Goal: Information Seeking & Learning: Learn about a topic

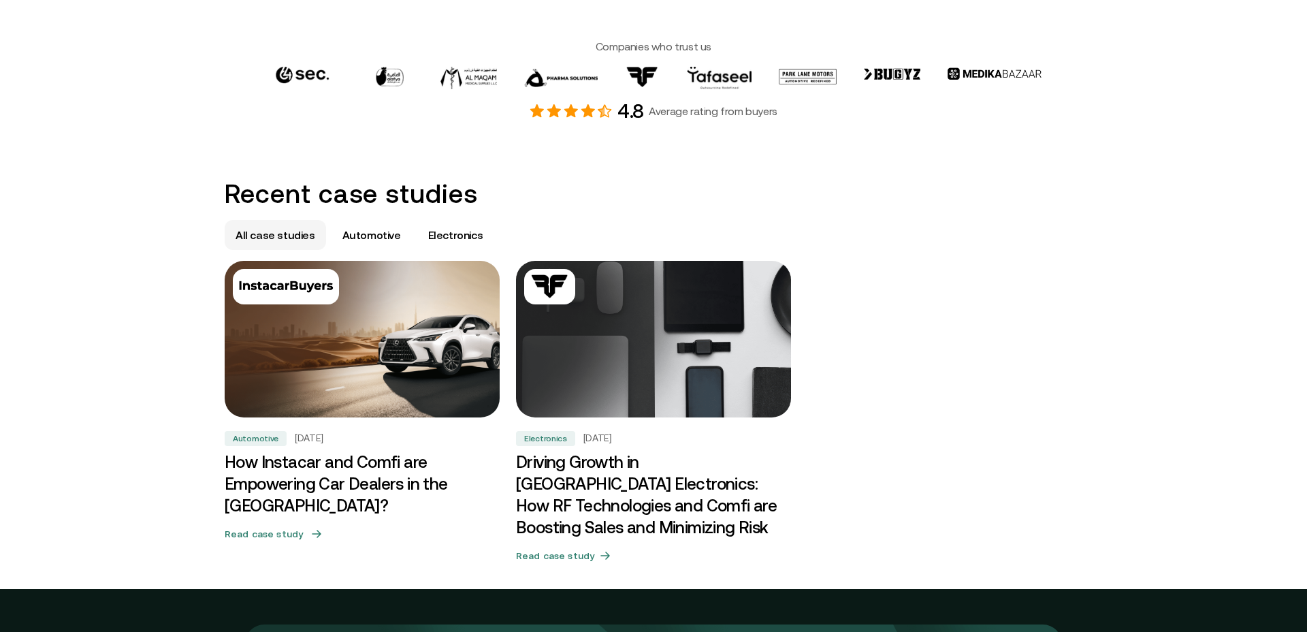
scroll to position [524, 0]
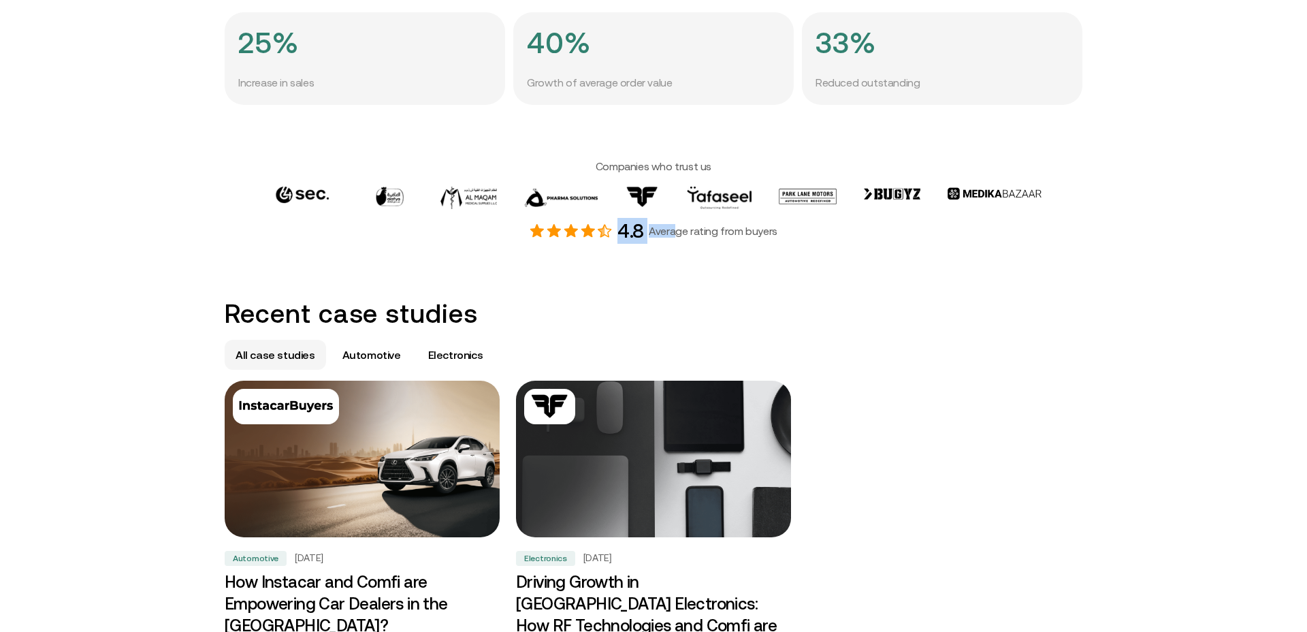
drag, startPoint x: 557, startPoint y: 227, endPoint x: 686, endPoint y: 231, distance: 128.7
click at [680, 231] on div "4.8 Average rating from buyers" at bounding box center [654, 231] width 858 height 26
click at [718, 232] on p "Average rating from buyers" at bounding box center [713, 231] width 129 height 14
drag, startPoint x: 724, startPoint y: 234, endPoint x: 664, endPoint y: 232, distance: 59.9
click at [671, 232] on p "Average rating from buyers" at bounding box center [713, 231] width 129 height 14
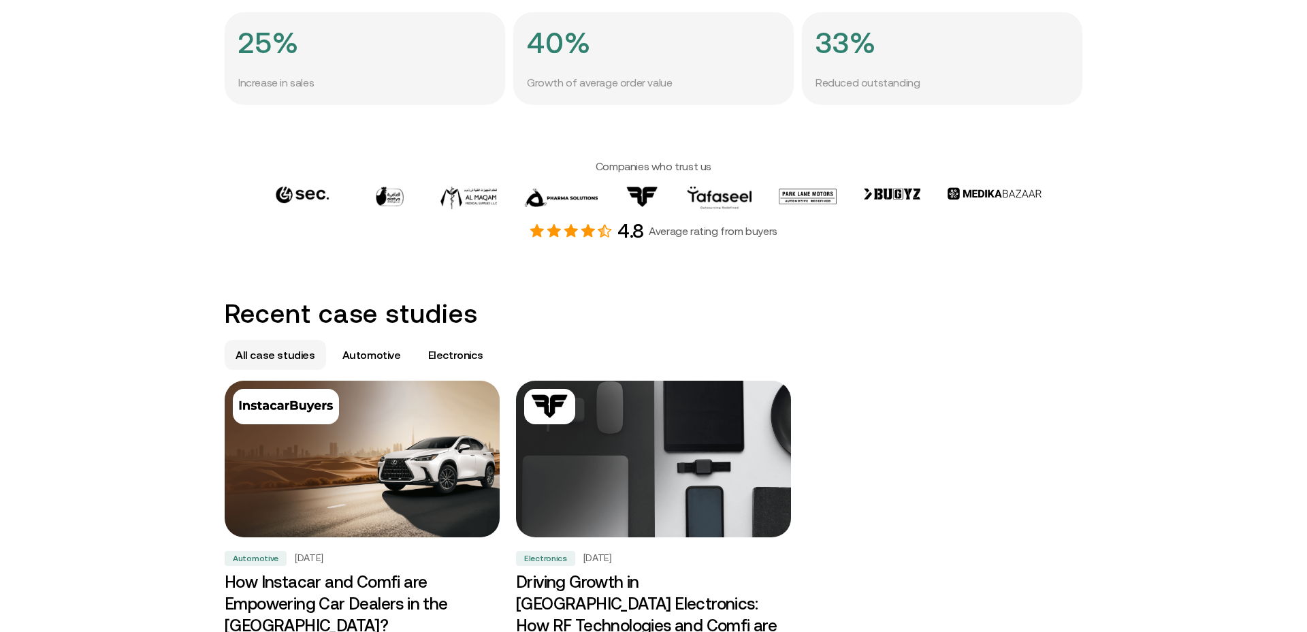
drag, startPoint x: 566, startPoint y: 229, endPoint x: 614, endPoint y: 229, distance: 47.7
click at [566, 229] on icon at bounding box center [571, 231] width 14 height 14
drag, startPoint x: 717, startPoint y: 230, endPoint x: 734, endPoint y: 231, distance: 17.1
click at [720, 231] on p "Average rating from buyers" at bounding box center [713, 231] width 129 height 14
drag, startPoint x: 775, startPoint y: 233, endPoint x: 685, endPoint y: 234, distance: 90.6
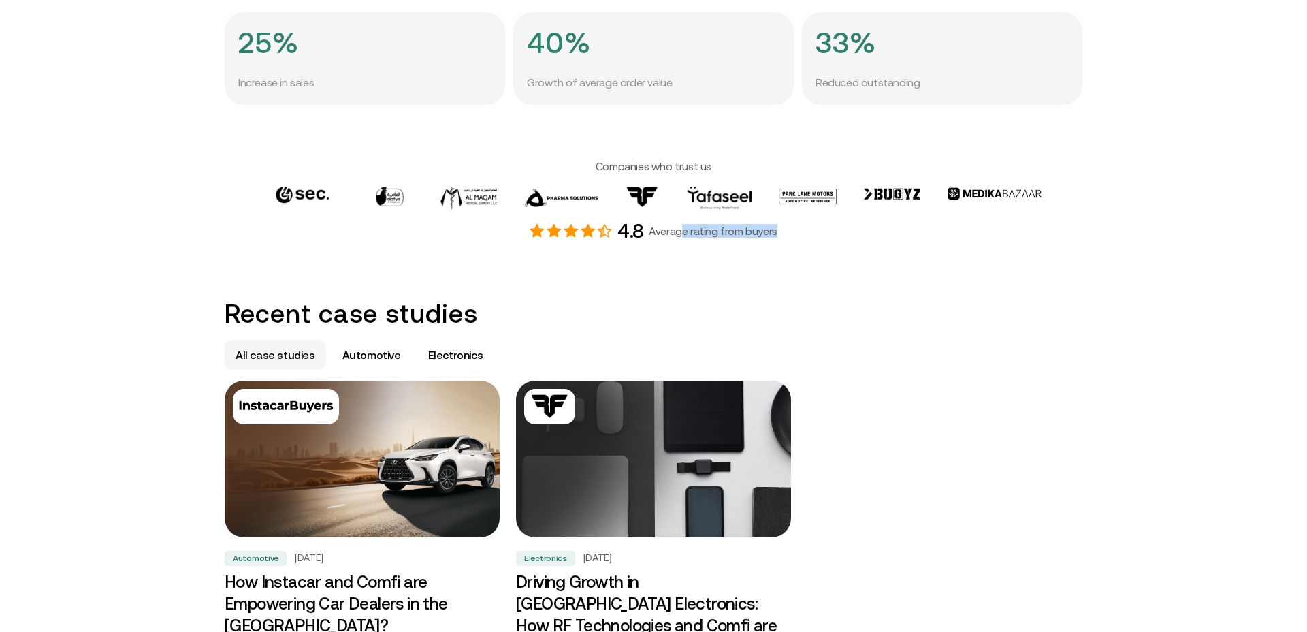
click at [685, 234] on div "4.8 Average rating from buyers" at bounding box center [654, 231] width 858 height 26
drag, startPoint x: 616, startPoint y: 162, endPoint x: 653, endPoint y: 166, distance: 37.0
click at [652, 166] on h4 "Companies who trust us" at bounding box center [654, 166] width 858 height 14
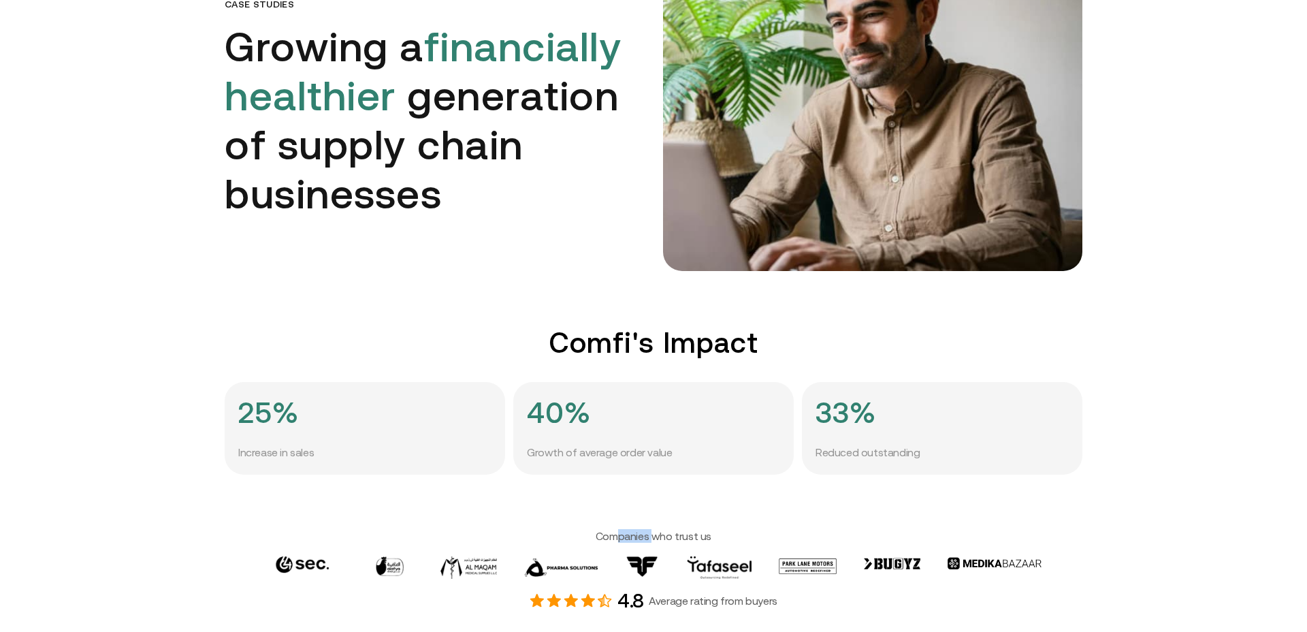
scroll to position [0, 0]
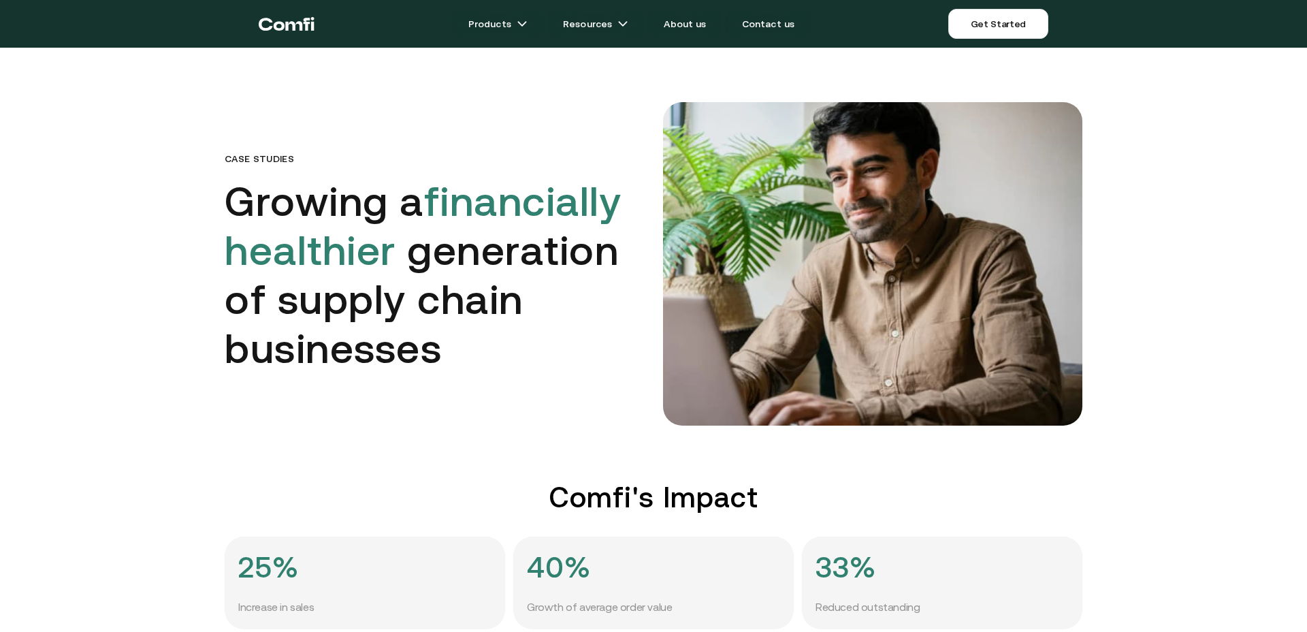
click at [291, 27] on icon "Return to the top of the Comfi home page" at bounding box center [287, 23] width 56 height 41
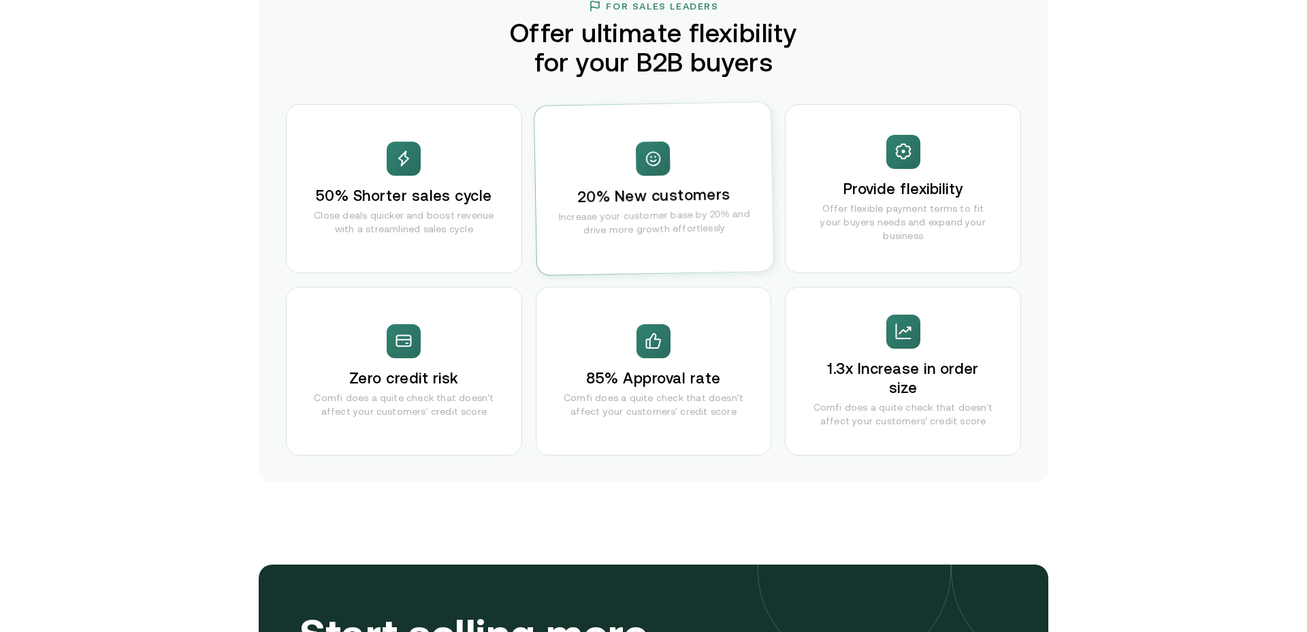
scroll to position [2669, 0]
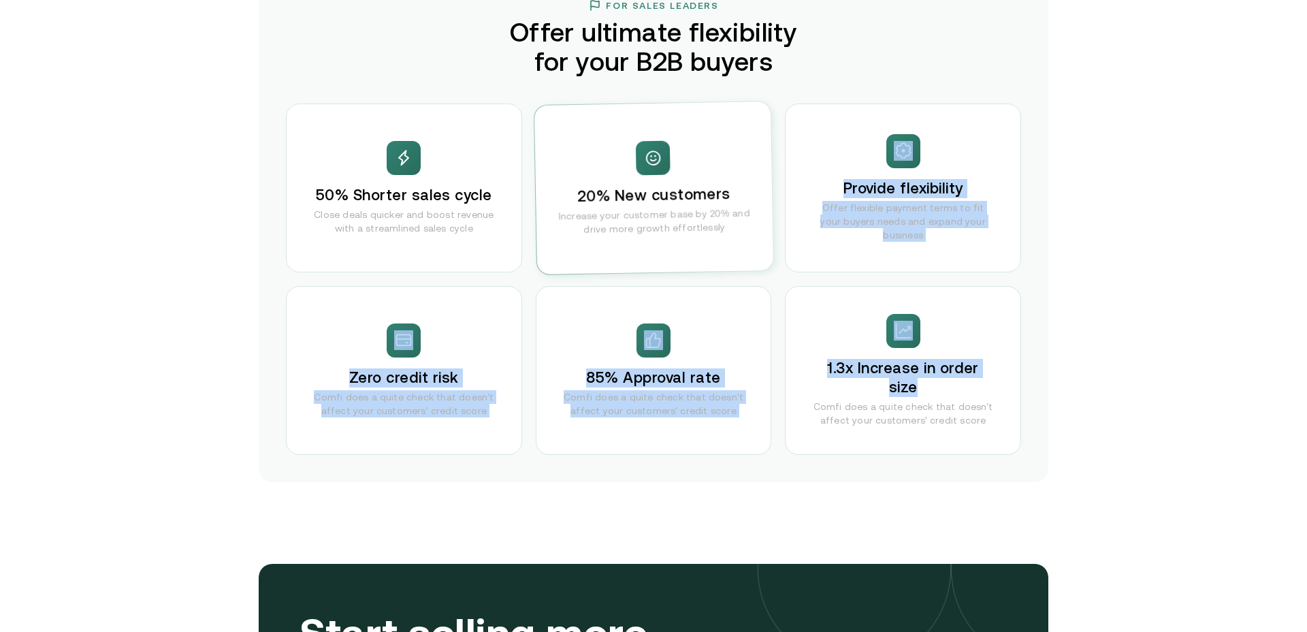
drag, startPoint x: 595, startPoint y: 127, endPoint x: 929, endPoint y: 385, distance: 422.3
click at [929, 385] on div "50% Shorter sales cycle Close deals quicker and boost revenue with a streamline…" at bounding box center [653, 278] width 735 height 351
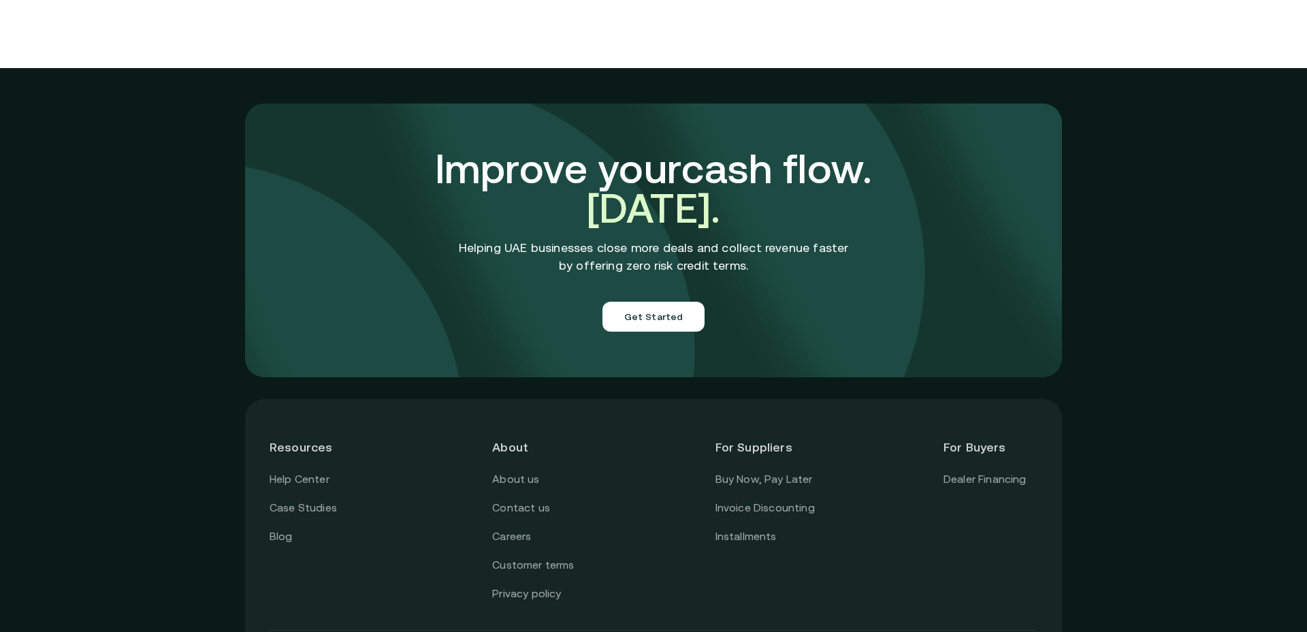
scroll to position [4767, 0]
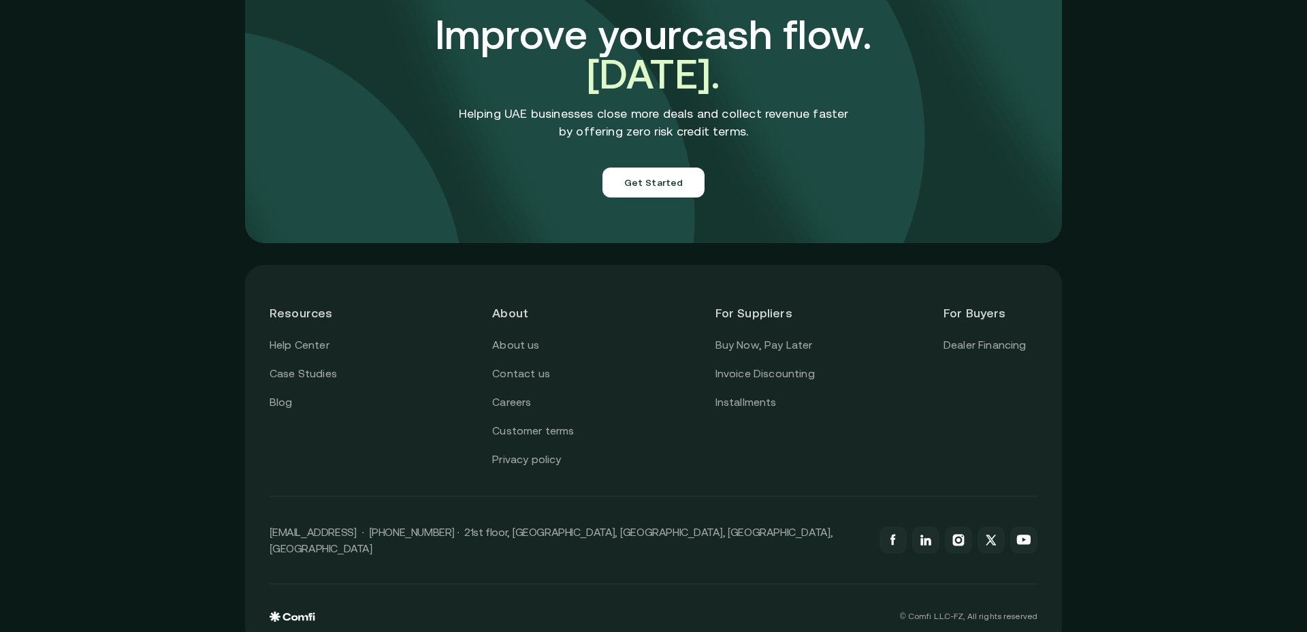
drag, startPoint x: 385, startPoint y: 516, endPoint x: 568, endPoint y: 519, distance: 183.2
click at [563, 524] on p "[EMAIL_ADDRESS] · [PHONE_NUMBER] · 21st floor, [GEOGRAPHIC_DATA], [GEOGRAPHIC_D…" at bounding box center [568, 540] width 596 height 33
drag, startPoint x: 605, startPoint y: 519, endPoint x: 561, endPoint y: 517, distance: 44.3
click at [562, 524] on p "[EMAIL_ADDRESS] · [PHONE_NUMBER] · 21st floor, [GEOGRAPHIC_DATA], [GEOGRAPHIC_D…" at bounding box center [568, 540] width 596 height 33
click at [791, 365] on link "Invoice Discounting" at bounding box center [765, 374] width 99 height 18
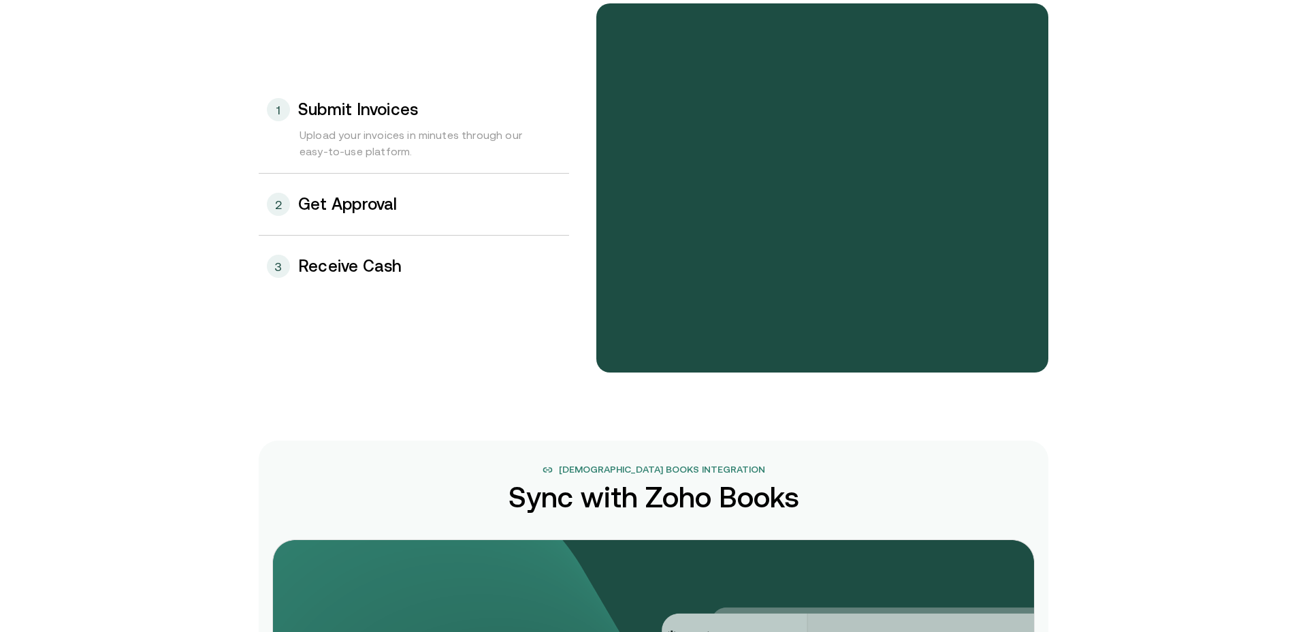
scroll to position [1501, 0]
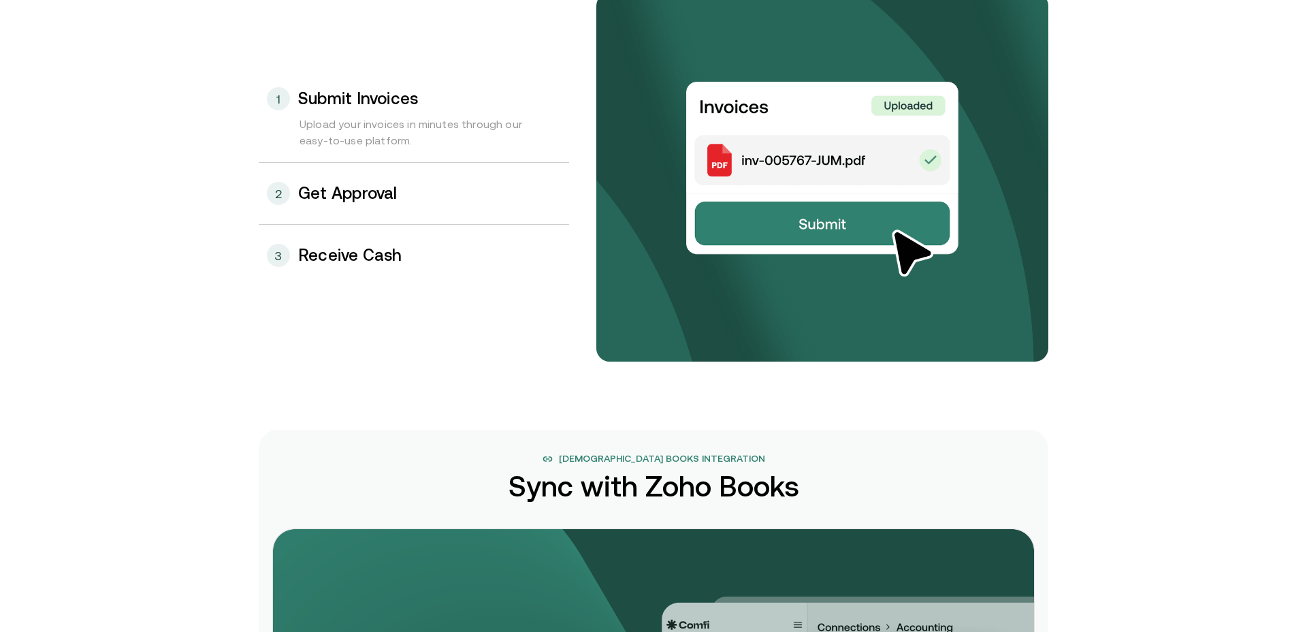
click at [362, 197] on h3 "Get Approval" at bounding box center [347, 193] width 99 height 18
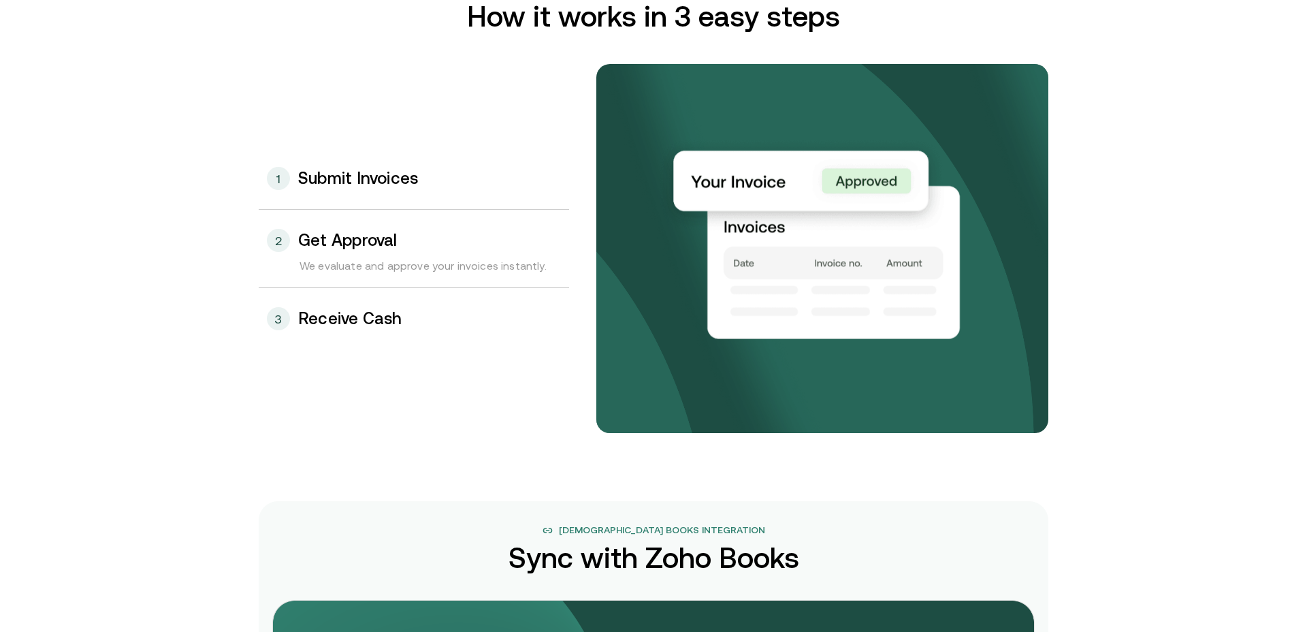
scroll to position [1428, 0]
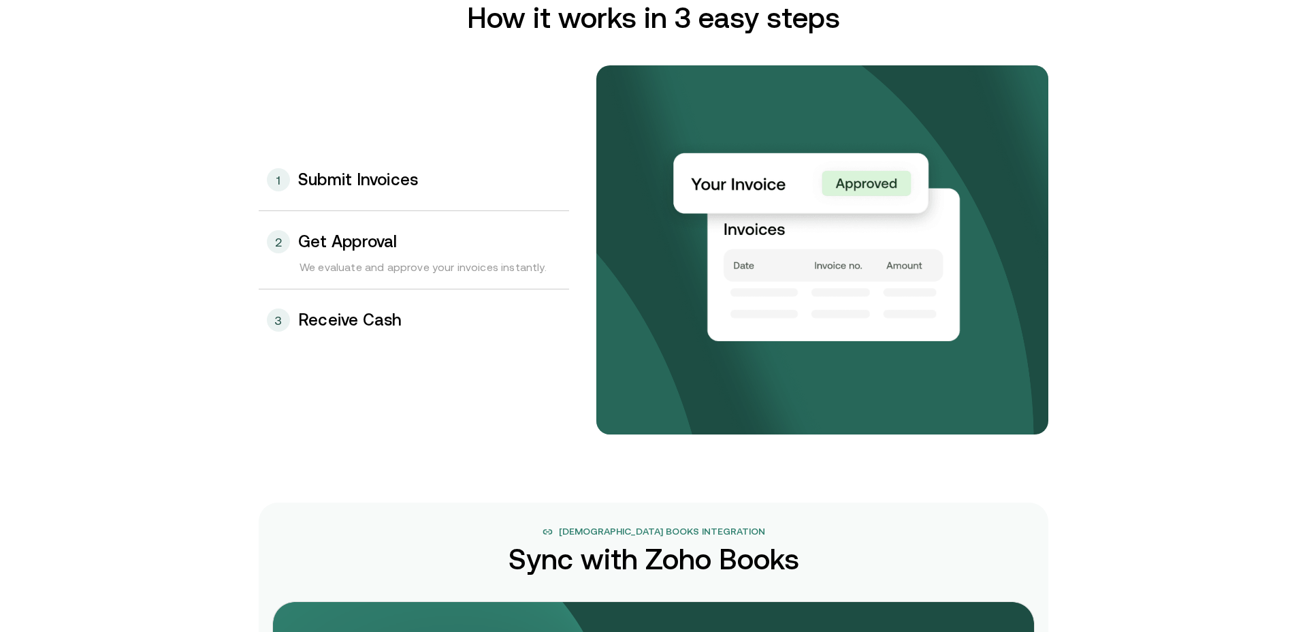
click at [347, 321] on h3 "Receive Cash" at bounding box center [350, 320] width 104 height 18
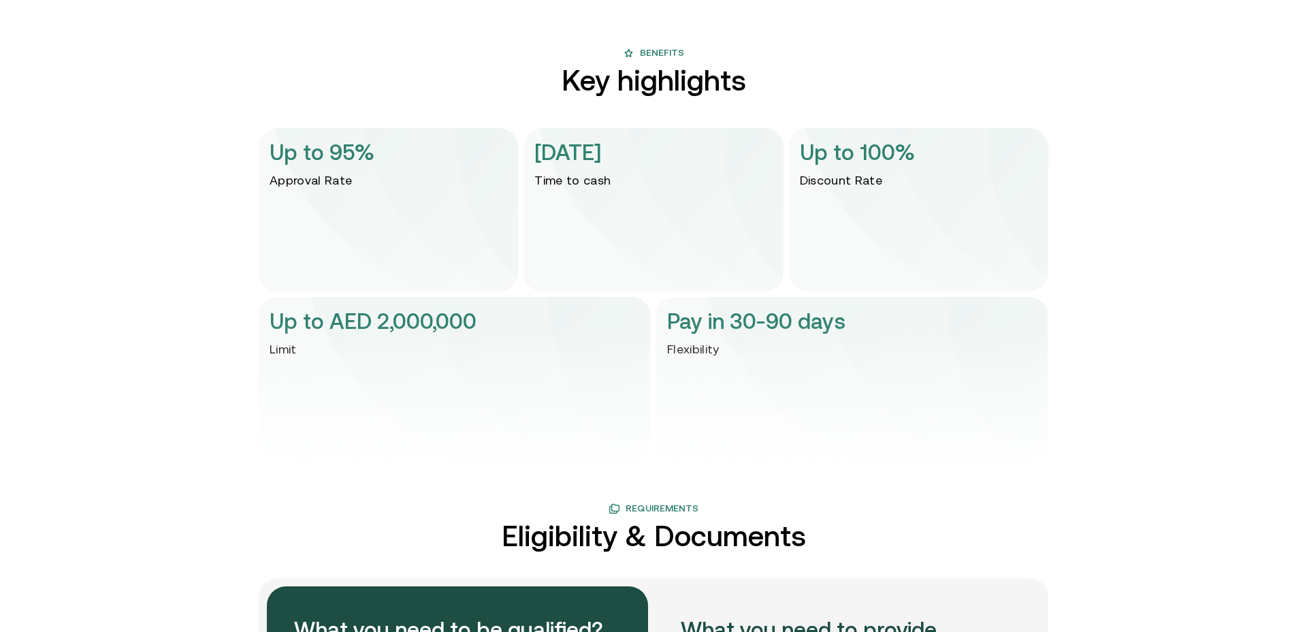
scroll to position [2762, 0]
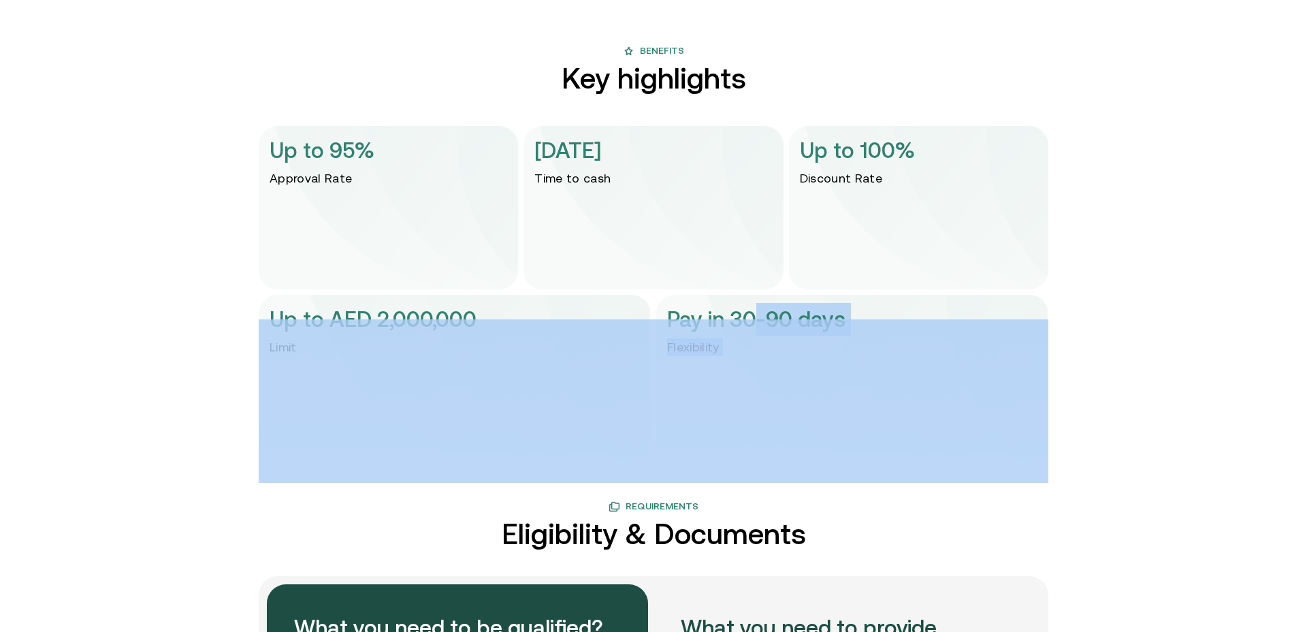
drag, startPoint x: 762, startPoint y: 321, endPoint x: 829, endPoint y: 364, distance: 79.3
click at [819, 334] on div "Up to AED 2,000,000 Limit Pay in 30-90 days Flexibility" at bounding box center [654, 376] width 790 height 163
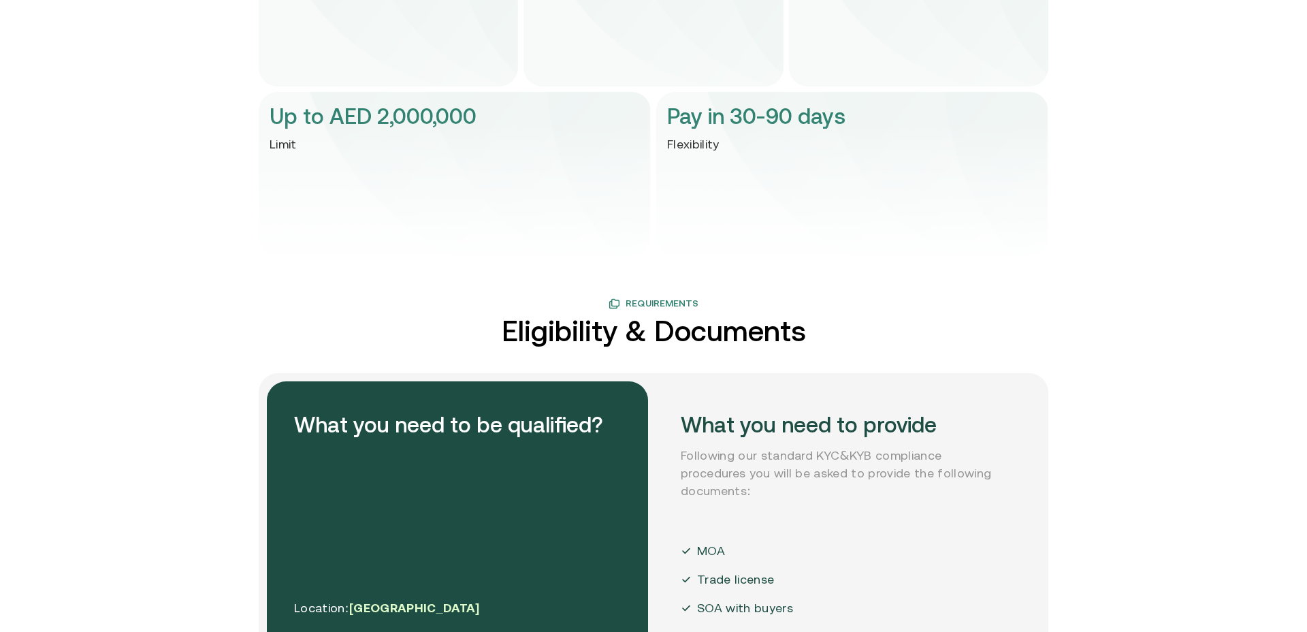
click at [694, 338] on h2 "Eligibility & Documents" at bounding box center [654, 331] width 304 height 30
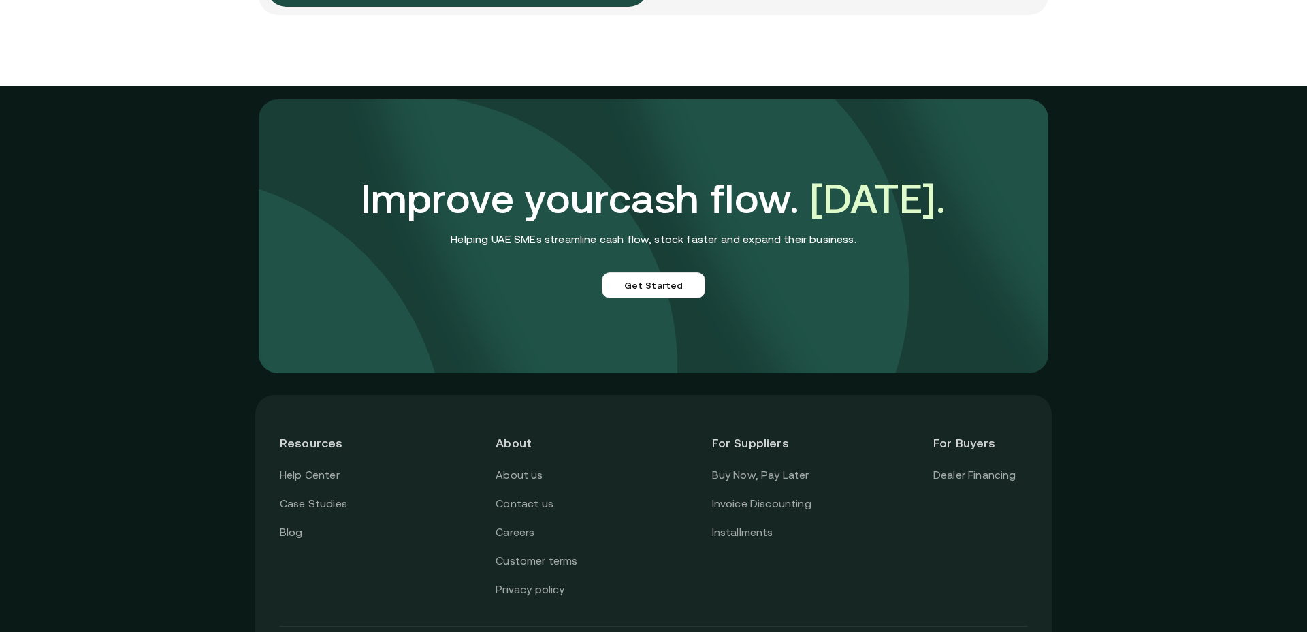
scroll to position [3719, 0]
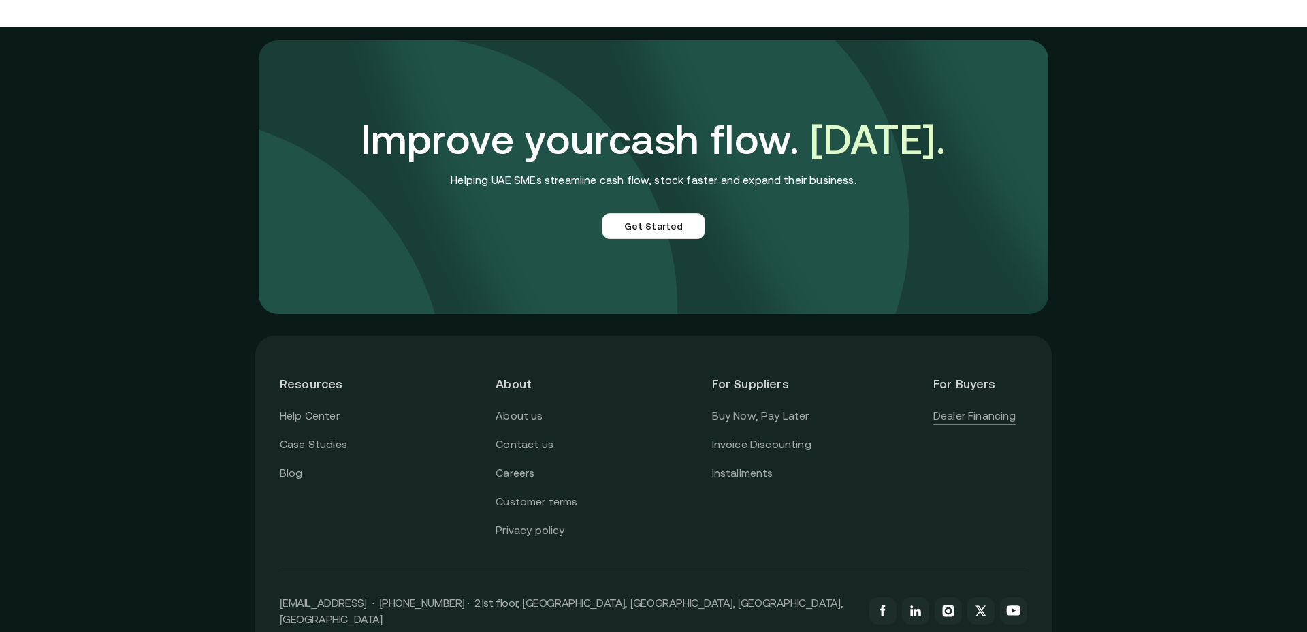
click at [950, 415] on link "Dealer Financing" at bounding box center [974, 416] width 83 height 18
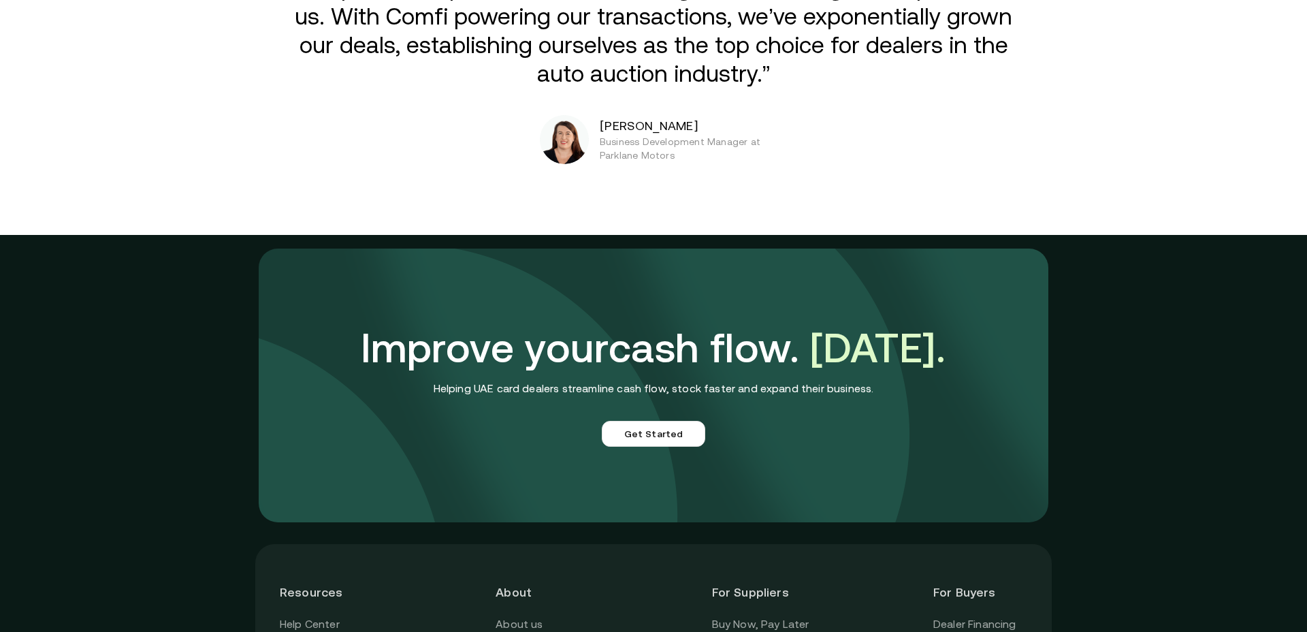
scroll to position [3266, 0]
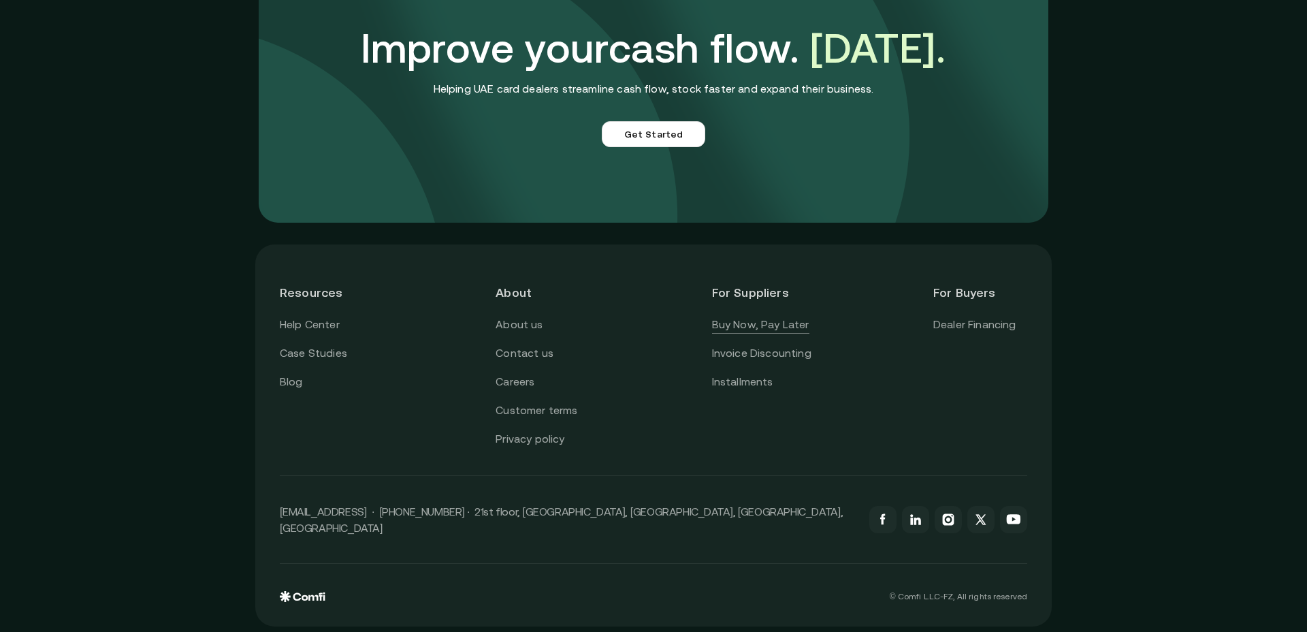
click at [731, 328] on link "Buy Now, Pay Later" at bounding box center [760, 325] width 97 height 18
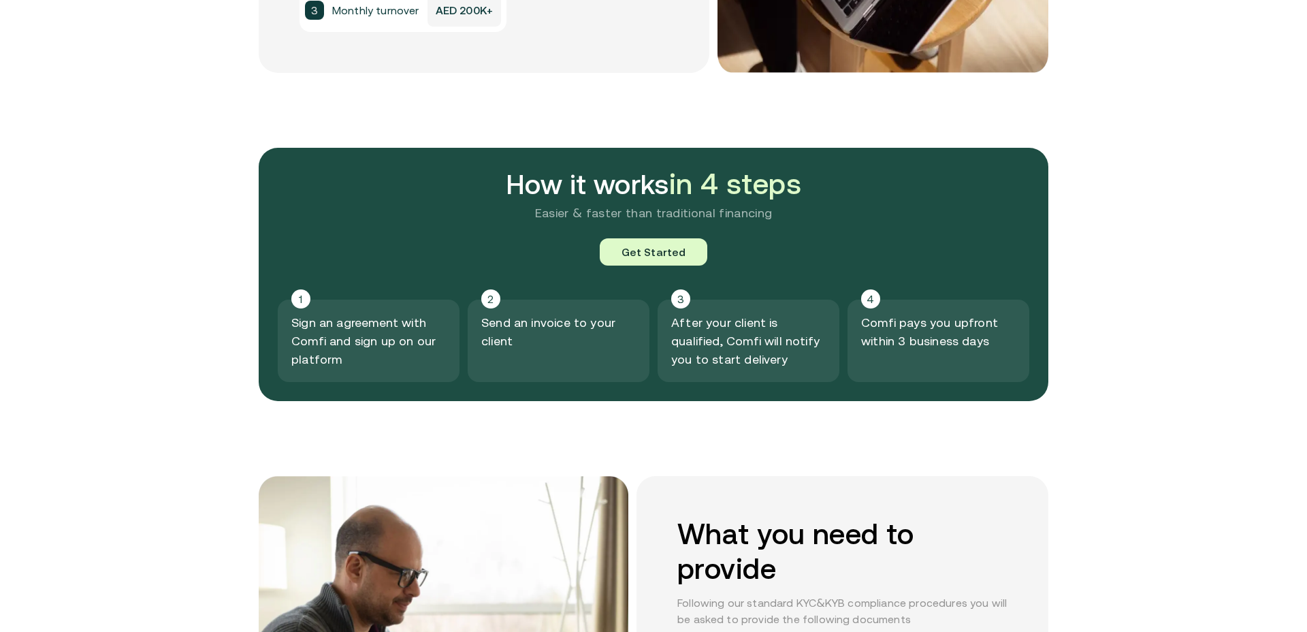
scroll to position [1396, 0]
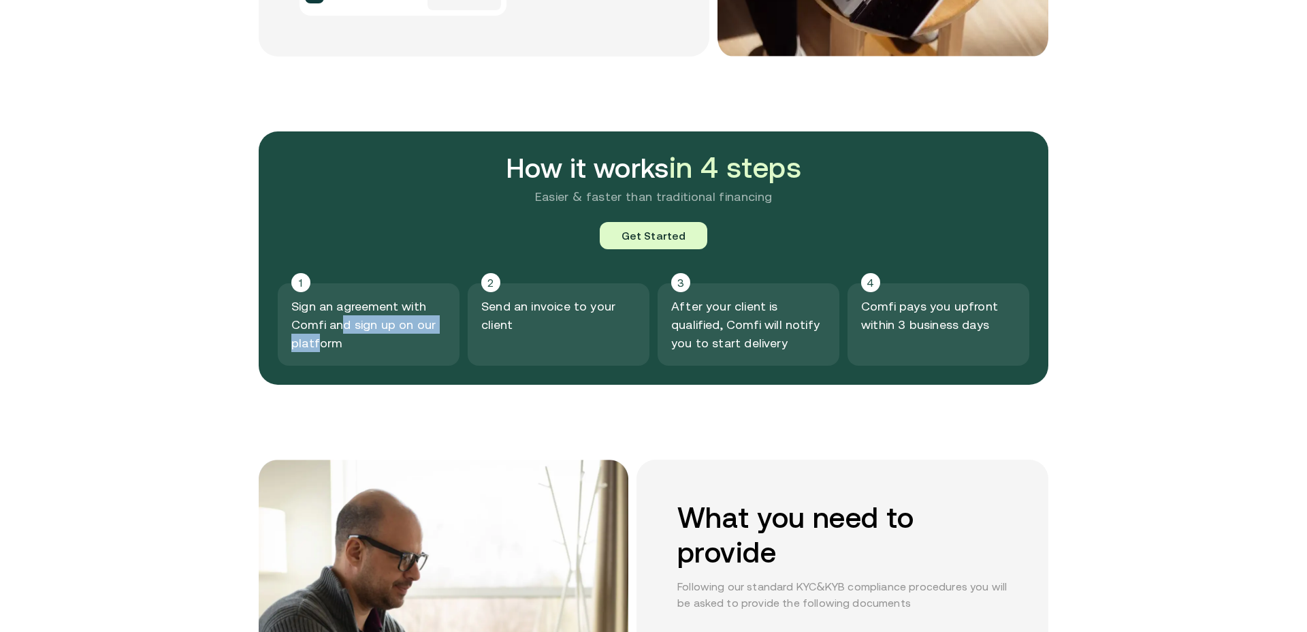
drag, startPoint x: 338, startPoint y: 325, endPoint x: 316, endPoint y: 346, distance: 30.4
click at [316, 346] on p "Sign an agreement with Comfi and sign up on our platform" at bounding box center [368, 324] width 155 height 55
drag, startPoint x: 503, startPoint y: 308, endPoint x: 500, endPoint y: 325, distance: 17.2
click at [500, 325] on p "Send an invoice to your client" at bounding box center [558, 315] width 155 height 37
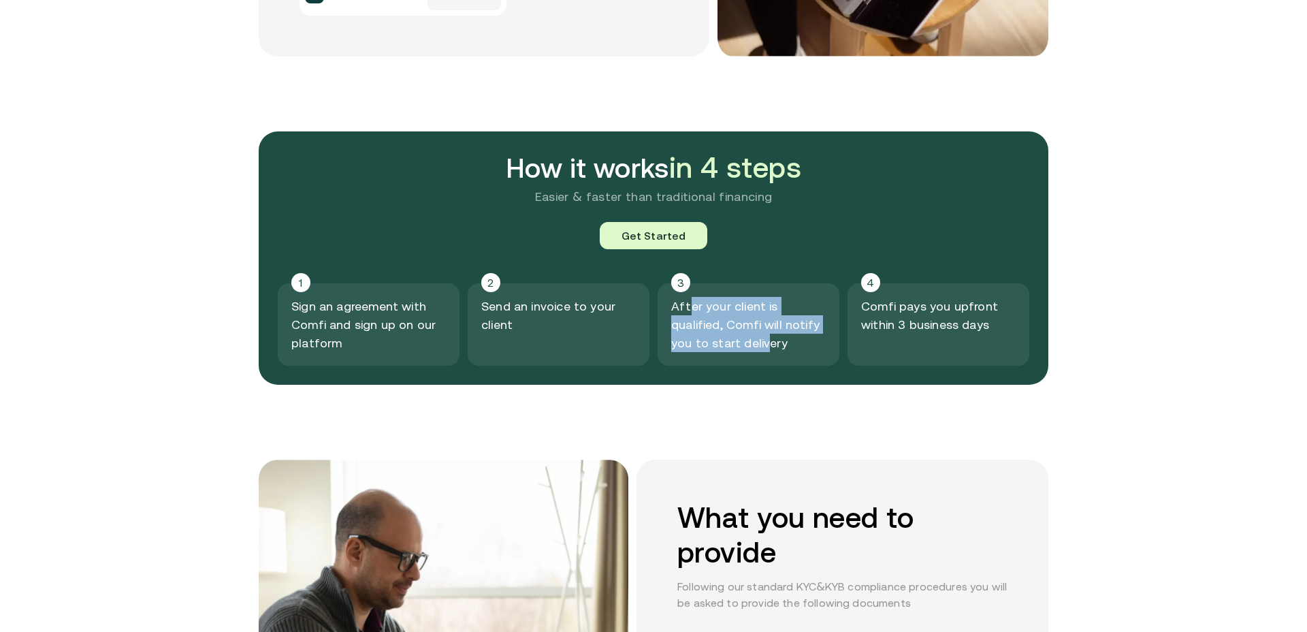
drag, startPoint x: 693, startPoint y: 312, endPoint x: 713, endPoint y: 350, distance: 42.7
click at [727, 336] on p "After your client is qualified, Comfi will notify you to start delivery" at bounding box center [748, 324] width 155 height 55
click at [717, 330] on p "After your client is qualified, Comfi will notify you to start delivery" at bounding box center [748, 324] width 155 height 55
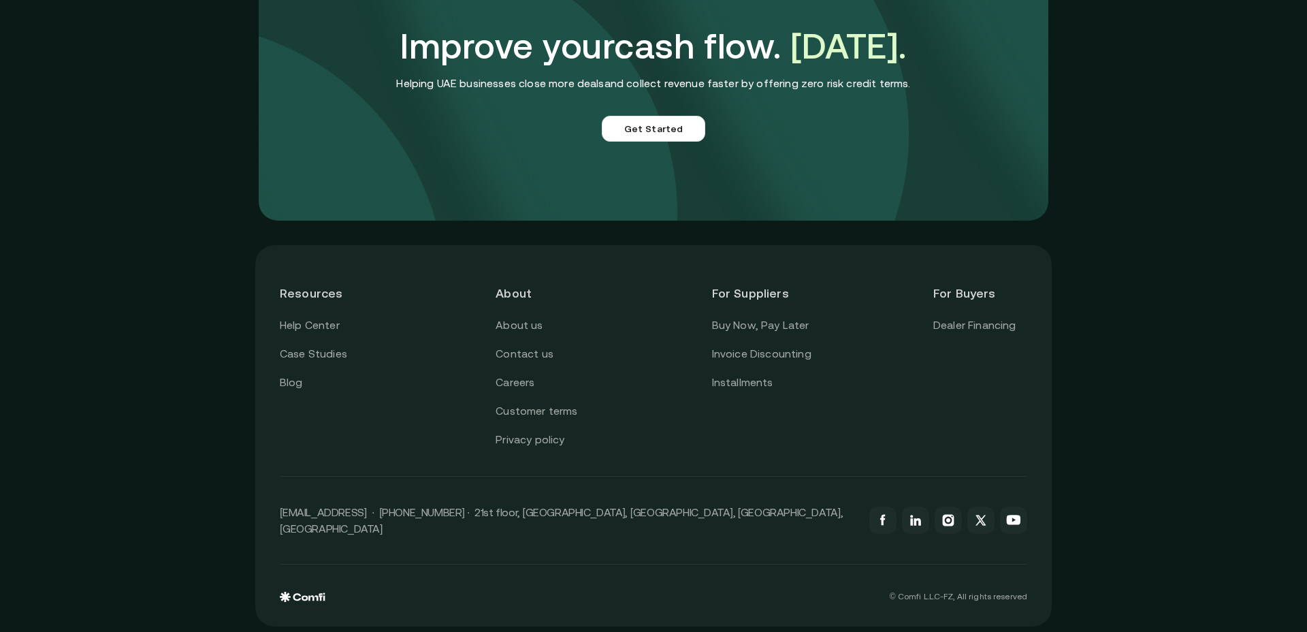
scroll to position [3472, 0]
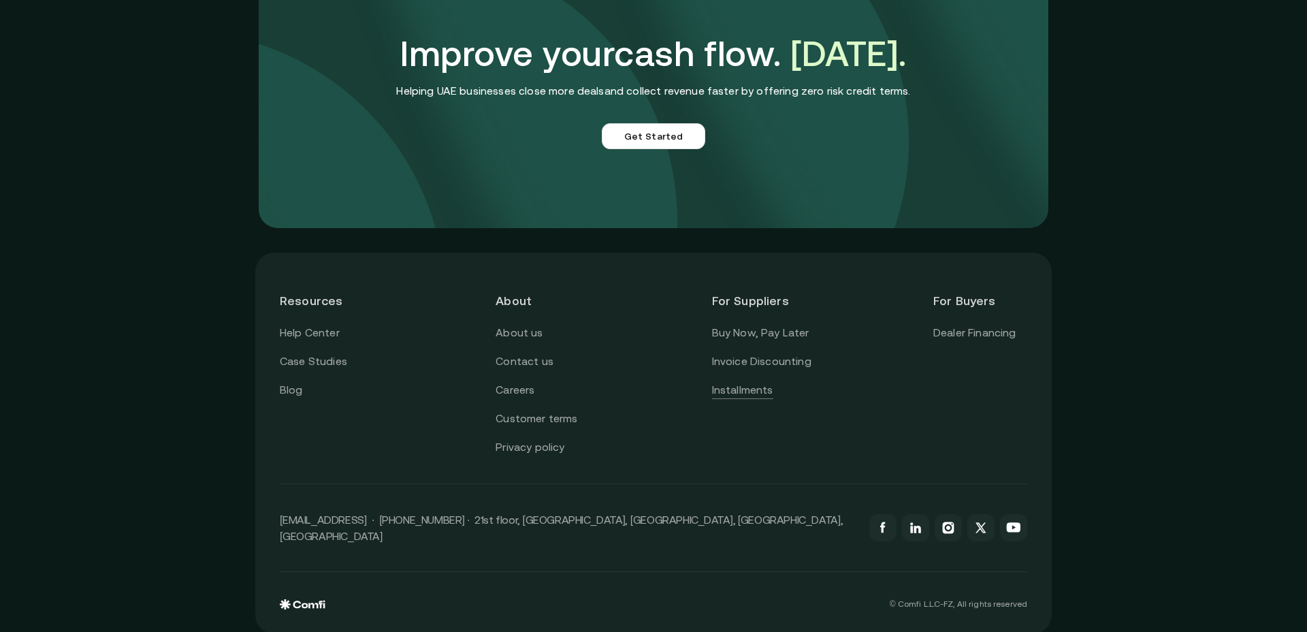
click at [744, 389] on link "Installments" at bounding box center [742, 390] width 61 height 18
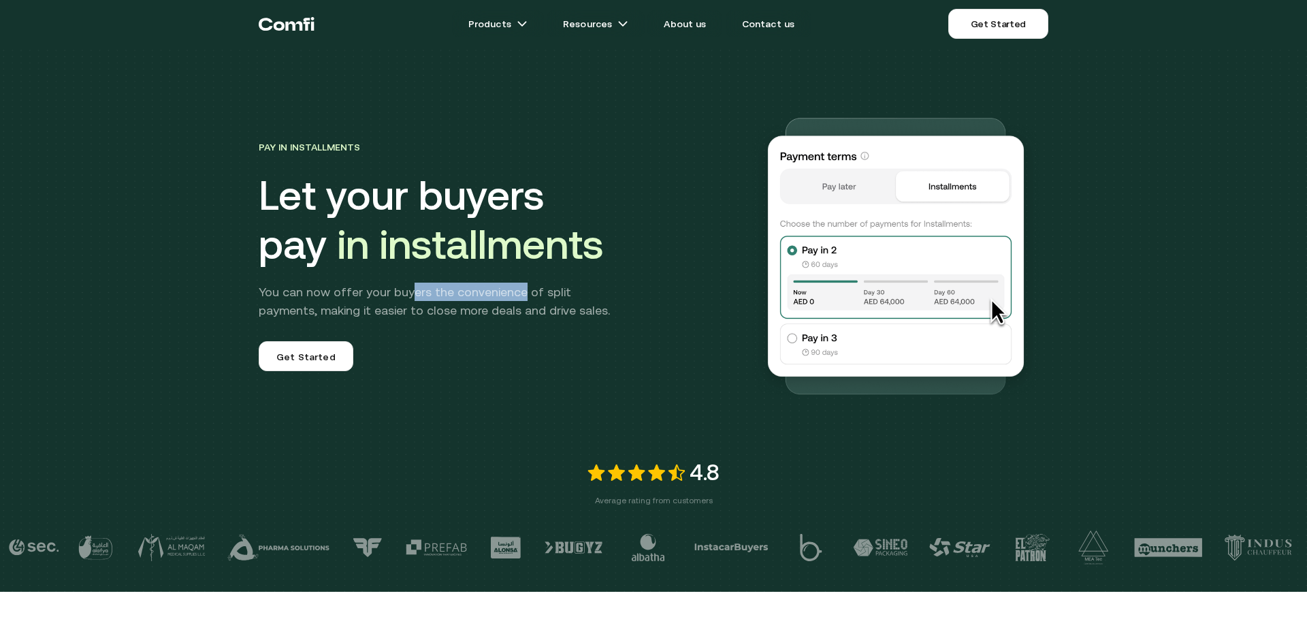
drag, startPoint x: 408, startPoint y: 293, endPoint x: 519, endPoint y: 295, distance: 110.3
click at [519, 295] on p "You can now offer your buyers the convenience of split payments, making it easi…" at bounding box center [444, 301] width 370 height 37
drag, startPoint x: 348, startPoint y: 296, endPoint x: 579, endPoint y: 295, distance: 231.5
click at [579, 295] on p "You can now offer your buyers the convenience of split payments, making it easi…" at bounding box center [444, 301] width 370 height 37
drag, startPoint x: 601, startPoint y: 293, endPoint x: 385, endPoint y: 295, distance: 215.8
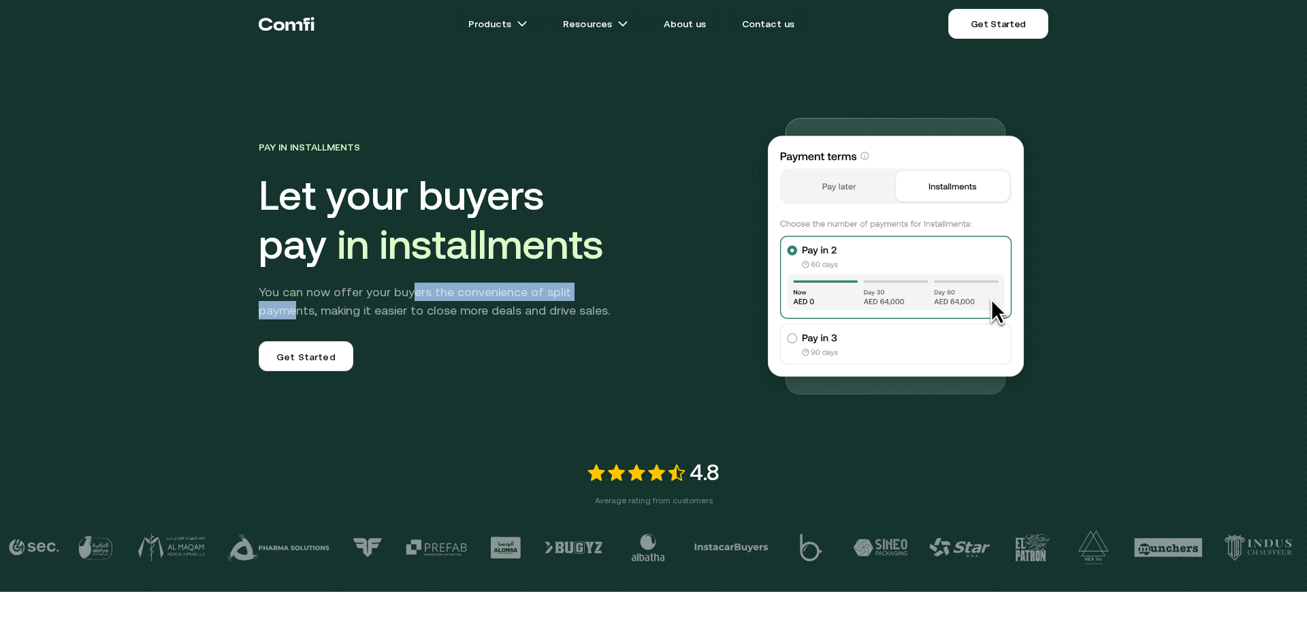
click at [402, 295] on p "You can now offer your buyers the convenience of split payments, making it easi…" at bounding box center [444, 301] width 370 height 37
drag, startPoint x: 271, startPoint y: 310, endPoint x: 299, endPoint y: 310, distance: 27.9
click at [299, 310] on p "You can now offer your buyers the convenience of split payments, making it easi…" at bounding box center [444, 301] width 370 height 37
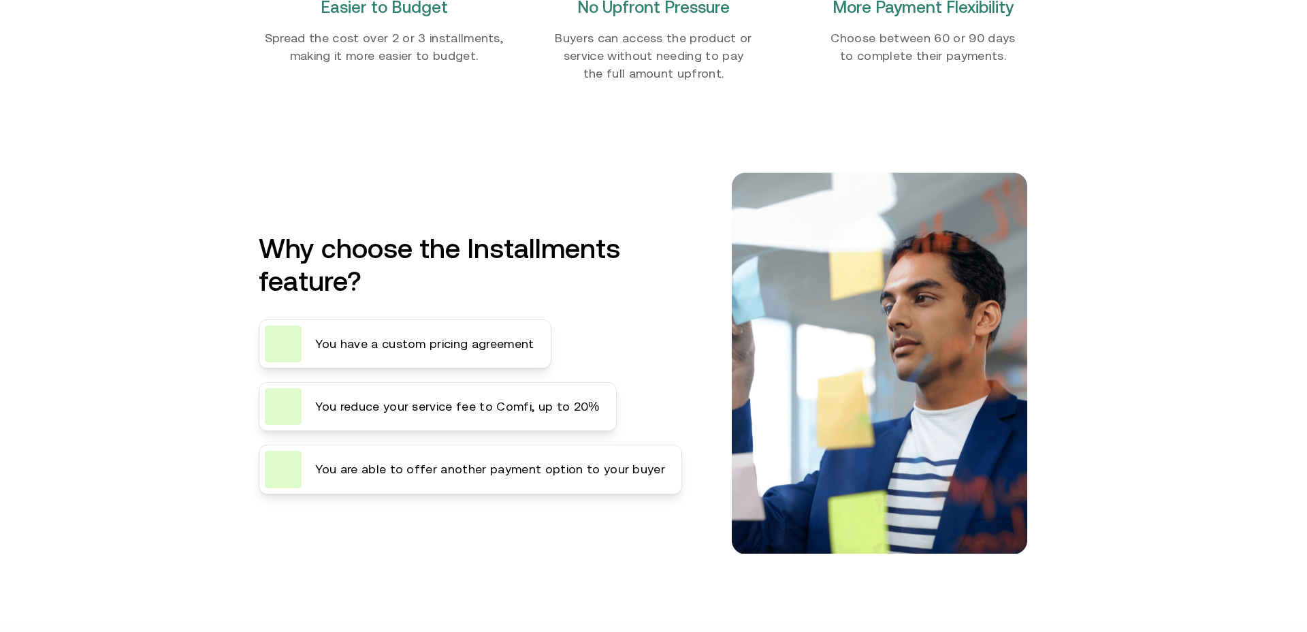
scroll to position [1784, 0]
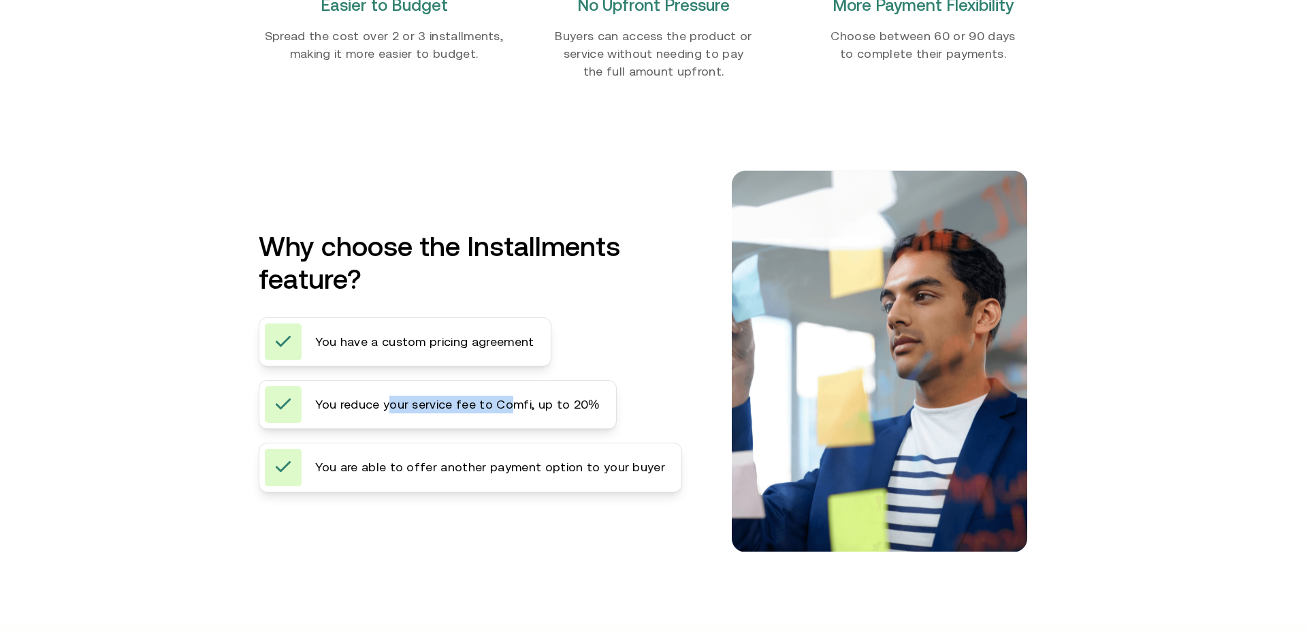
drag, startPoint x: 391, startPoint y: 406, endPoint x: 539, endPoint y: 409, distance: 147.8
click at [529, 410] on span "You reduce your service fee to Comfi, up to 20%" at bounding box center [457, 405] width 284 height 18
drag, startPoint x: 587, startPoint y: 407, endPoint x: 362, endPoint y: 406, distance: 224.7
click at [367, 406] on div "You reduce your service fee to Comfi, up to 20%" at bounding box center [438, 404] width 358 height 49
drag, startPoint x: 330, startPoint y: 406, endPoint x: 383, endPoint y: 406, distance: 53.8
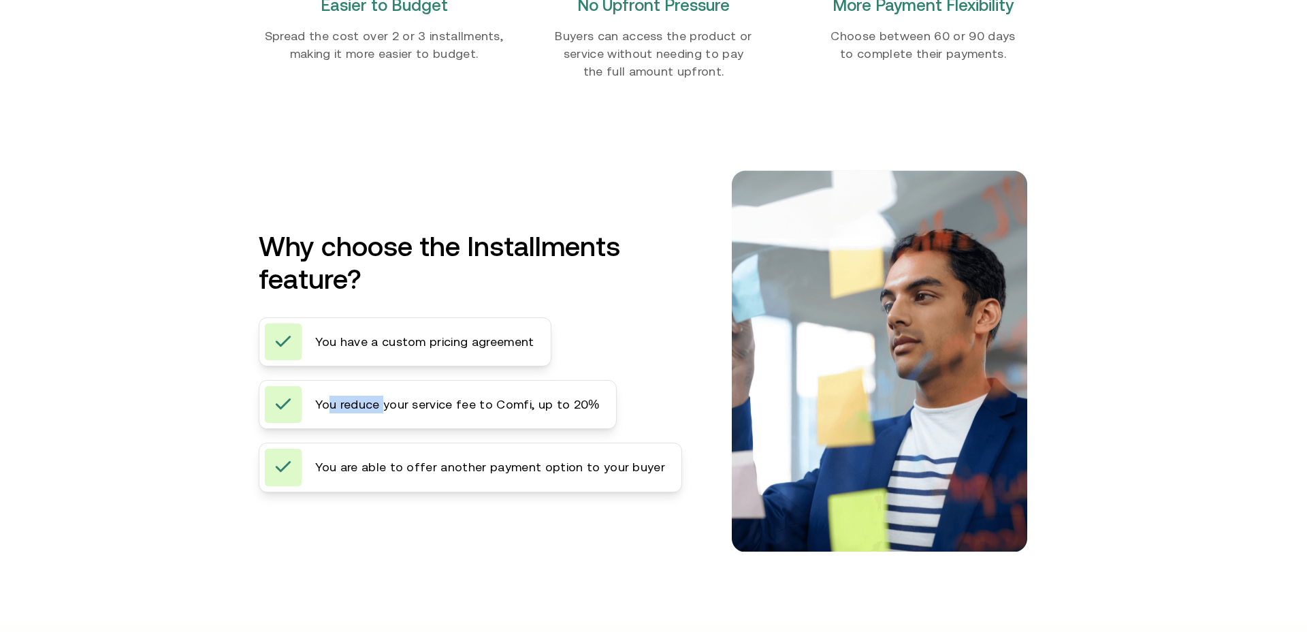
click at [383, 406] on span "You reduce your service fee to Comfi, up to 20%" at bounding box center [457, 405] width 284 height 18
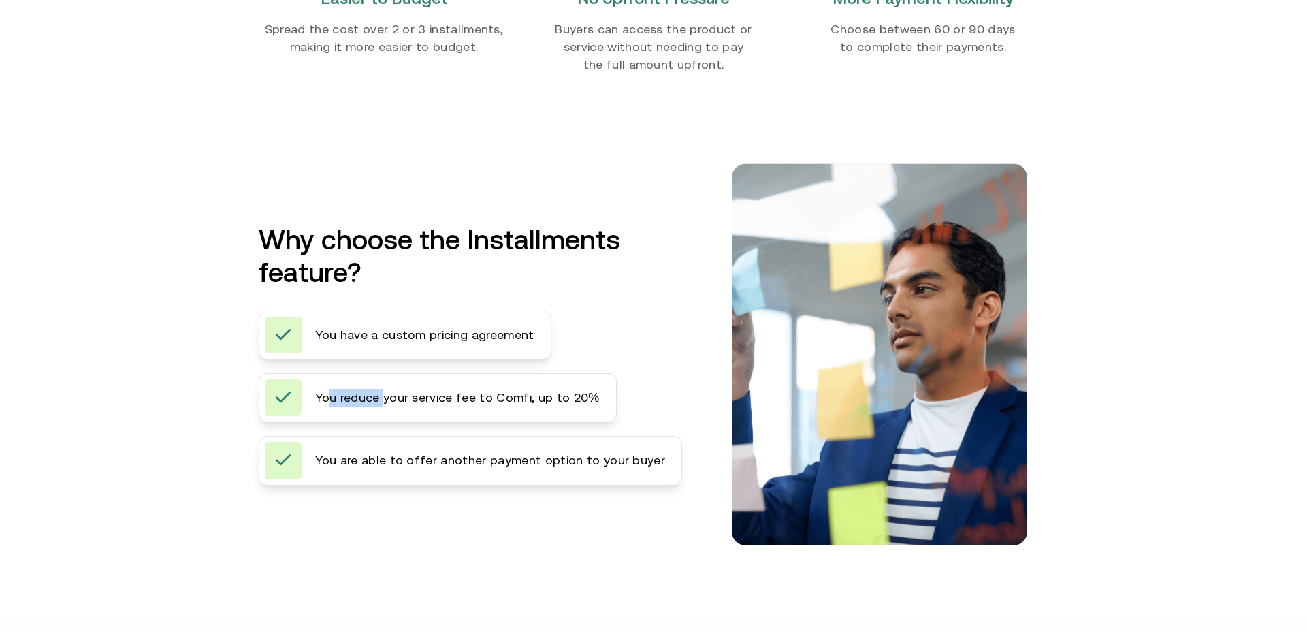
scroll to position [1792, 0]
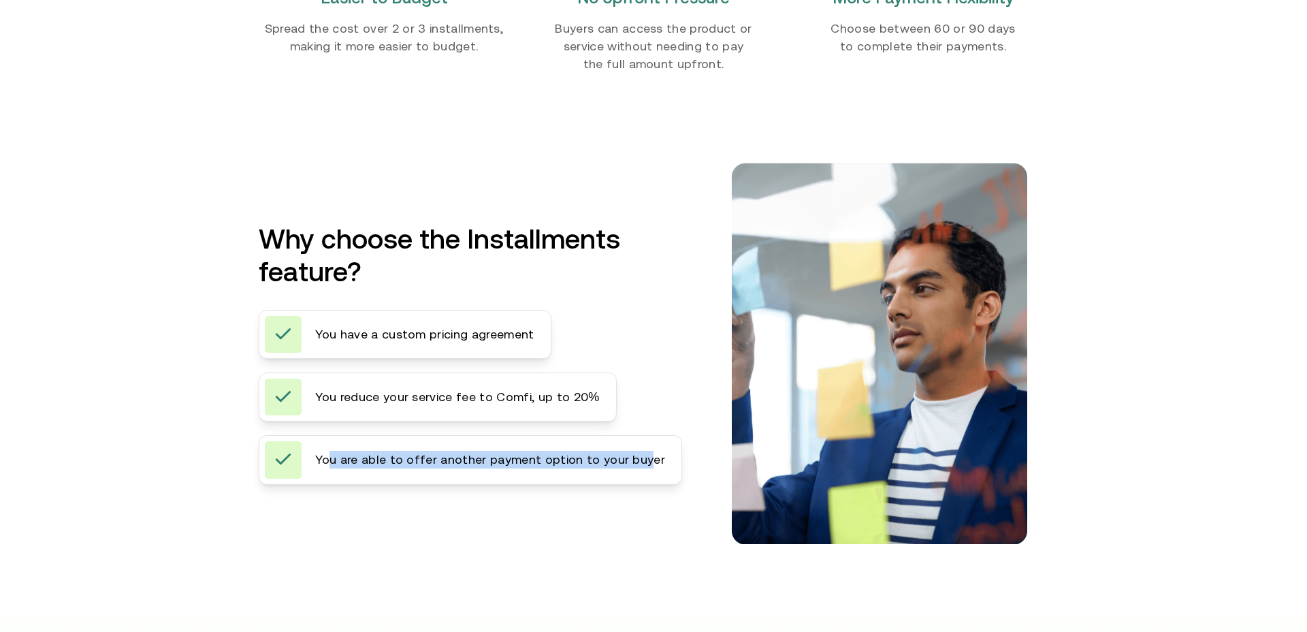
drag, startPoint x: 346, startPoint y: 460, endPoint x: 640, endPoint y: 465, distance: 294.1
click at [640, 465] on span "You are able to offer another payment option to your buyer" at bounding box center [490, 460] width 350 height 18
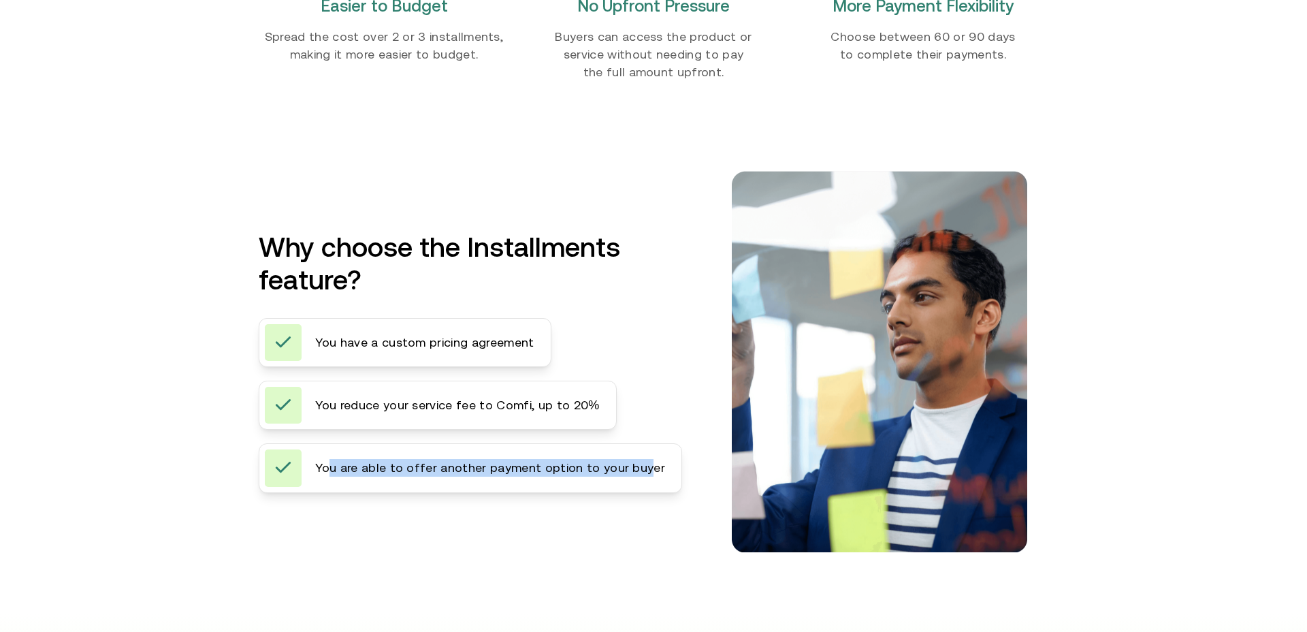
scroll to position [1785, 0]
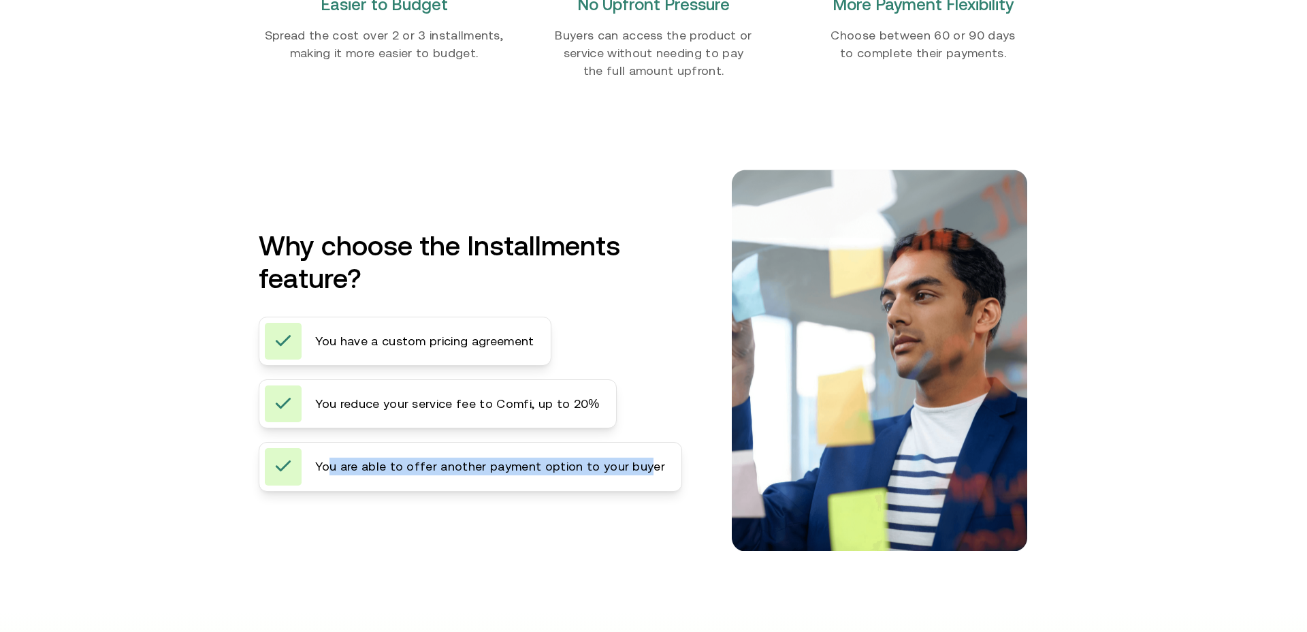
click at [538, 460] on span "You are able to offer another payment option to your buyer" at bounding box center [490, 467] width 350 height 18
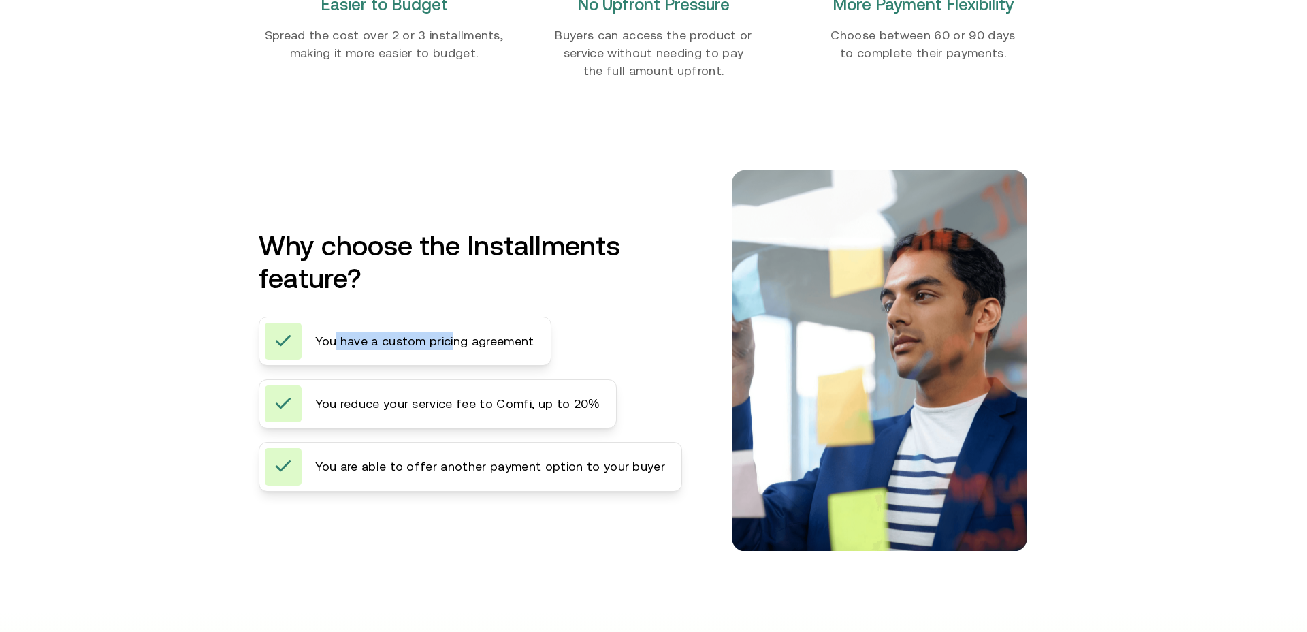
drag, startPoint x: 336, startPoint y: 344, endPoint x: 452, endPoint y: 344, distance: 115.7
click at [453, 344] on span "You have a custom pricing agreement" at bounding box center [424, 341] width 219 height 18
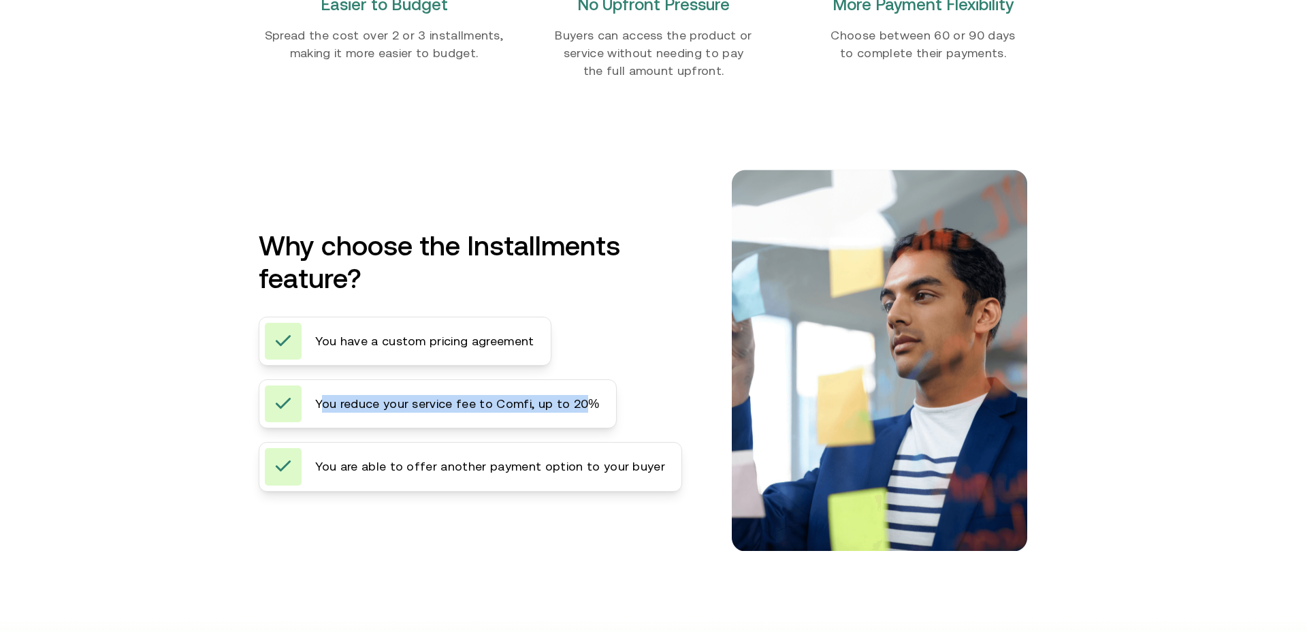
drag, startPoint x: 323, startPoint y: 404, endPoint x: 581, endPoint y: 404, distance: 257.3
click at [581, 404] on span "You reduce your service fee to Comfi, up to 20%" at bounding box center [457, 404] width 284 height 18
click at [336, 466] on span "You are able to offer another payment option to your buyer" at bounding box center [490, 467] width 350 height 18
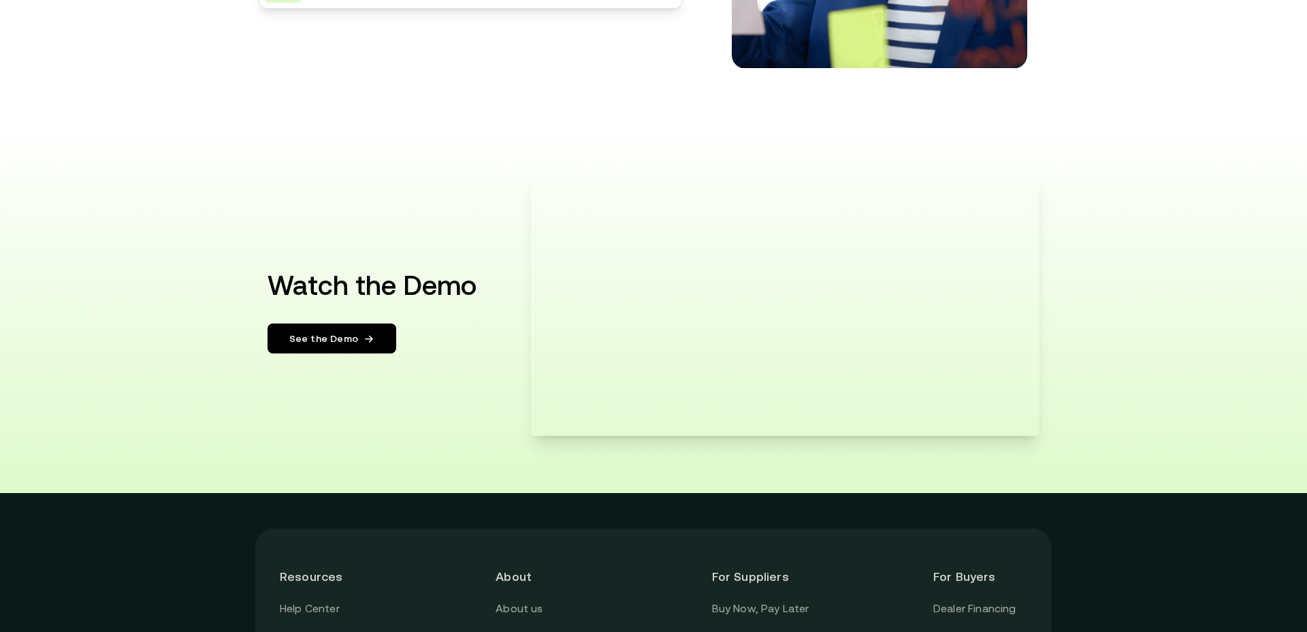
scroll to position [2554, 0]
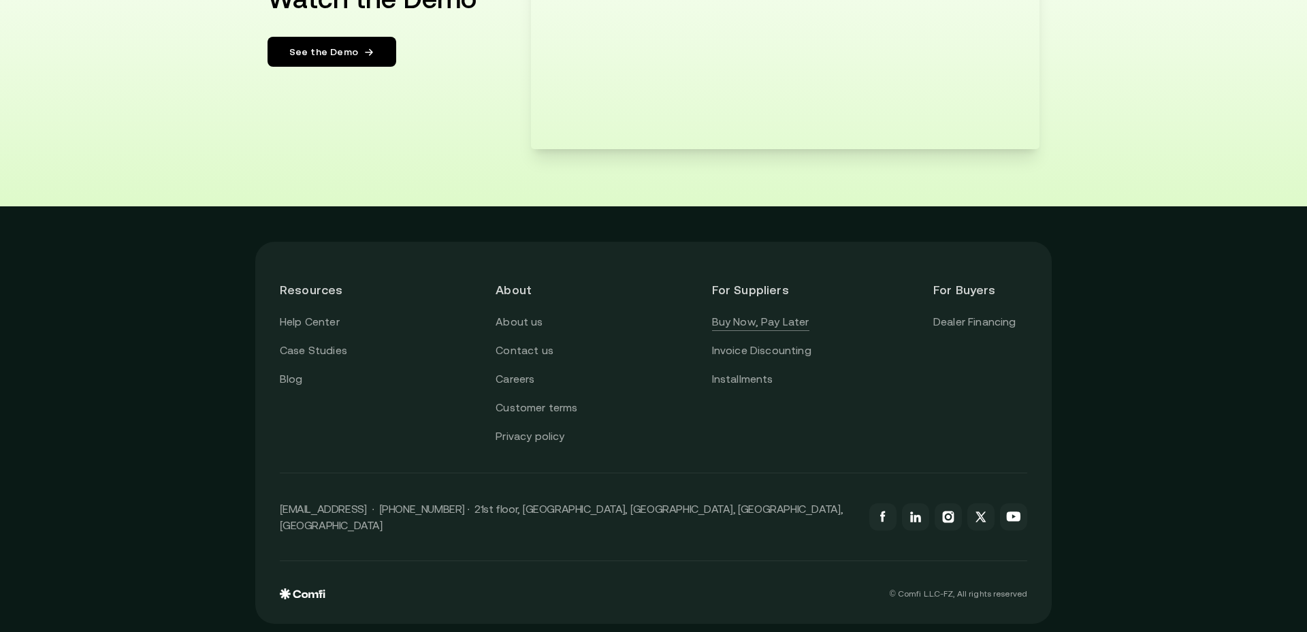
click at [739, 322] on link "Buy Now, Pay Later" at bounding box center [760, 322] width 97 height 18
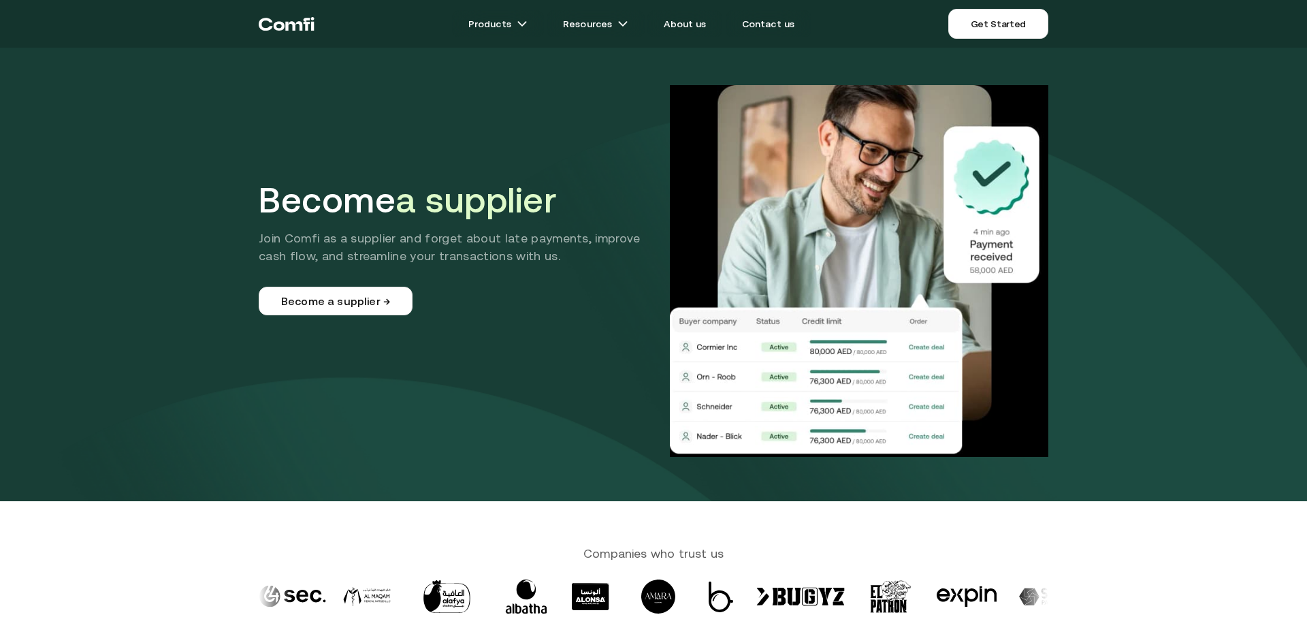
click at [378, 280] on div "Become a supplier Join Comfi as a supplier and forget about late payments, impr…" at bounding box center [458, 247] width 399 height 136
click at [343, 298] on link "Become a supplier →" at bounding box center [336, 301] width 154 height 29
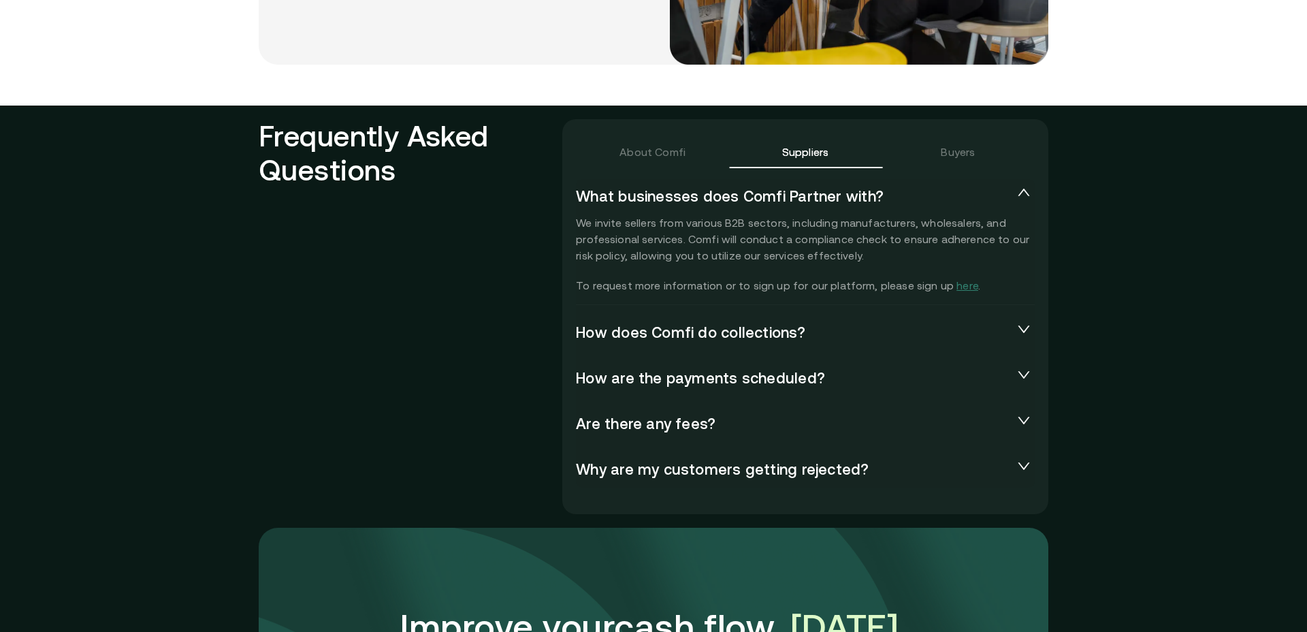
scroll to position [2902, 0]
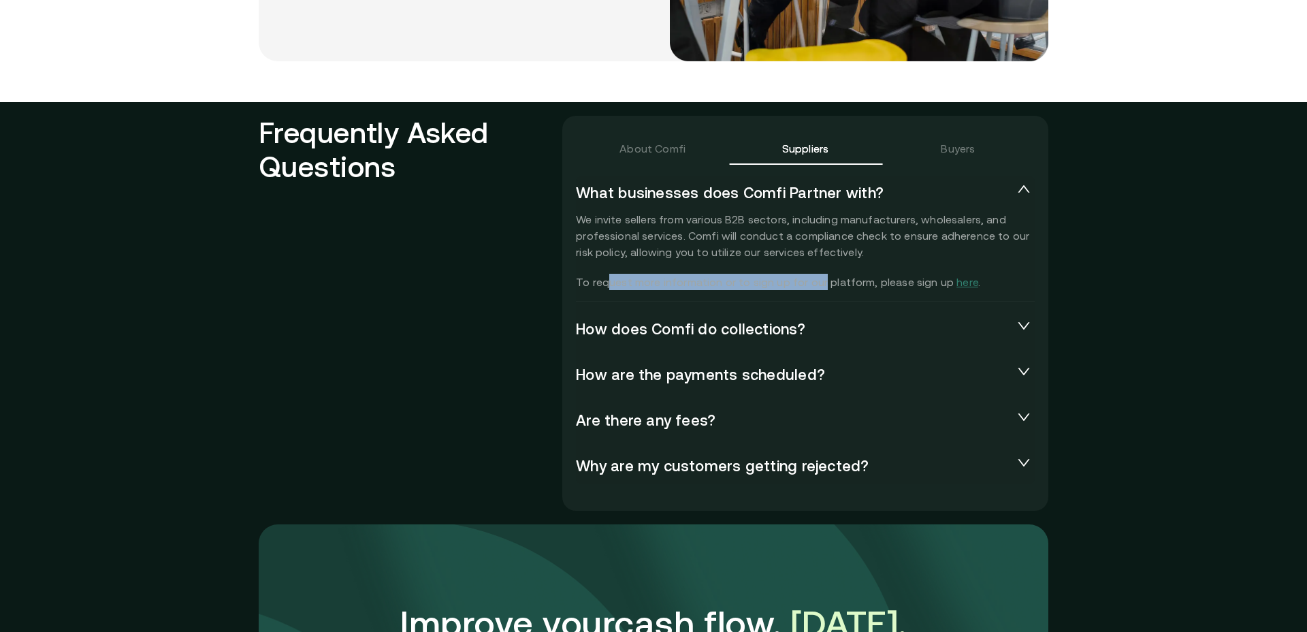
drag, startPoint x: 608, startPoint y: 282, endPoint x: 819, endPoint y: 285, distance: 211.1
click at [818, 285] on p "We invite sellers from various B2B sectors, including manufacturers, wholesaler…" at bounding box center [805, 250] width 459 height 79
click at [690, 334] on span "How does Comfi do collections?" at bounding box center [794, 329] width 437 height 19
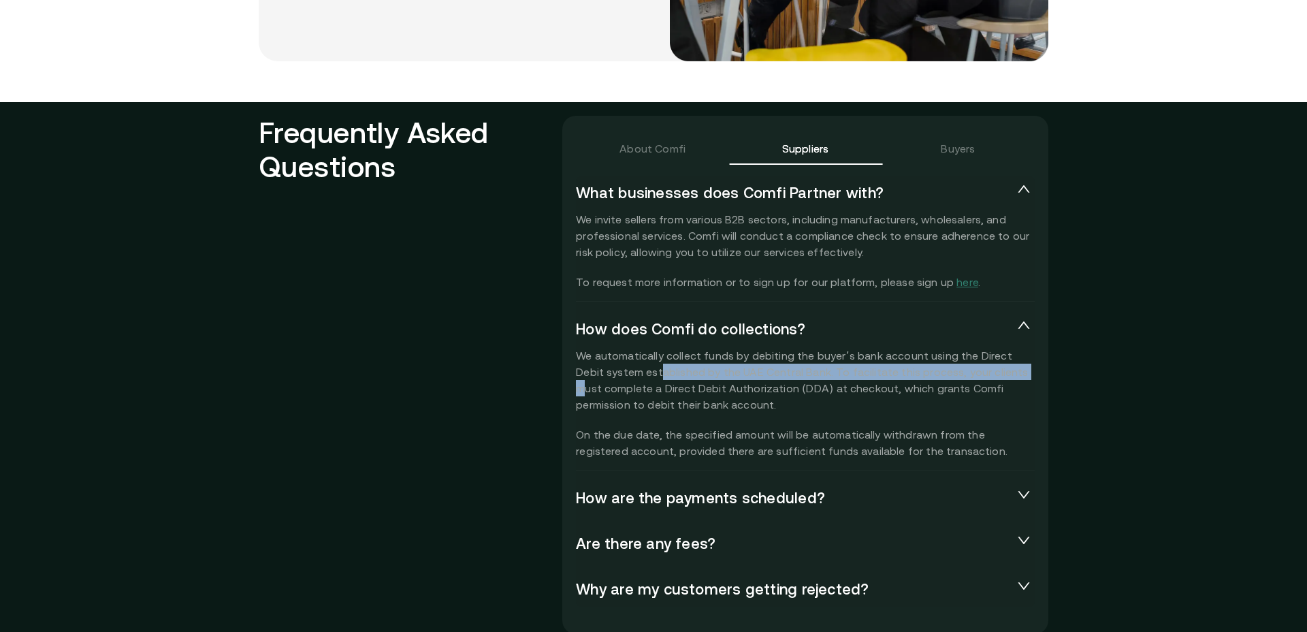
drag, startPoint x: 632, startPoint y: 372, endPoint x: 991, endPoint y: 375, distance: 358.1
click at [991, 375] on p "We automatically collect funds by debiting the buyer’s bank account using the D…" at bounding box center [805, 403] width 459 height 112
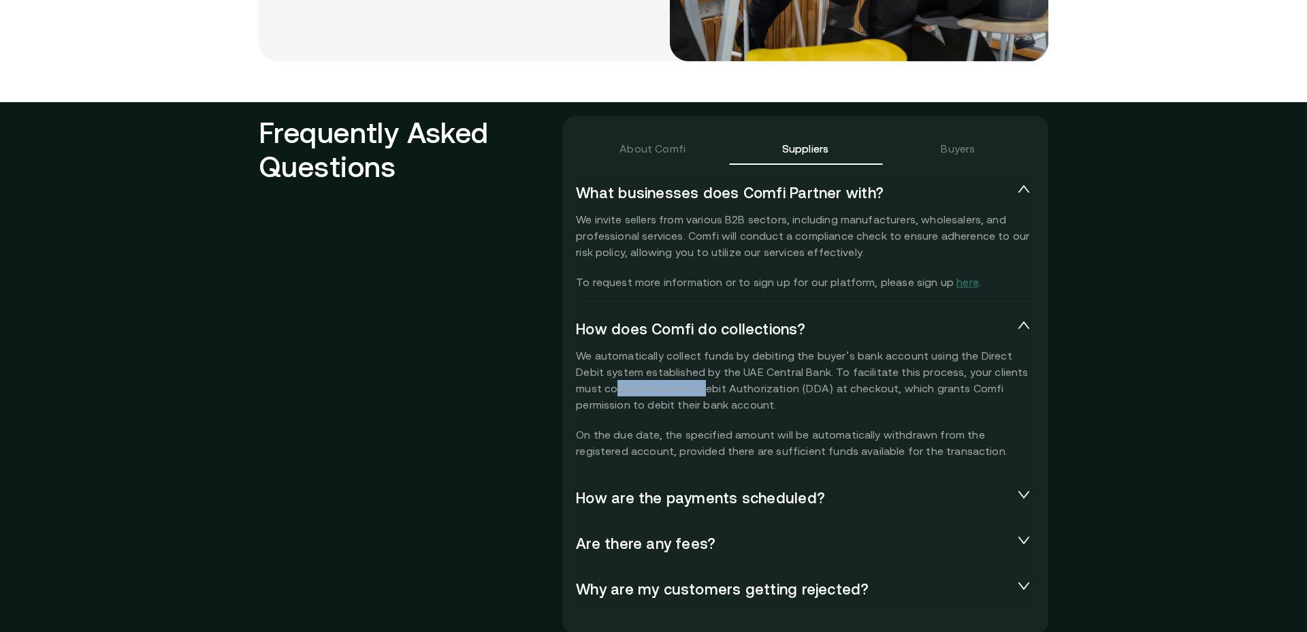
drag, startPoint x: 591, startPoint y: 391, endPoint x: 676, endPoint y: 393, distance: 85.1
click at [675, 393] on p "We automatically collect funds by debiting the buyer’s bank account using the D…" at bounding box center [805, 403] width 459 height 112
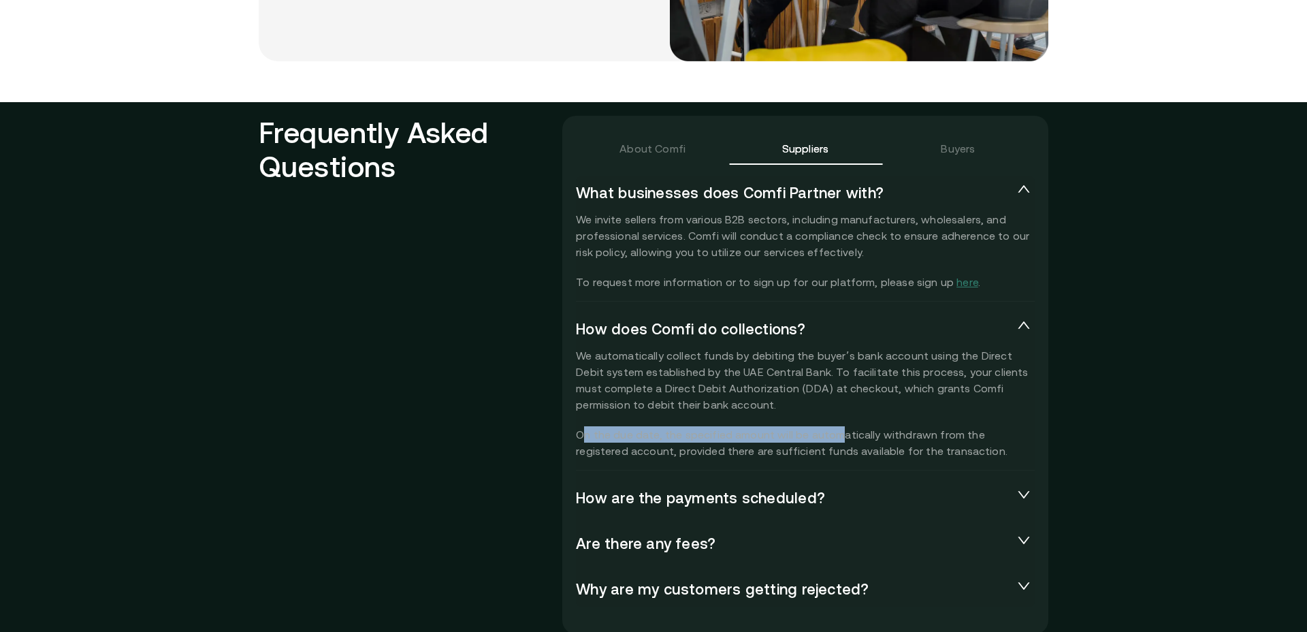
drag, startPoint x: 585, startPoint y: 437, endPoint x: 833, endPoint y: 438, distance: 247.8
click at [832, 438] on p "We automatically collect funds by debiting the buyer’s bank account using the D…" at bounding box center [805, 403] width 459 height 112
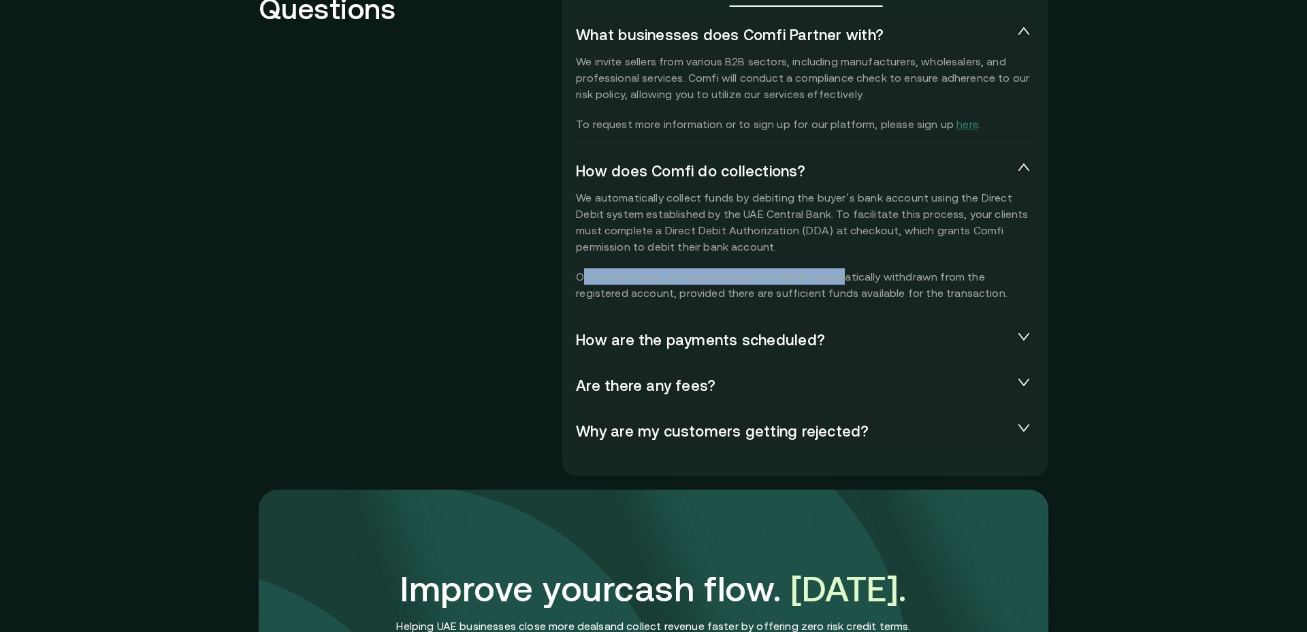
scroll to position [3062, 0]
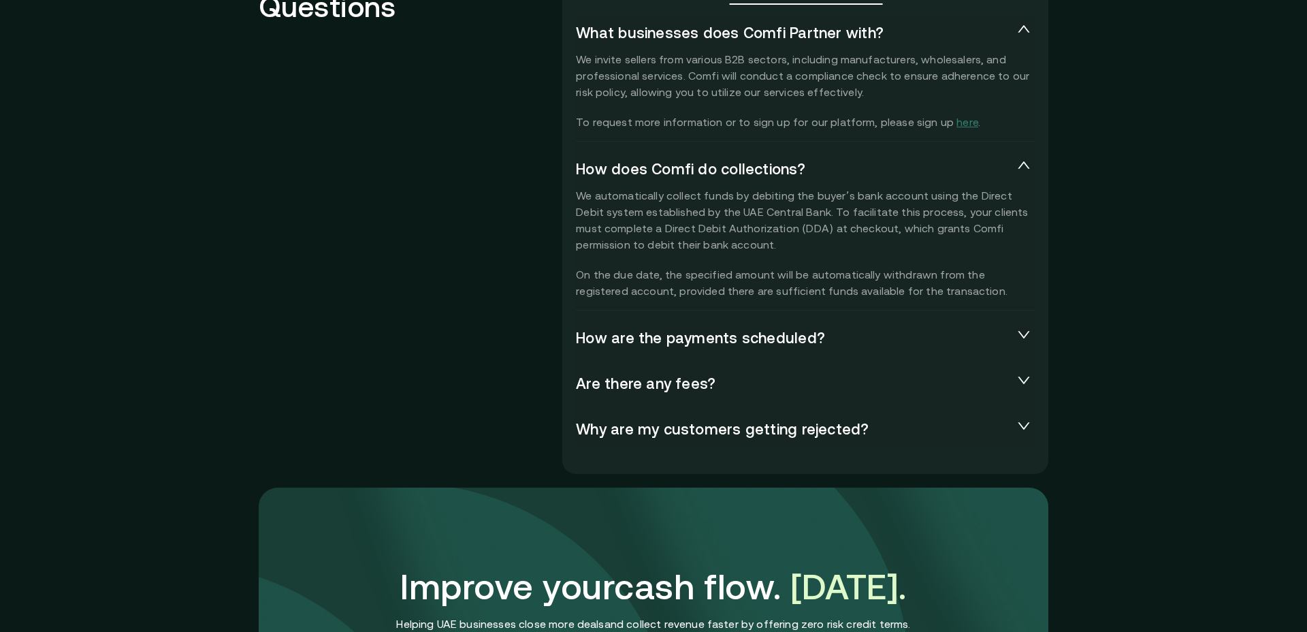
click at [696, 344] on span "How are the payments scheduled?" at bounding box center [794, 338] width 437 height 19
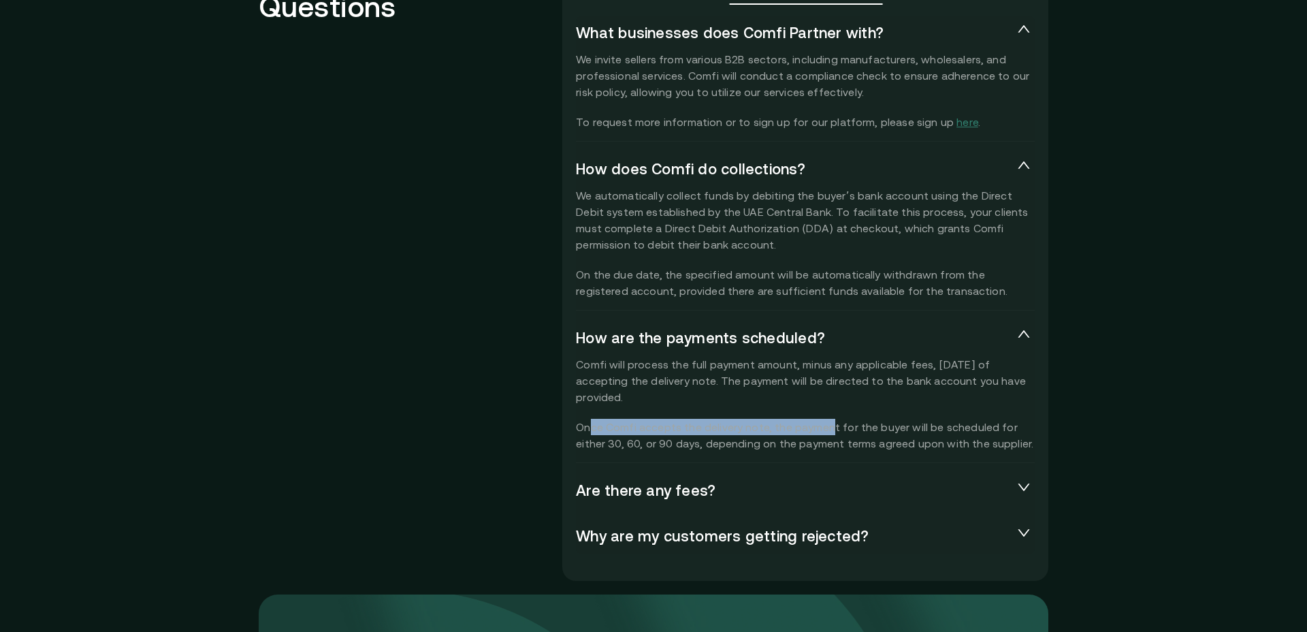
drag, startPoint x: 588, startPoint y: 430, endPoint x: 830, endPoint y: 432, distance: 242.4
click at [830, 432] on p "Comfi will process the full payment amount, minus any applicable fees, [DATE] o…" at bounding box center [805, 403] width 459 height 95
drag, startPoint x: 878, startPoint y: 430, endPoint x: 895, endPoint y: 430, distance: 17.0
click at [893, 430] on p "Comfi will process the full payment amount, minus any applicable fees, [DATE] o…" at bounding box center [805, 403] width 459 height 95
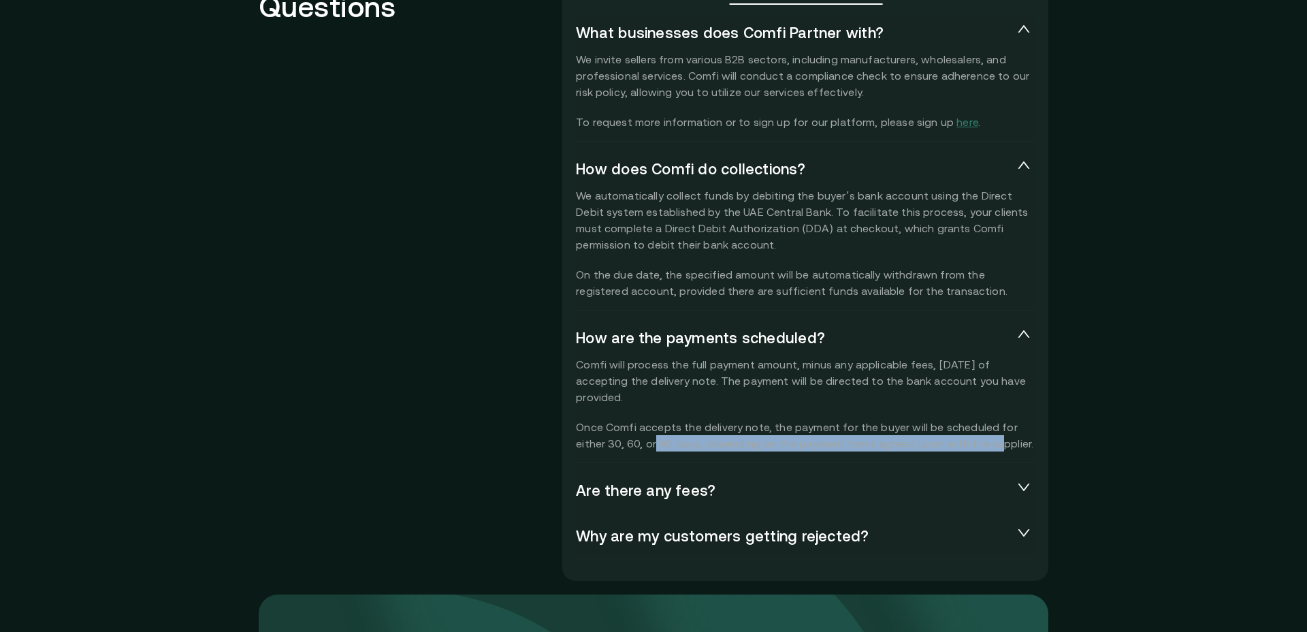
drag, startPoint x: 622, startPoint y: 442, endPoint x: 947, endPoint y: 446, distance: 325.5
click at [962, 445] on p "Comfi will process the full payment amount, minus any applicable fees, [DATE] o…" at bounding box center [805, 403] width 459 height 95
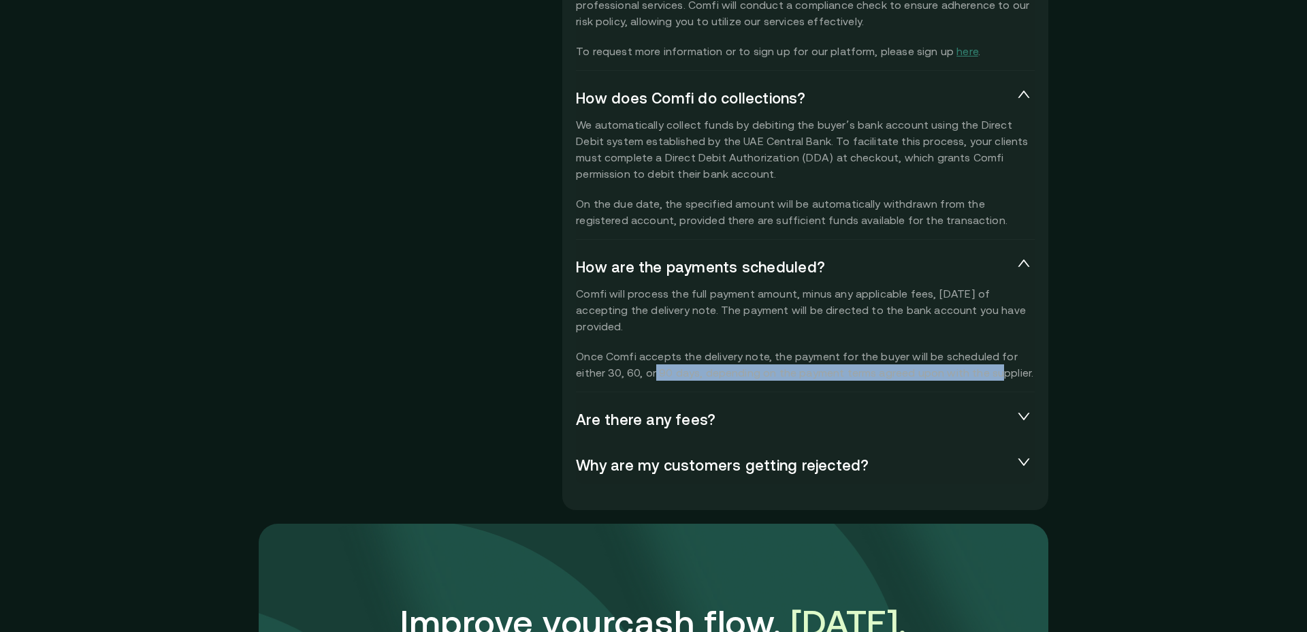
scroll to position [3140, 0]
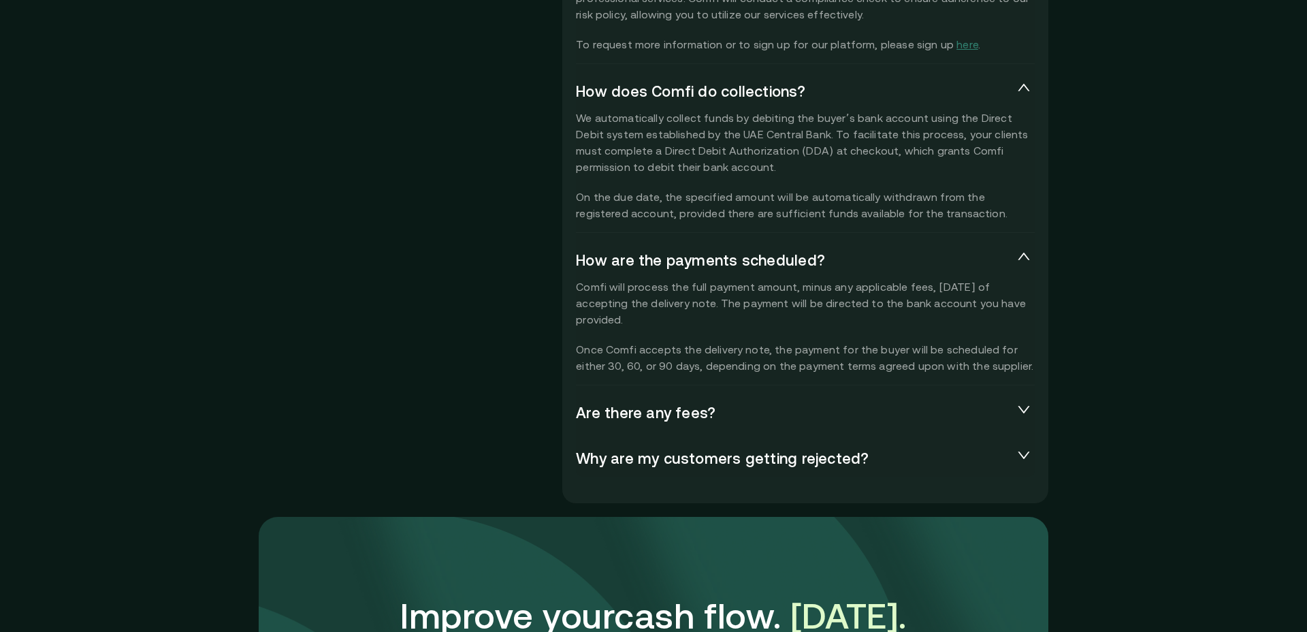
click at [651, 419] on span "Are there any fees?" at bounding box center [794, 413] width 437 height 19
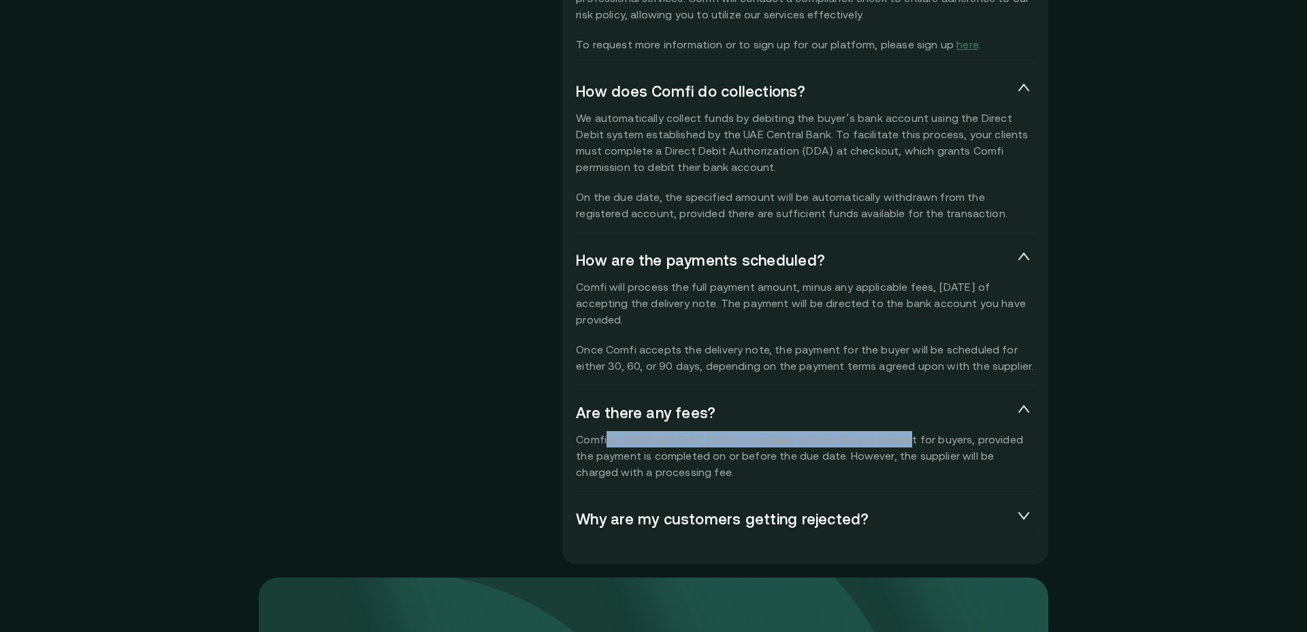
drag, startPoint x: 607, startPoint y: 442, endPoint x: 872, endPoint y: 442, distance: 265.5
click at [872, 442] on p "Comfi is [DEMOGRAPHIC_DATA]-compliant with no fees or interest for buyers, prov…" at bounding box center [805, 455] width 459 height 49
click at [814, 441] on p "Comfi is [DEMOGRAPHIC_DATA]-compliant with no fees or interest for buyers, prov…" at bounding box center [805, 455] width 459 height 49
click at [850, 440] on p "Comfi is [DEMOGRAPHIC_DATA]-compliant with no fees or interest for buyers, prov…" at bounding box center [805, 455] width 459 height 49
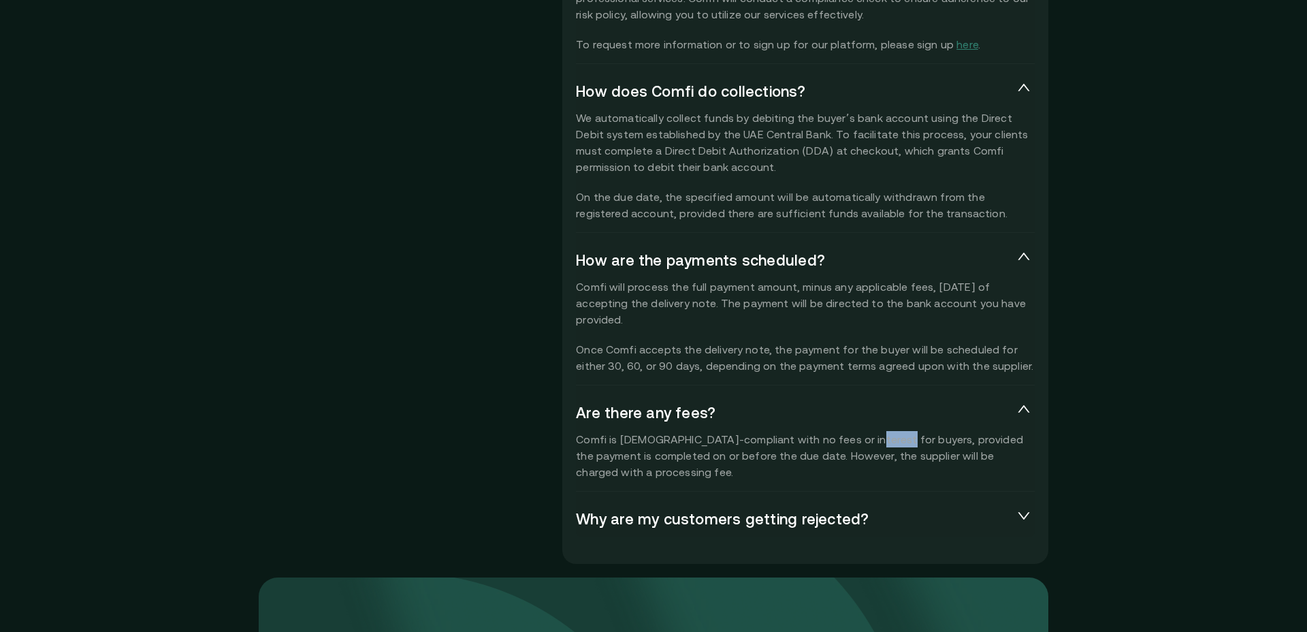
click at [850, 440] on p "Comfi is [DEMOGRAPHIC_DATA]-compliant with no fees or interest for buyers, prov…" at bounding box center [805, 455] width 459 height 49
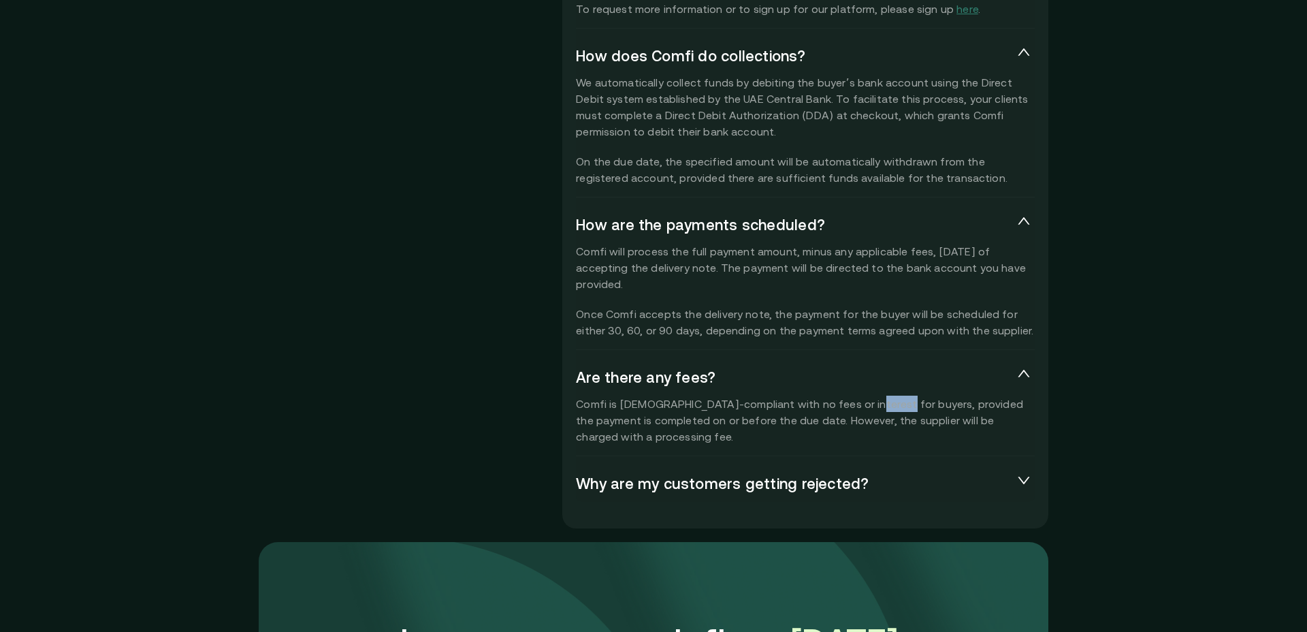
scroll to position [3179, 0]
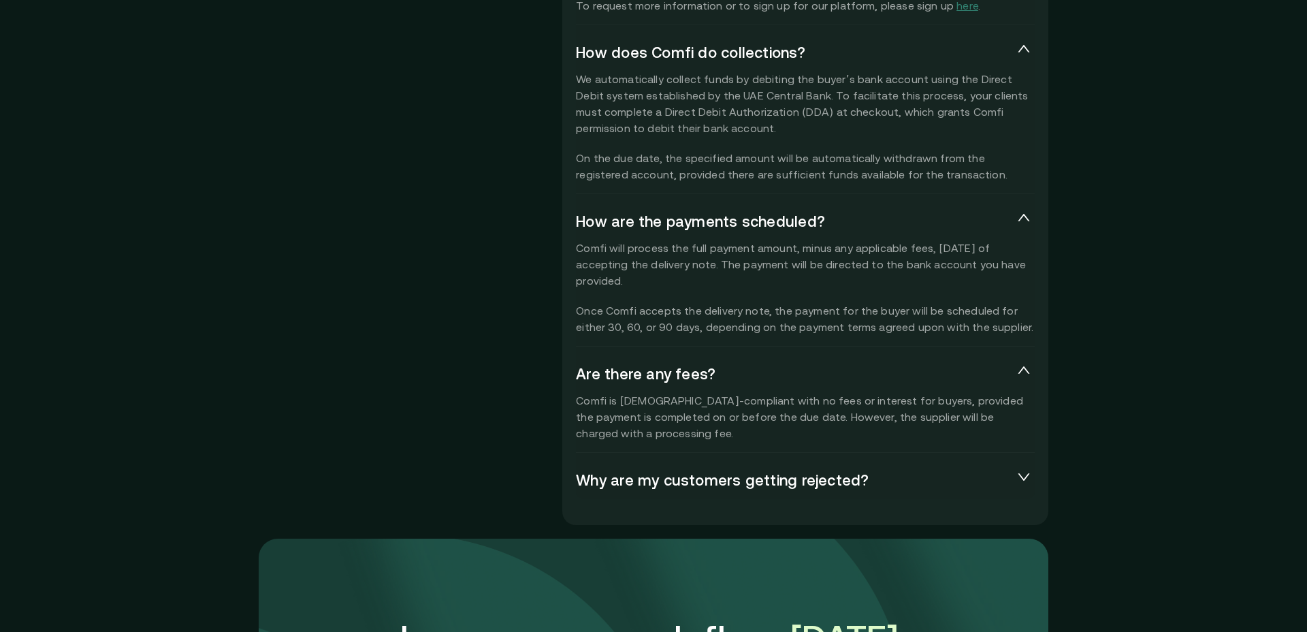
click at [650, 488] on span "Why are my customers getting rejected?" at bounding box center [794, 480] width 437 height 19
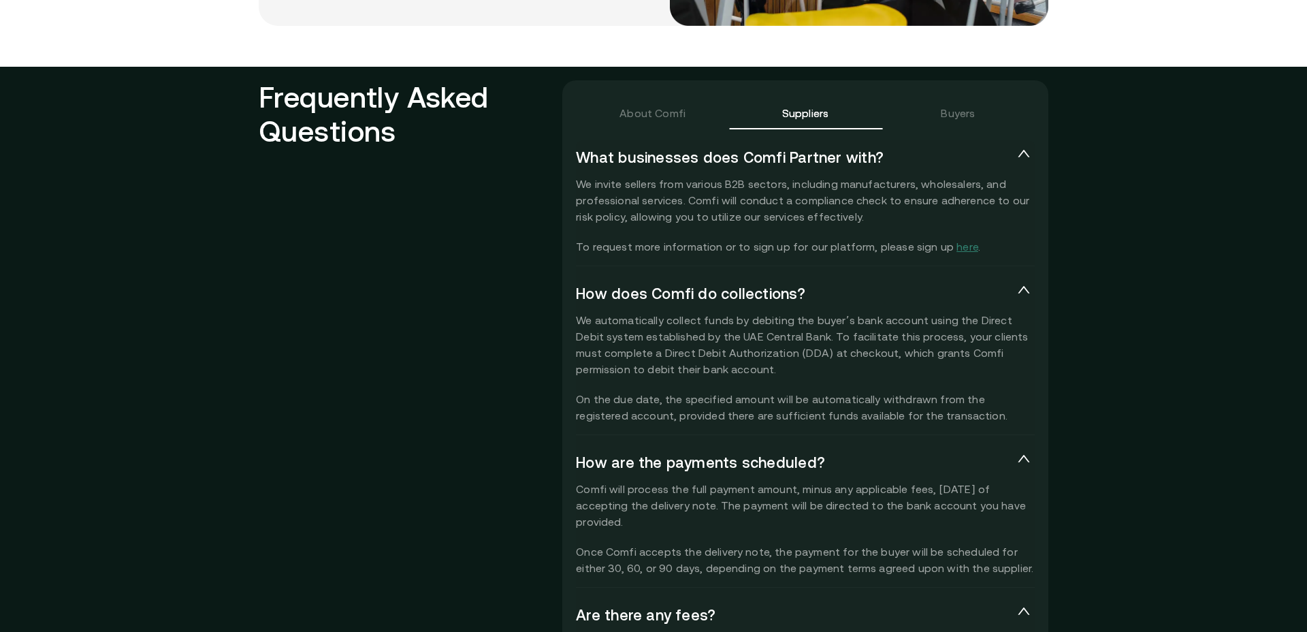
scroll to position [2929, 0]
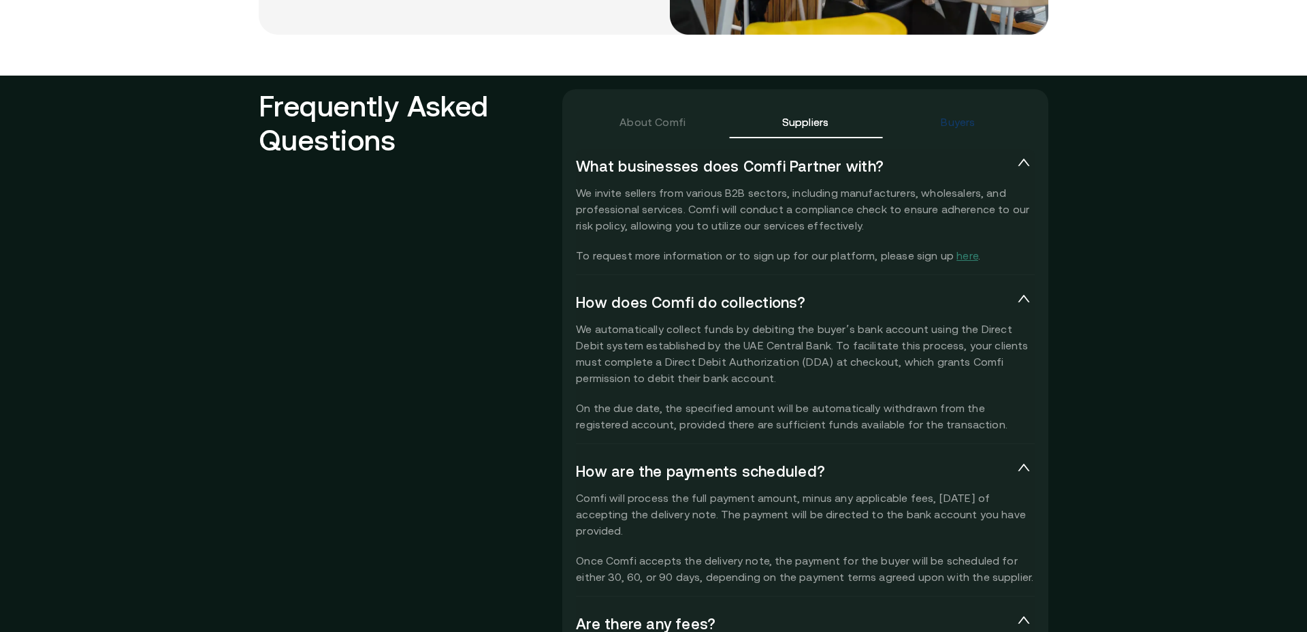
click at [954, 125] on div "Buyers" at bounding box center [958, 122] width 34 height 16
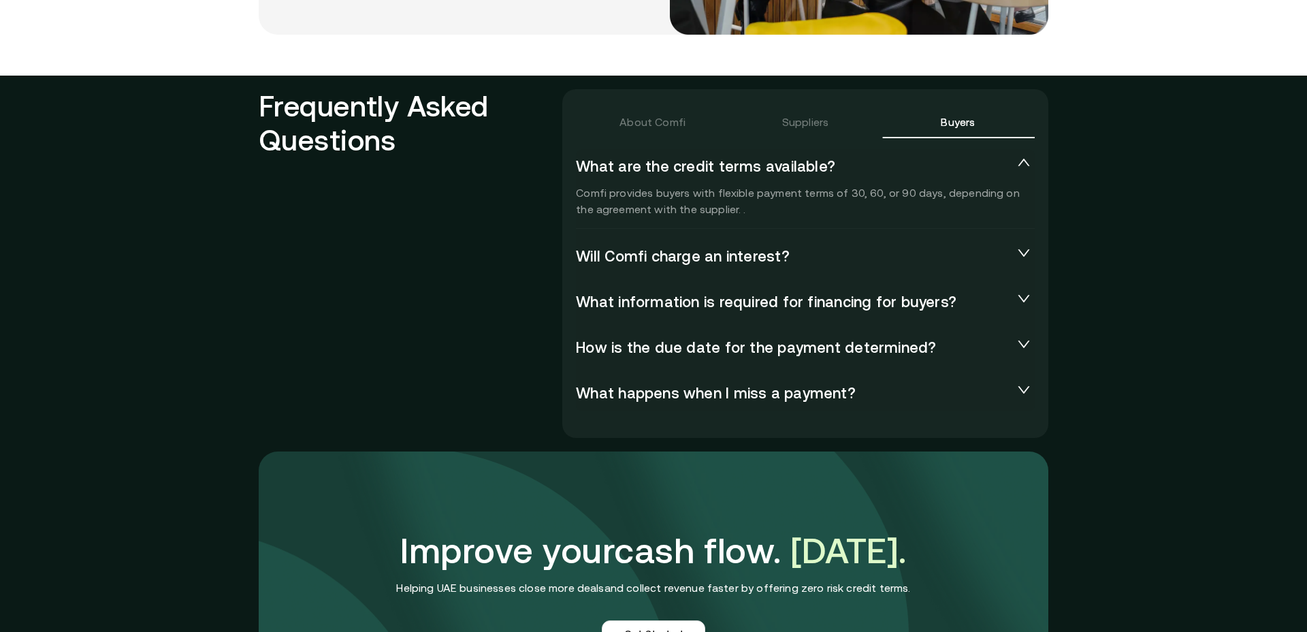
click at [714, 261] on span "Will Comfi charge an interest?" at bounding box center [794, 256] width 437 height 19
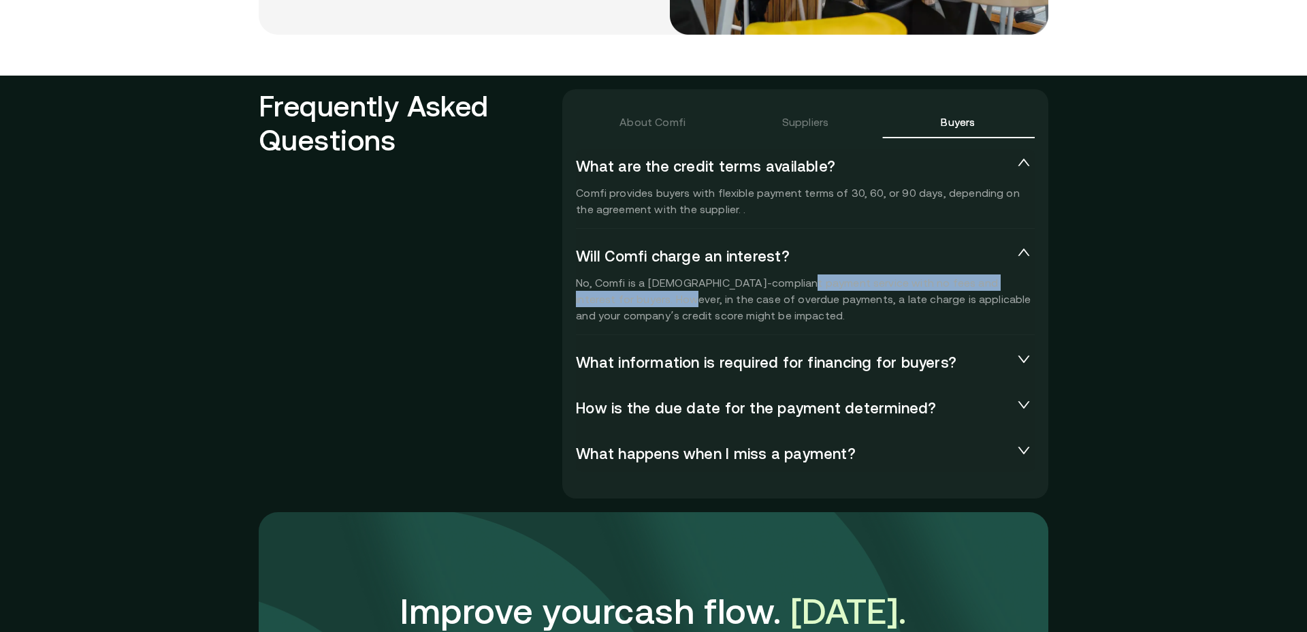
drag, startPoint x: 649, startPoint y: 291, endPoint x: 792, endPoint y: 285, distance: 143.1
click at [792, 285] on p "No, Comfi is a [DEMOGRAPHIC_DATA]-compliant payment service with no fees and in…" at bounding box center [805, 298] width 459 height 49
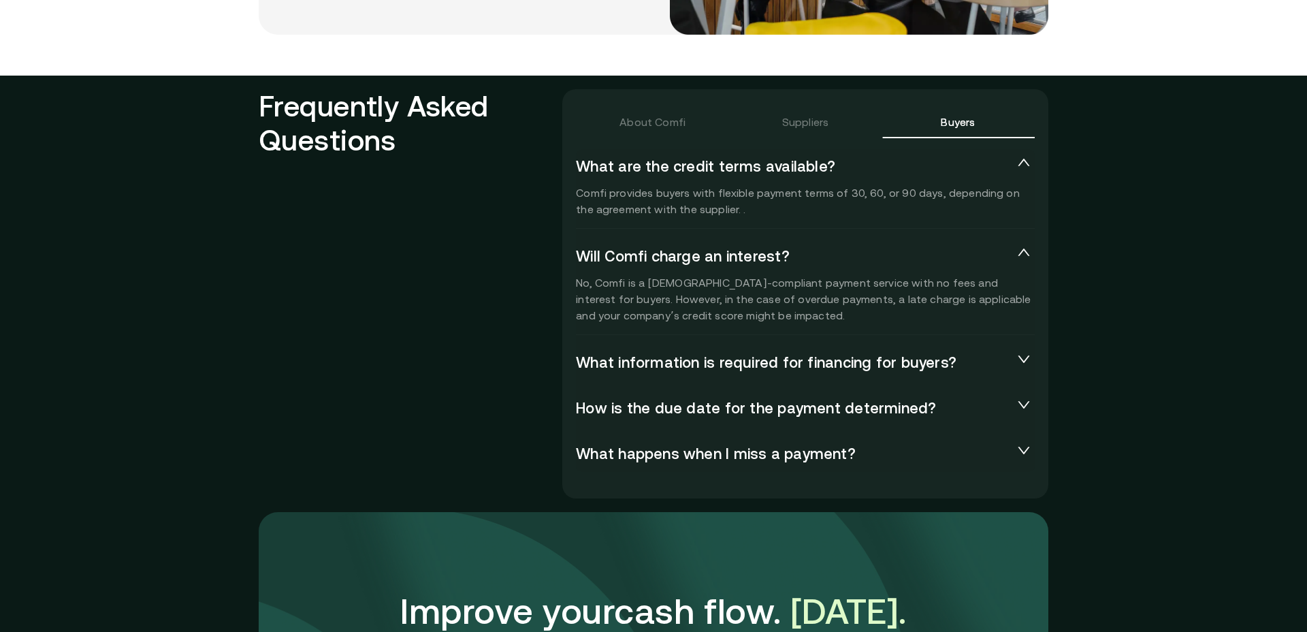
drag, startPoint x: 792, startPoint y: 285, endPoint x: 767, endPoint y: 287, distance: 25.3
click at [792, 285] on p "No, Comfi is a [DEMOGRAPHIC_DATA]-compliant payment service with no fees and in…" at bounding box center [805, 298] width 459 height 49
drag, startPoint x: 724, startPoint y: 293, endPoint x: 795, endPoint y: 311, distance: 73.0
click at [852, 297] on p "No, Comfi is a [DEMOGRAPHIC_DATA]-compliant payment service with no fees and in…" at bounding box center [805, 298] width 459 height 49
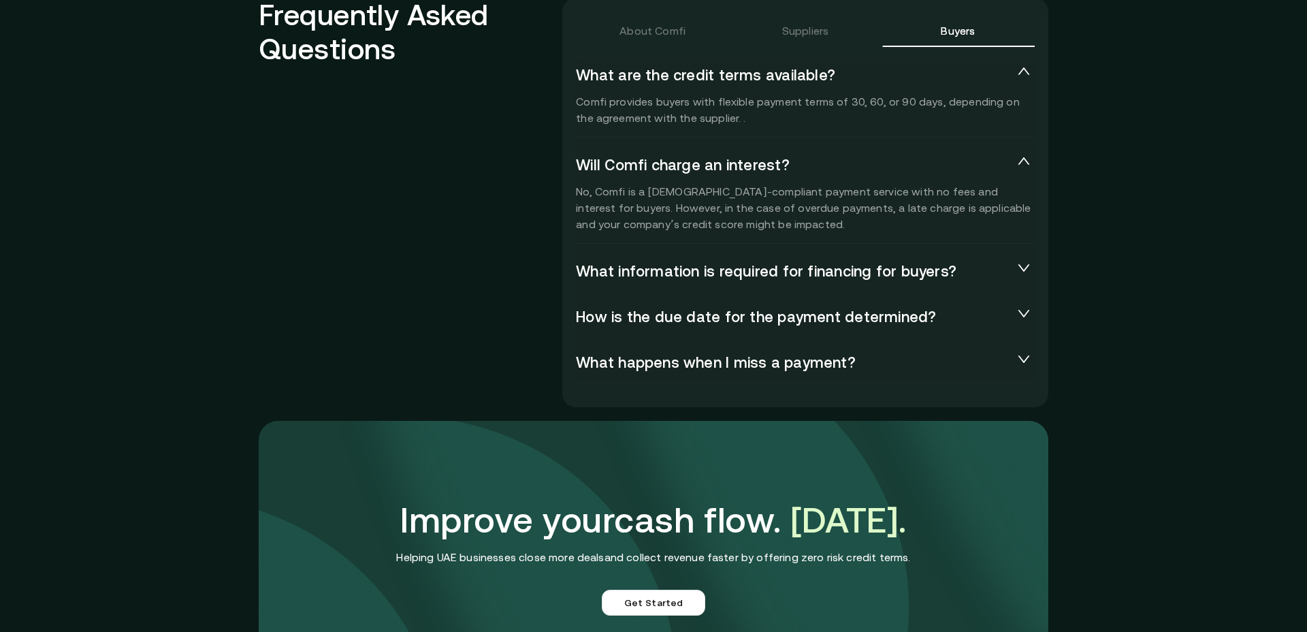
scroll to position [3019, 0]
click at [723, 274] on span "What information is required for financing for buyers?" at bounding box center [794, 272] width 437 height 19
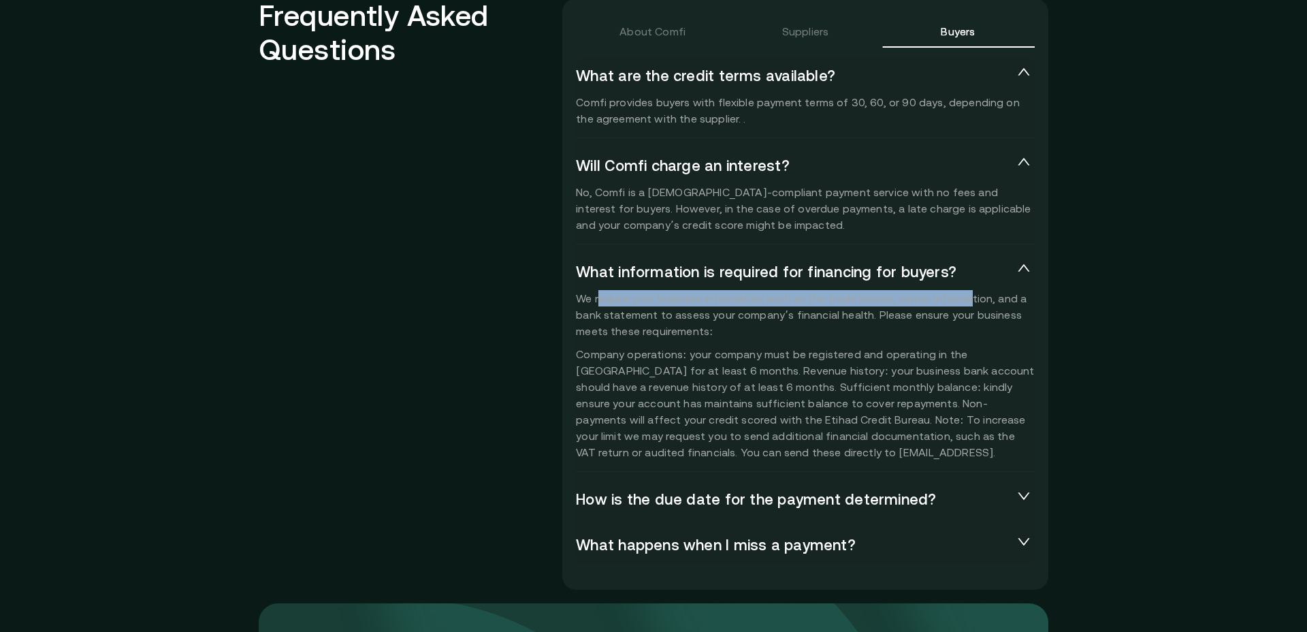
drag, startPoint x: 600, startPoint y: 297, endPoint x: 865, endPoint y: 312, distance: 265.3
click at [962, 304] on p "We require your business information such as the trade license, owner informati…" at bounding box center [805, 375] width 459 height 170
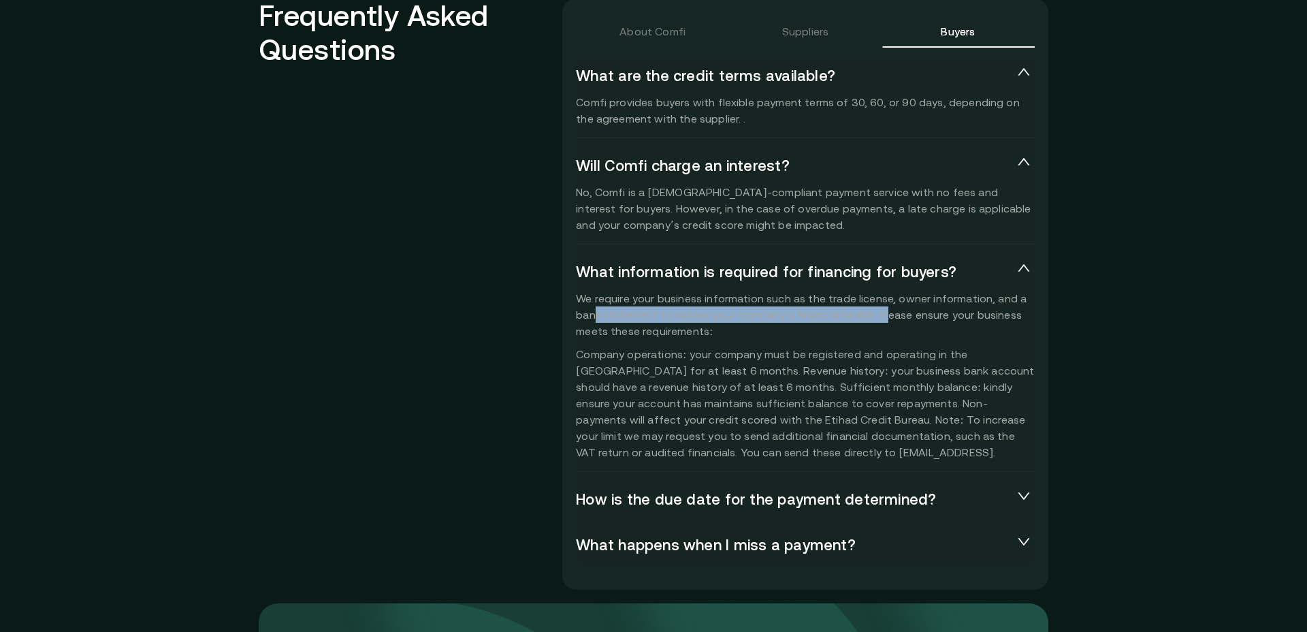
drag, startPoint x: 596, startPoint y: 316, endPoint x: 876, endPoint y: 319, distance: 280.5
click at [876, 319] on p "We require your business information such as the trade license, owner informati…" at bounding box center [805, 375] width 459 height 170
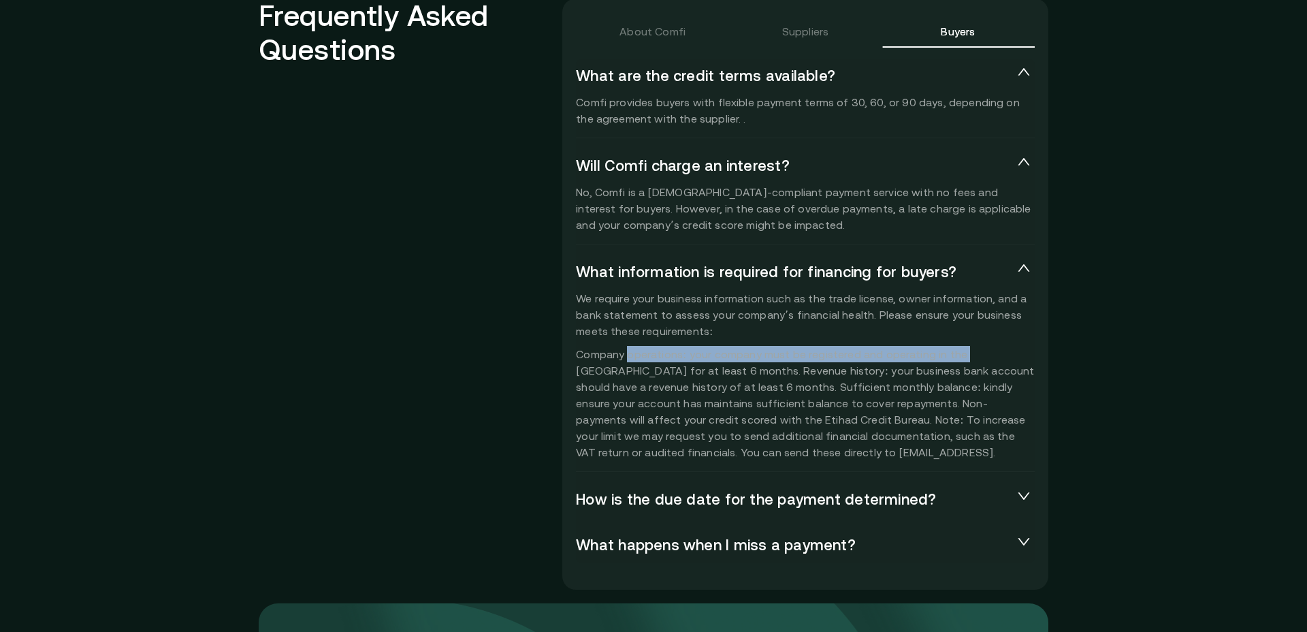
drag, startPoint x: 653, startPoint y: 359, endPoint x: 953, endPoint y: 356, distance: 300.2
click at [960, 356] on p "We require your business information such as the trade license, owner informati…" at bounding box center [805, 375] width 459 height 170
click at [647, 374] on p "We require your business information such as the trade license, owner informati…" at bounding box center [805, 375] width 459 height 170
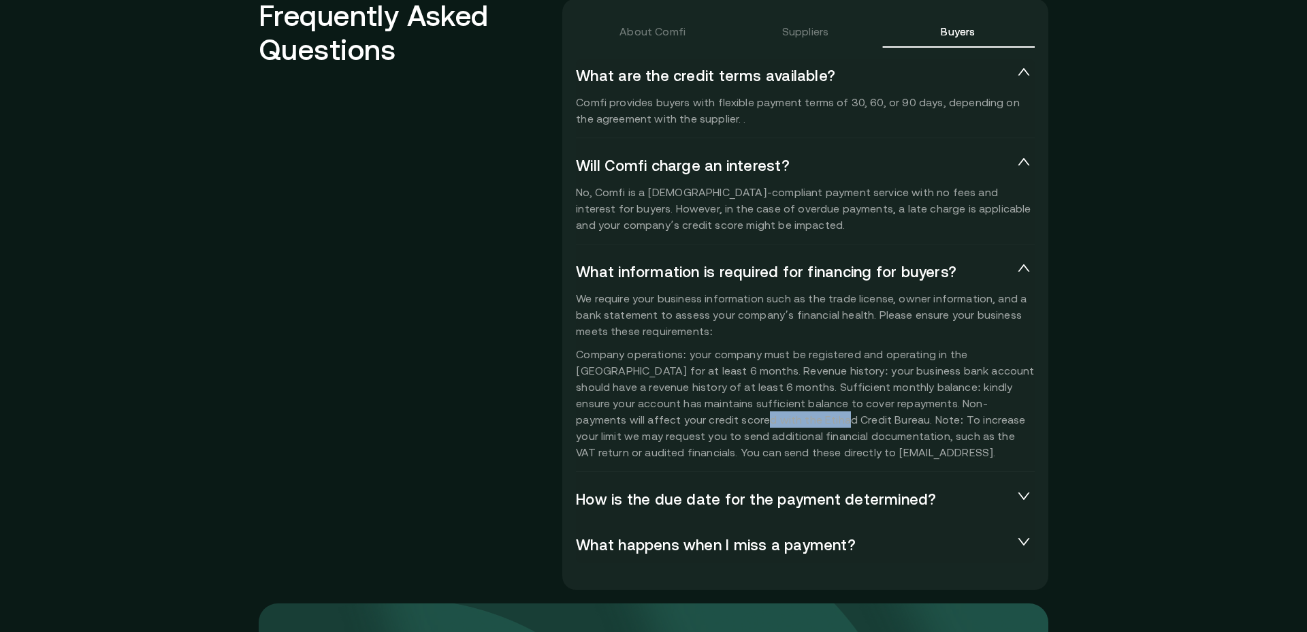
drag, startPoint x: 587, startPoint y: 418, endPoint x: 672, endPoint y: 421, distance: 85.2
click at [670, 418] on p "We require your business information such as the trade license, owner informati…" at bounding box center [805, 375] width 459 height 170
drag, startPoint x: 738, startPoint y: 392, endPoint x: 924, endPoint y: 394, distance: 185.9
click at [925, 394] on p "We require your business information such as the trade license, owner informati…" at bounding box center [805, 375] width 459 height 170
drag, startPoint x: 710, startPoint y: 419, endPoint x: 869, endPoint y: 418, distance: 159.3
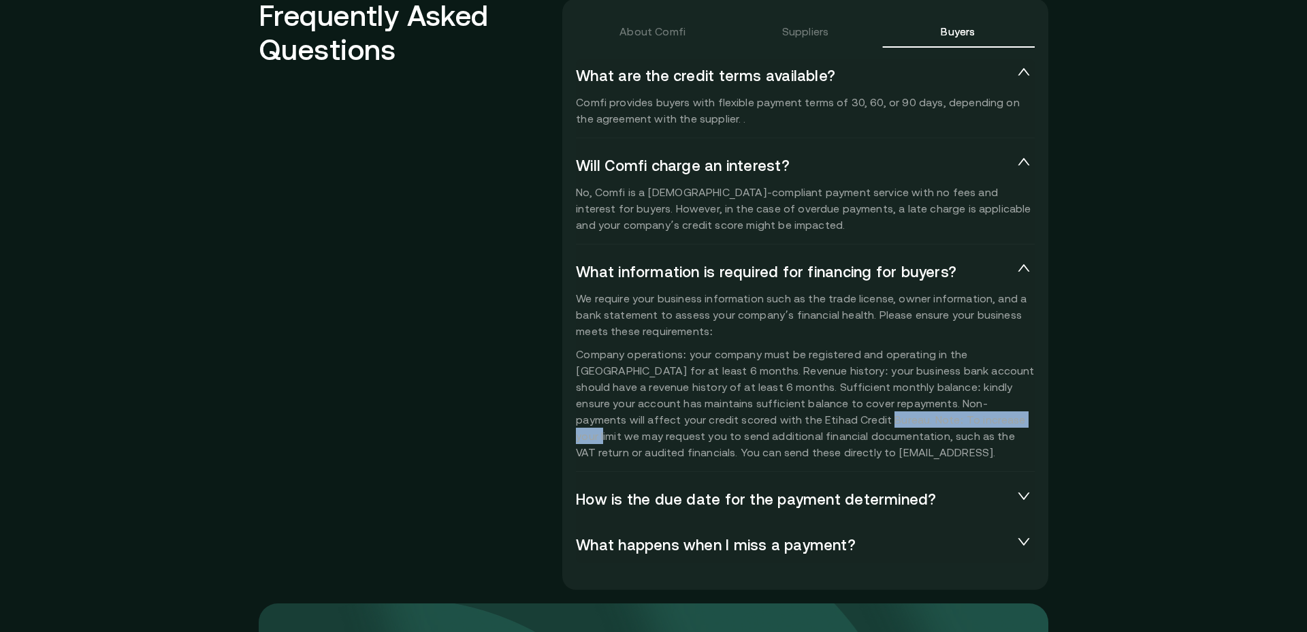
click at [869, 418] on p "We require your business information such as the trade license, owner informati…" at bounding box center [805, 375] width 459 height 170
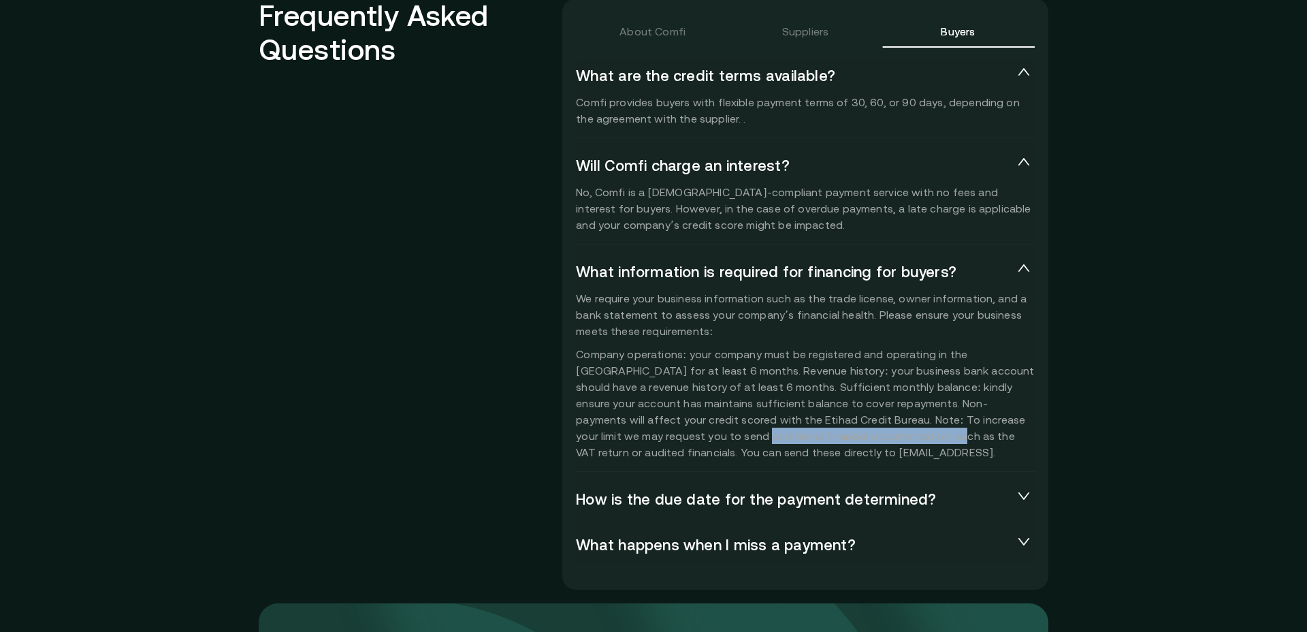
drag, startPoint x: 590, startPoint y: 430, endPoint x: 782, endPoint y: 434, distance: 192.7
click at [783, 434] on p "We require your business information such as the trade license, owner informati…" at bounding box center [805, 375] width 459 height 170
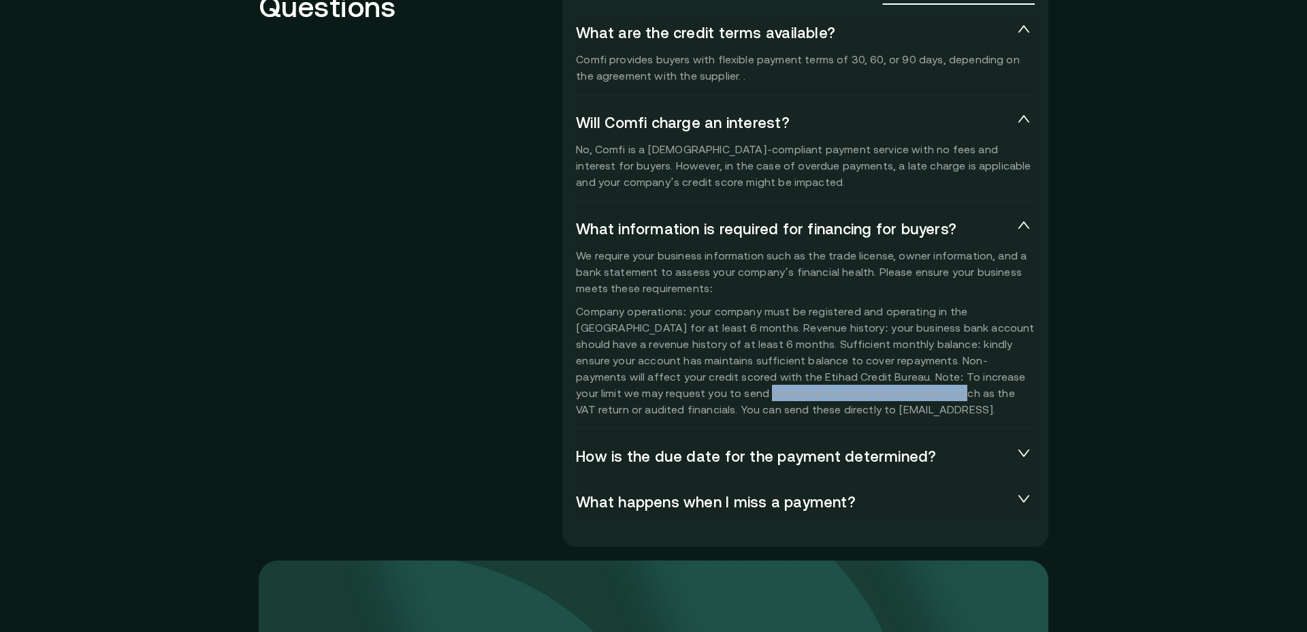
scroll to position [3063, 0]
click at [675, 462] on span "How is the due date for the payment determined?" at bounding box center [794, 456] width 437 height 19
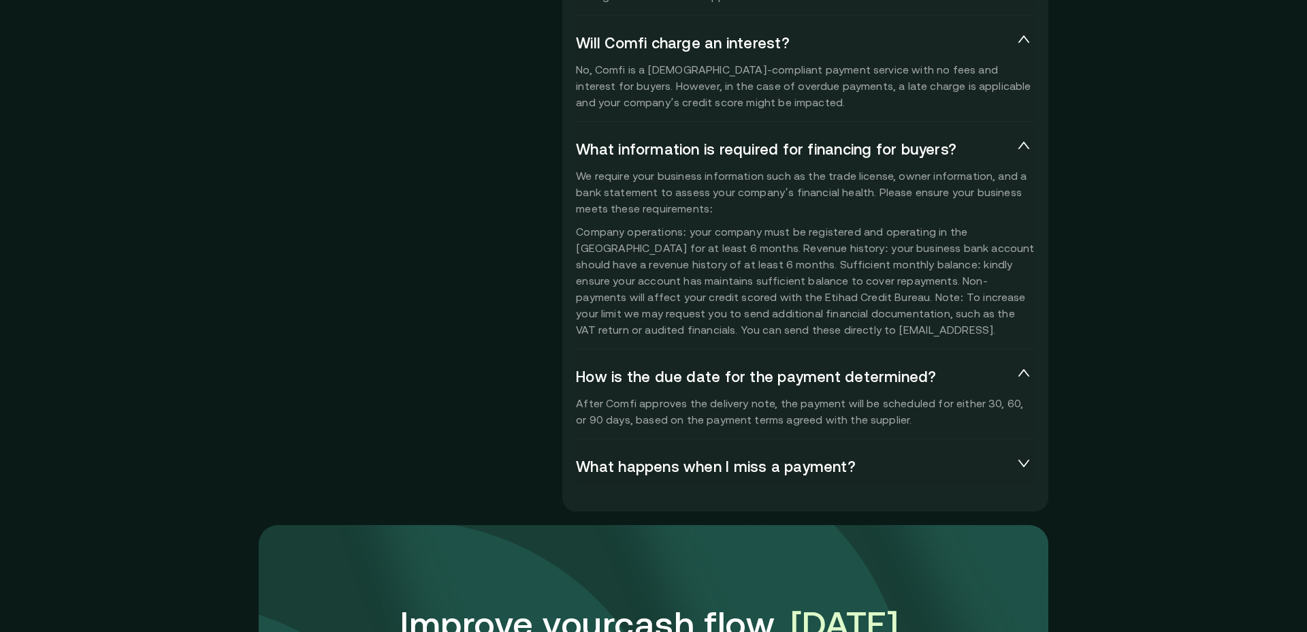
scroll to position [3148, 0]
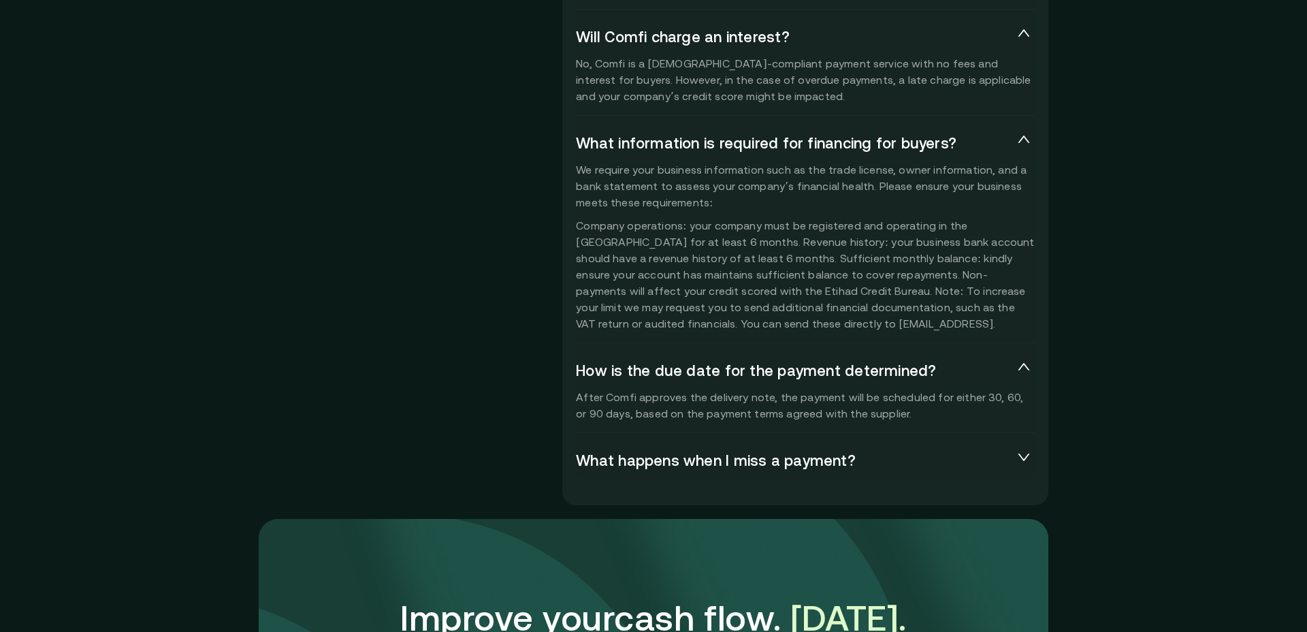
drag, startPoint x: 639, startPoint y: 460, endPoint x: 572, endPoint y: 462, distance: 67.4
click at [639, 460] on span "What happens when I miss a payment?" at bounding box center [794, 460] width 437 height 19
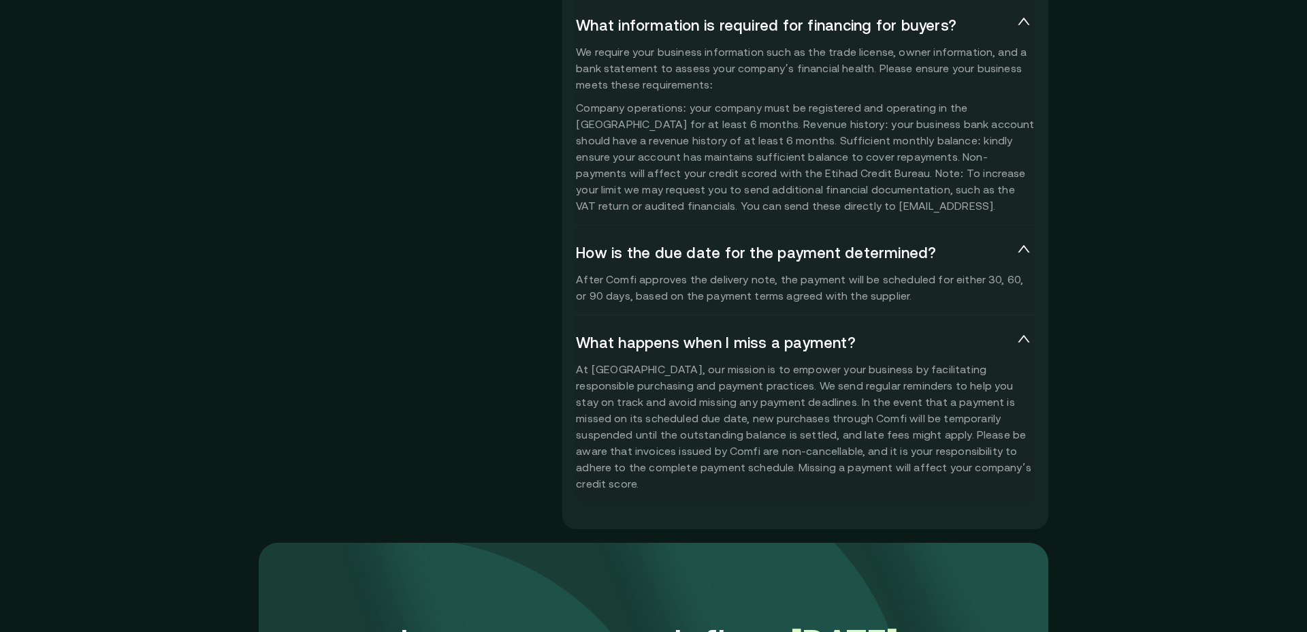
scroll to position [3268, 0]
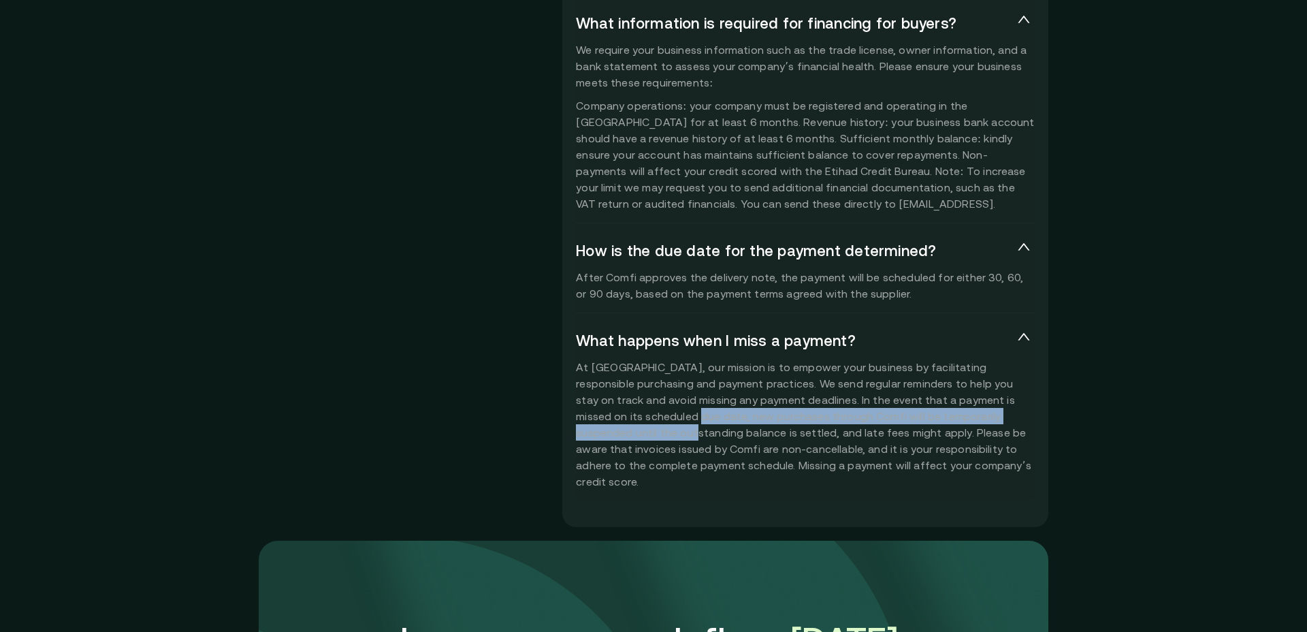
drag, startPoint x: 586, startPoint y: 417, endPoint x: 997, endPoint y: 415, distance: 410.5
click at [999, 415] on p "At [GEOGRAPHIC_DATA], our mission is to empower your business by facilitating r…" at bounding box center [805, 424] width 459 height 131
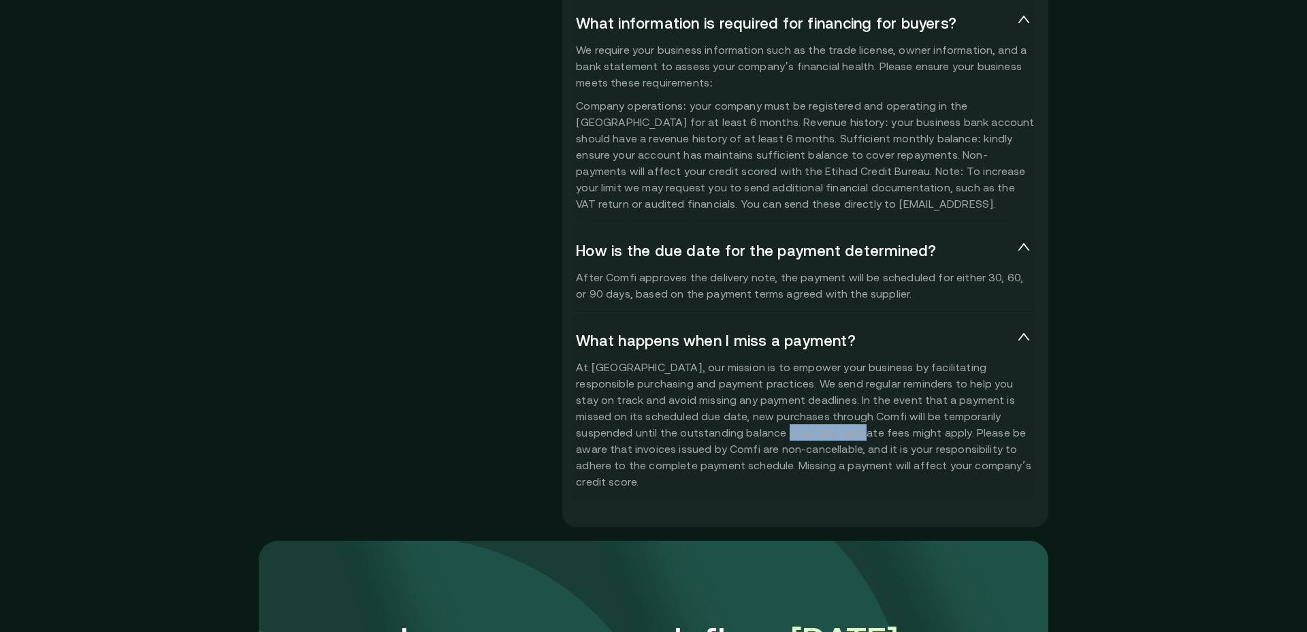
drag, startPoint x: 626, startPoint y: 432, endPoint x: 703, endPoint y: 432, distance: 76.9
click at [701, 432] on p "At [GEOGRAPHIC_DATA], our mission is to empower your business by facilitating r…" at bounding box center [805, 424] width 459 height 131
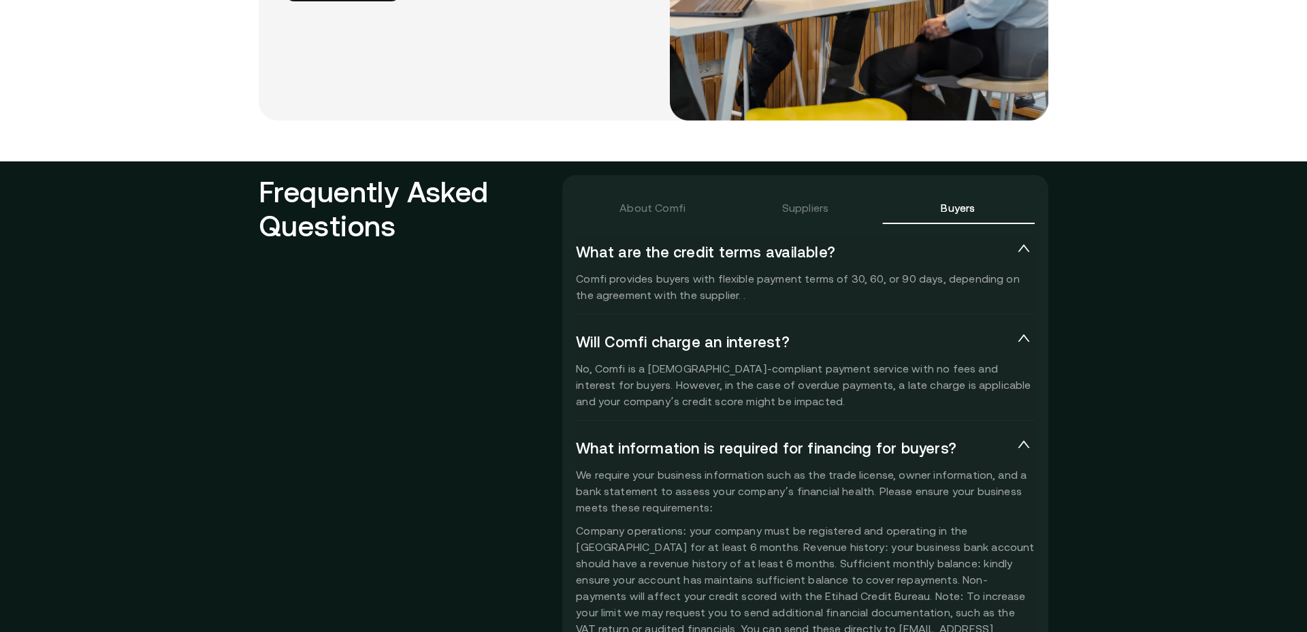
scroll to position [2836, 0]
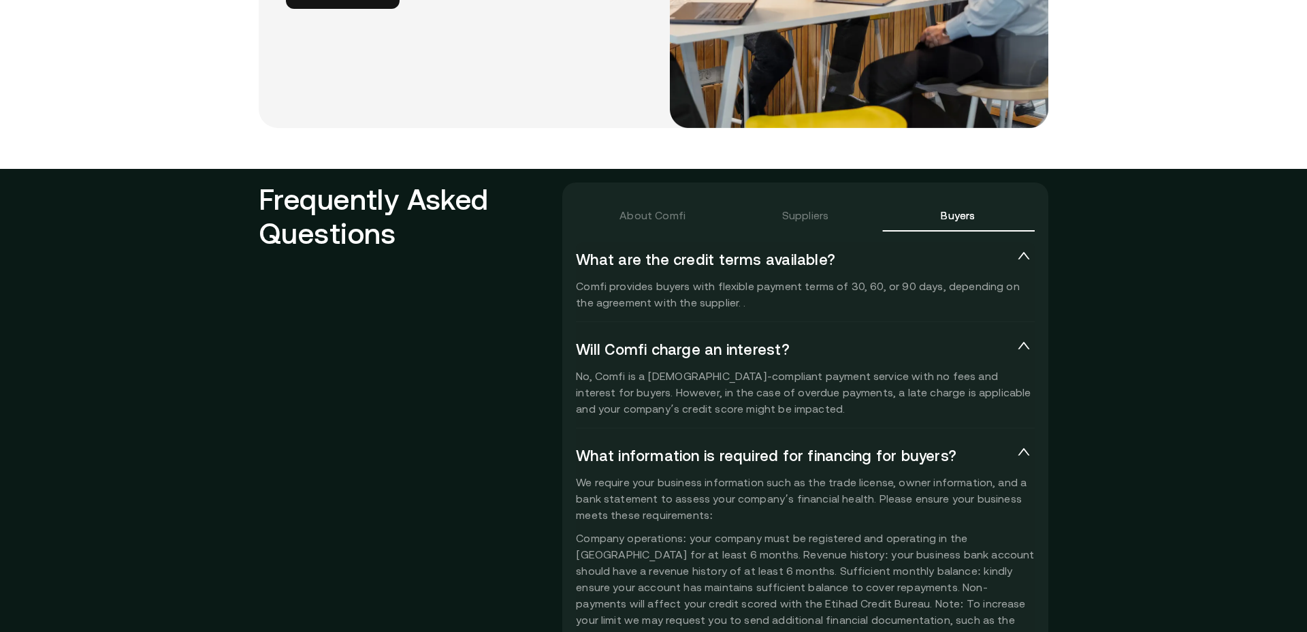
click at [650, 223] on div "About Comfi" at bounding box center [653, 215] width 153 height 33
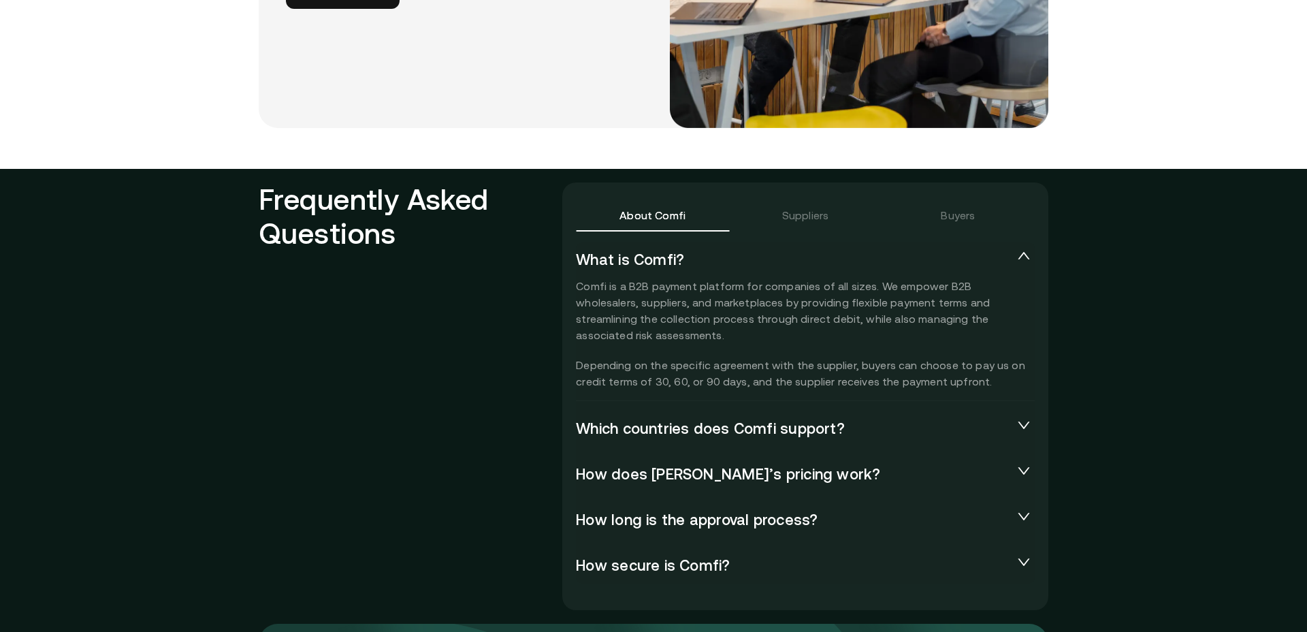
click at [630, 431] on span "Which countries does Comfi support?" at bounding box center [794, 428] width 437 height 19
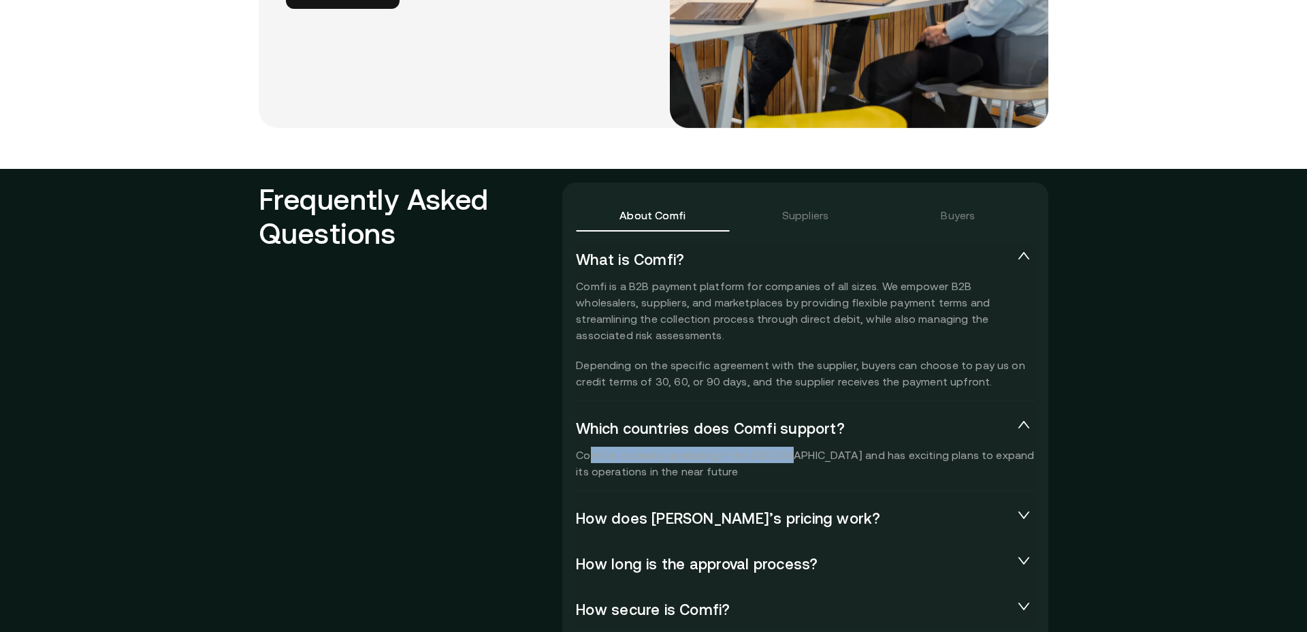
drag, startPoint x: 603, startPoint y: 455, endPoint x: 778, endPoint y: 458, distance: 175.0
click at [778, 458] on p "Comfi is currently operating in the [GEOGRAPHIC_DATA] and has exciting plans to…" at bounding box center [805, 463] width 459 height 33
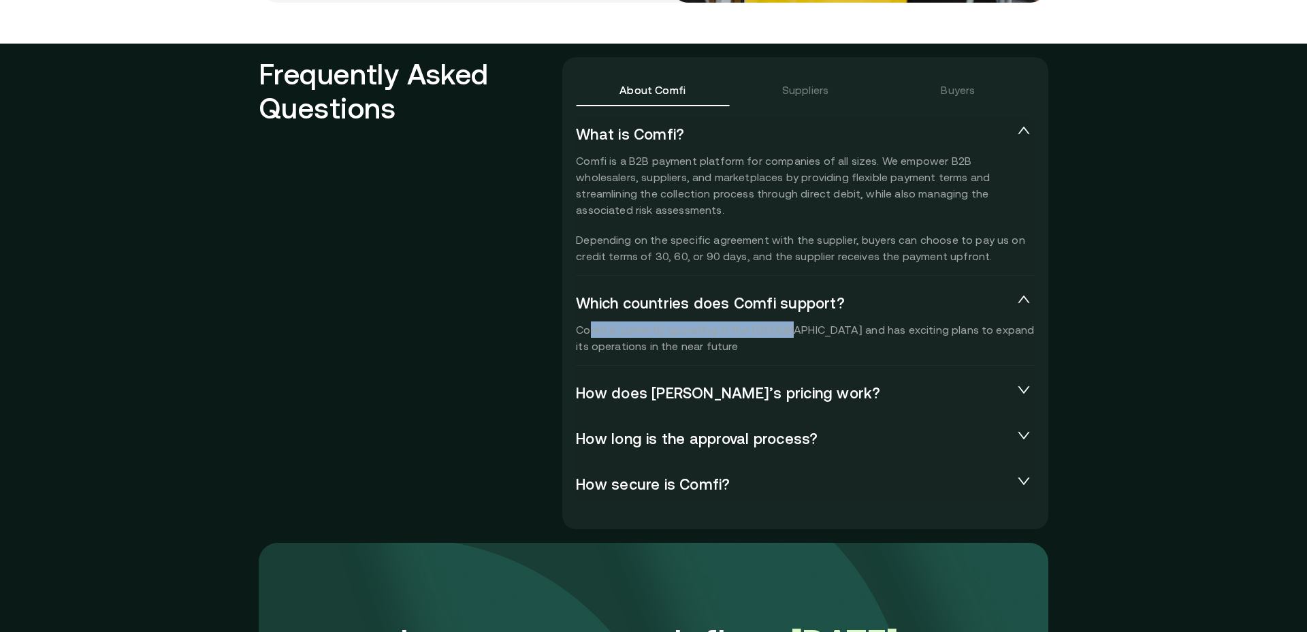
scroll to position [2972, 0]
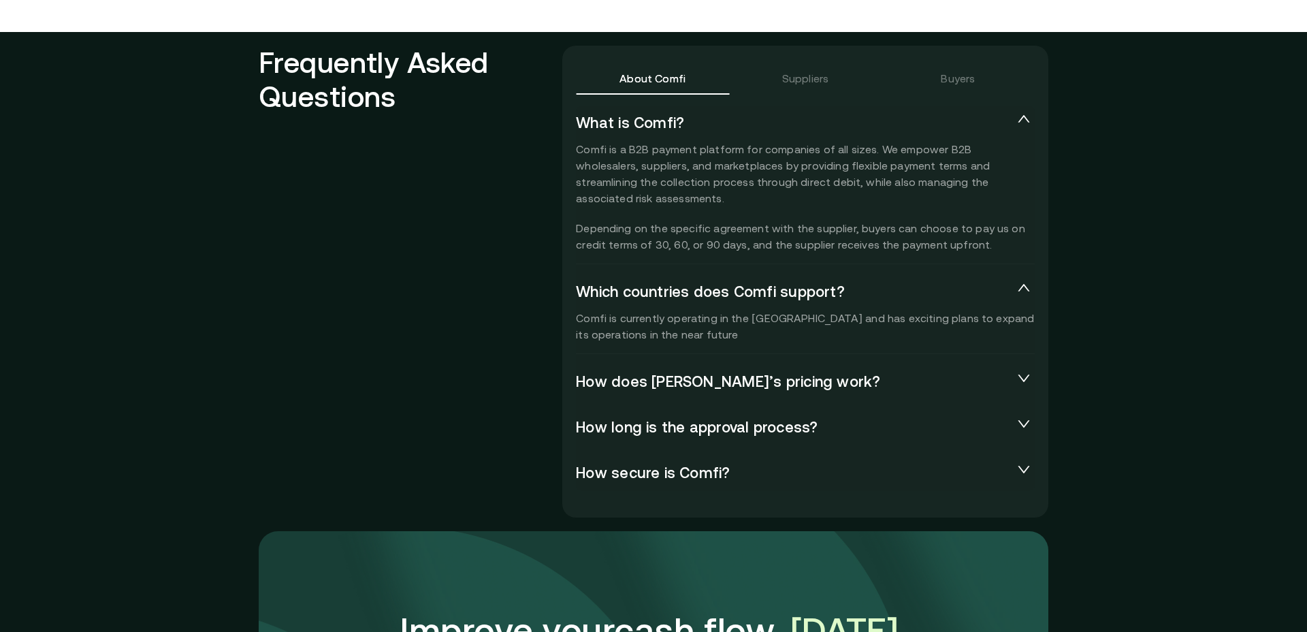
click at [629, 390] on span "How does [PERSON_NAME]’s pricing work?" at bounding box center [794, 381] width 437 height 19
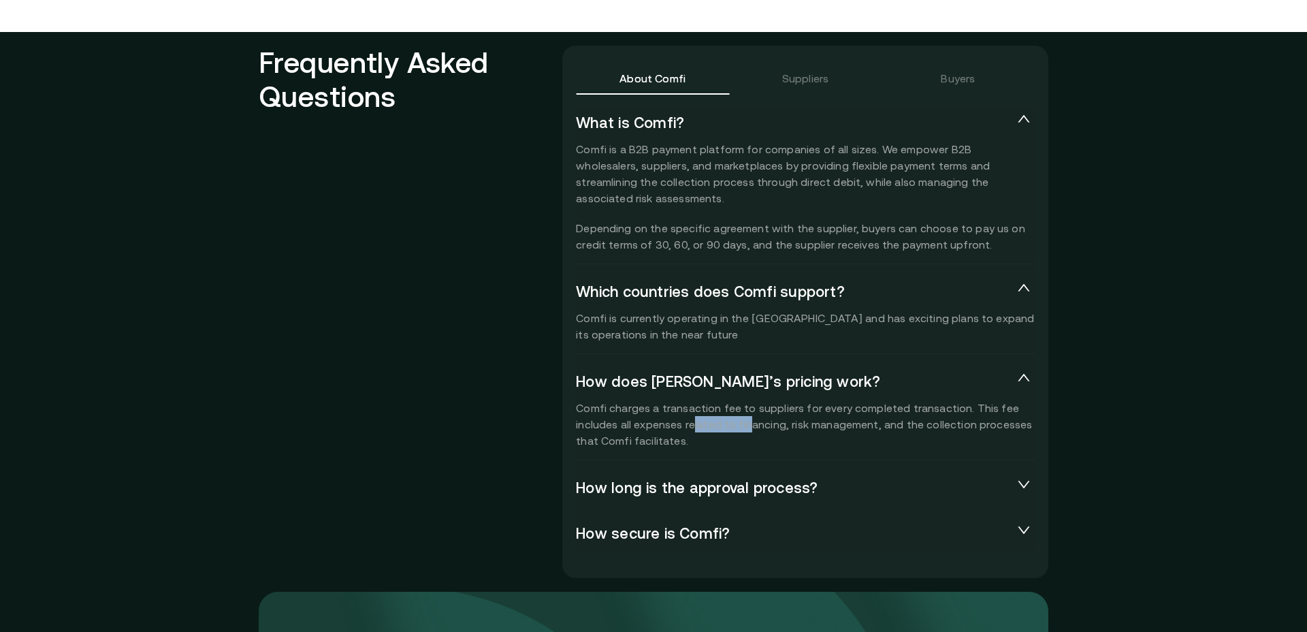
drag, startPoint x: 694, startPoint y: 418, endPoint x: 747, endPoint y: 416, distance: 52.5
click at [747, 416] on p "Comfi charges a transaction fee to suppliers for every completed transaction. T…" at bounding box center [805, 424] width 459 height 49
drag, startPoint x: 722, startPoint y: 408, endPoint x: 857, endPoint y: 411, distance: 135.5
click at [849, 411] on p "Comfi charges a transaction fee to suppliers for every completed transaction. T…" at bounding box center [805, 424] width 459 height 49
drag, startPoint x: 886, startPoint y: 412, endPoint x: 969, endPoint y: 412, distance: 83.1
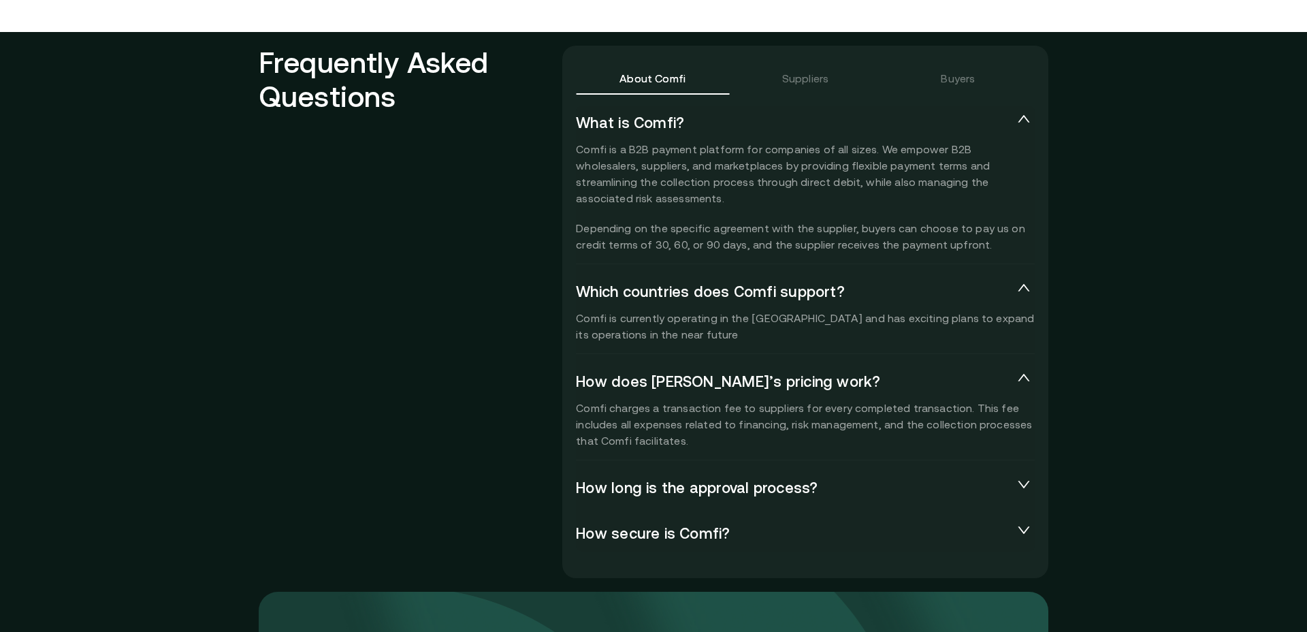
click at [969, 412] on p "Comfi charges a transaction fee to suppliers for every completed transaction. T…" at bounding box center [805, 424] width 459 height 49
drag, startPoint x: 585, startPoint y: 425, endPoint x: 726, endPoint y: 436, distance: 141.3
click at [763, 424] on div "About Comfi Suppliers Buyers What is [DEMOGRAPHIC_DATA]? Comfi is a B2B payment…" at bounding box center [805, 312] width 486 height 532
click at [638, 492] on span "How long is the approval process?" at bounding box center [794, 488] width 437 height 19
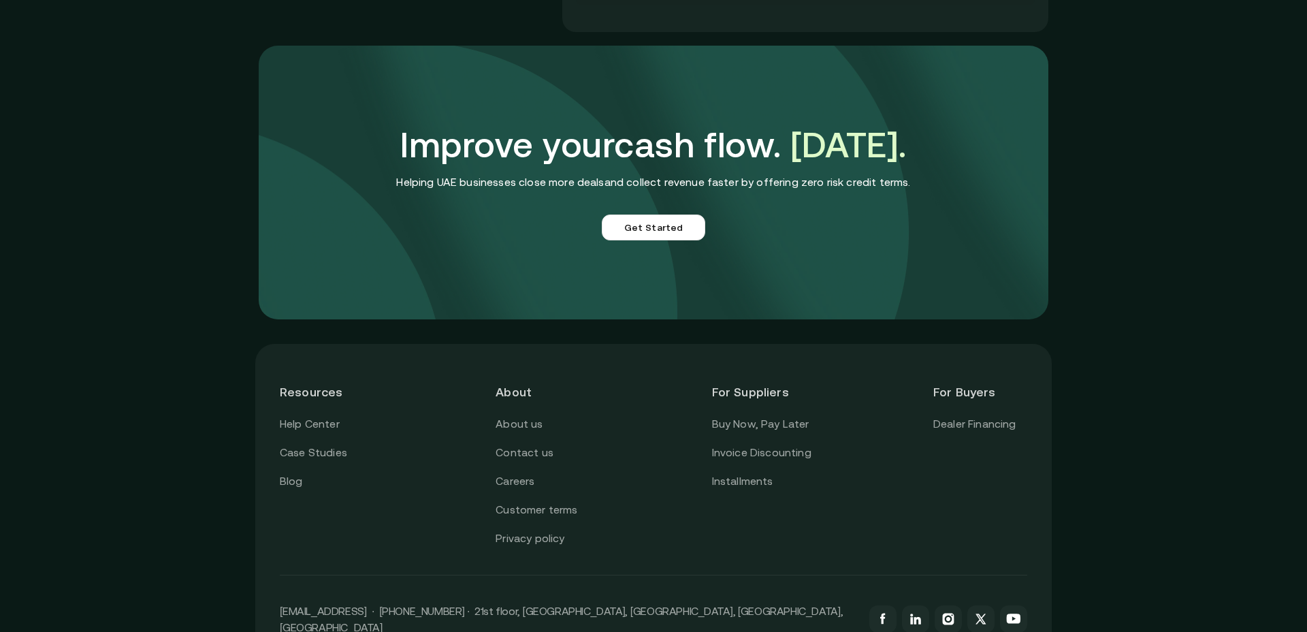
scroll to position [3645, 0]
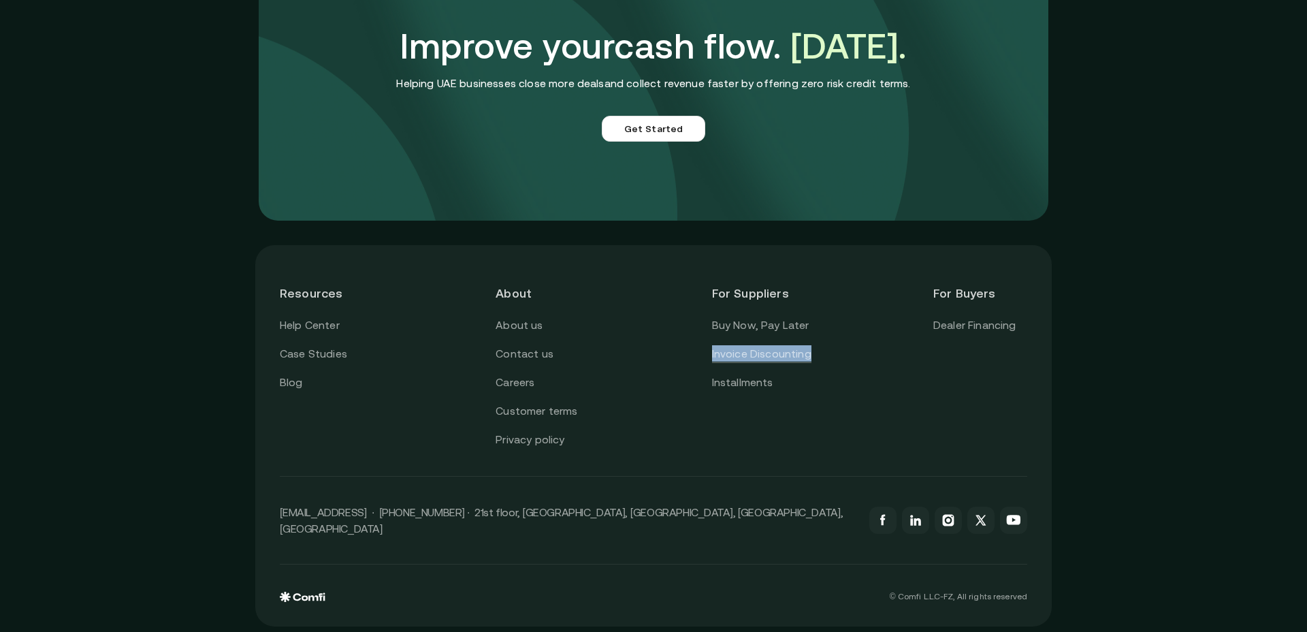
drag, startPoint x: 831, startPoint y: 356, endPoint x: 715, endPoint y: 359, distance: 116.5
click at [715, 359] on div "Resources Help Center Case Studies Blog About About us Contact us Careers Custo…" at bounding box center [654, 359] width 748 height 179
copy link "Invoice Discounting"
